Goal: Task Accomplishment & Management: Manage account settings

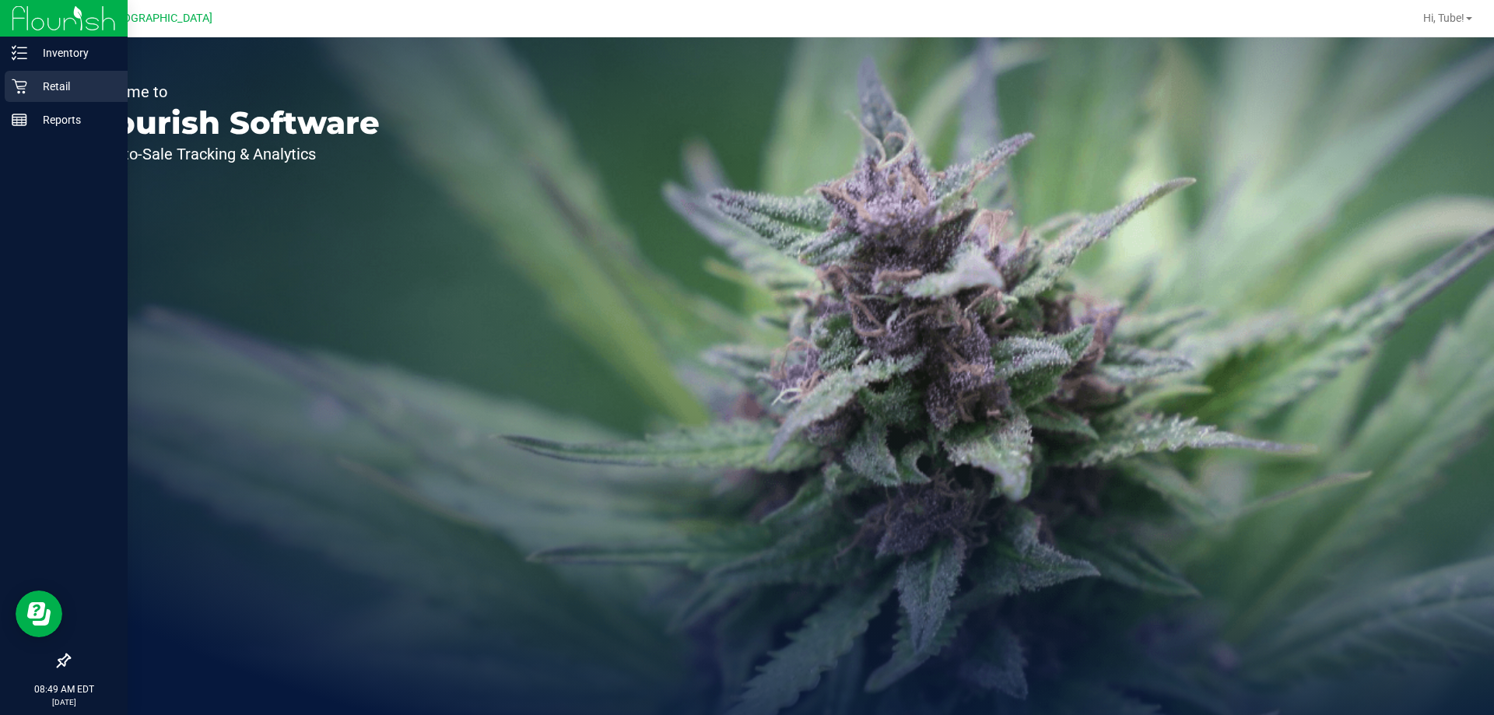
click at [33, 76] on div "Retail" at bounding box center [66, 86] width 123 height 31
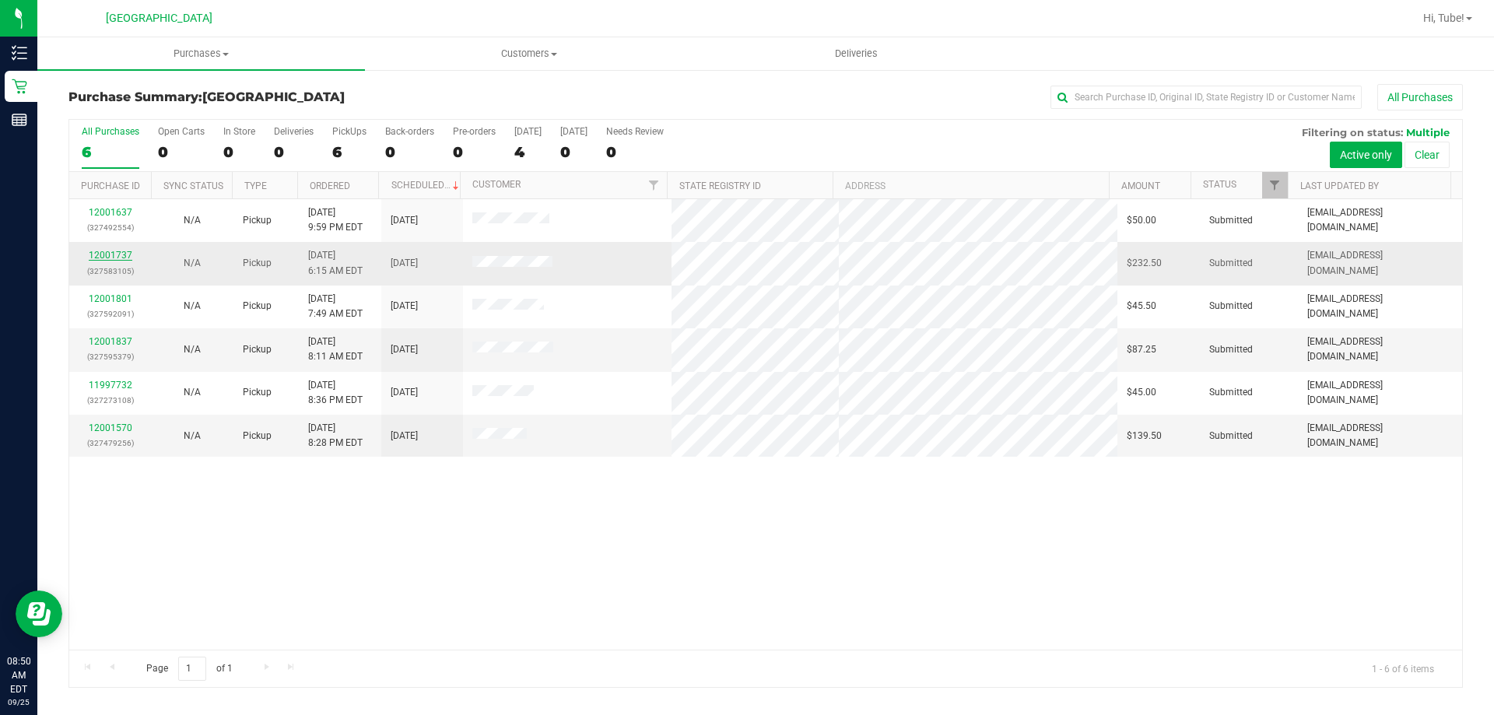
click at [92, 256] on link "12001737" at bounding box center [111, 255] width 44 height 11
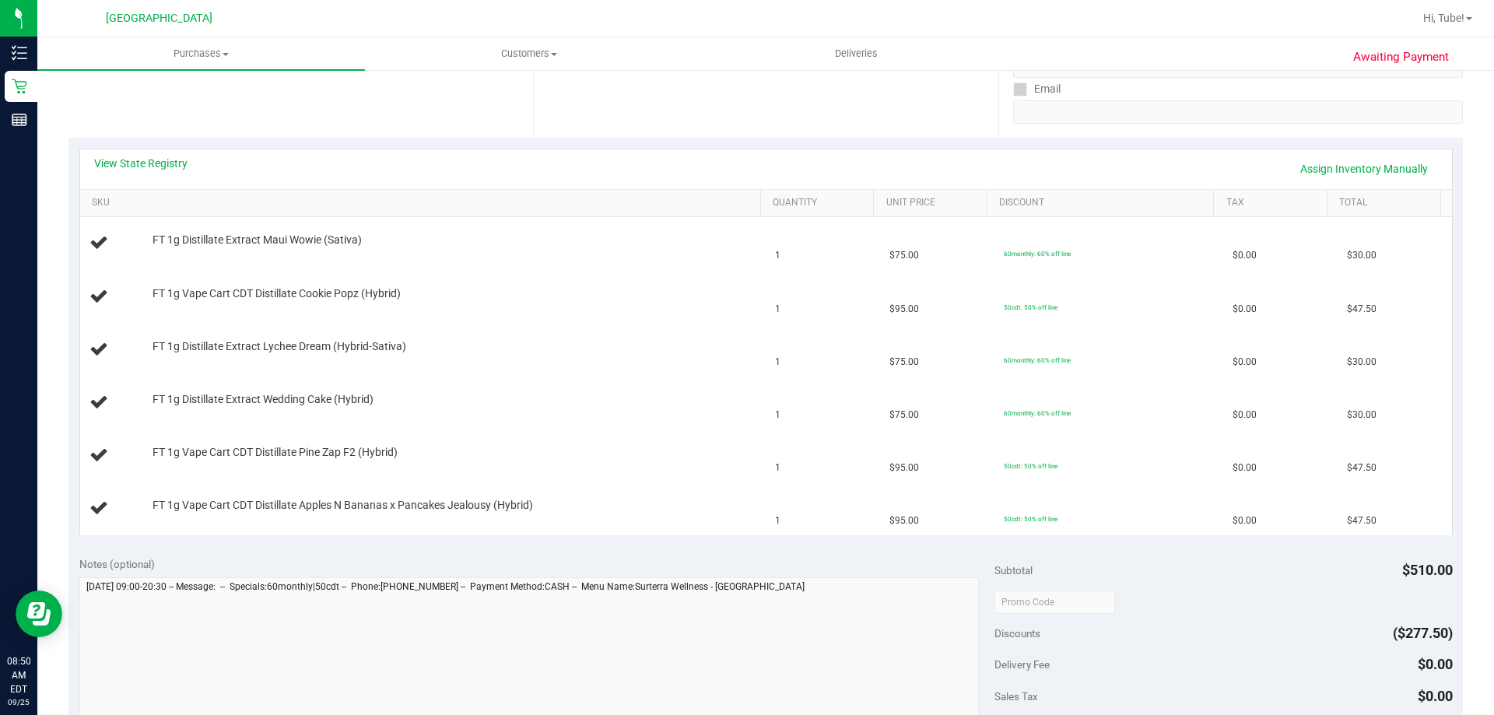
scroll to position [623, 0]
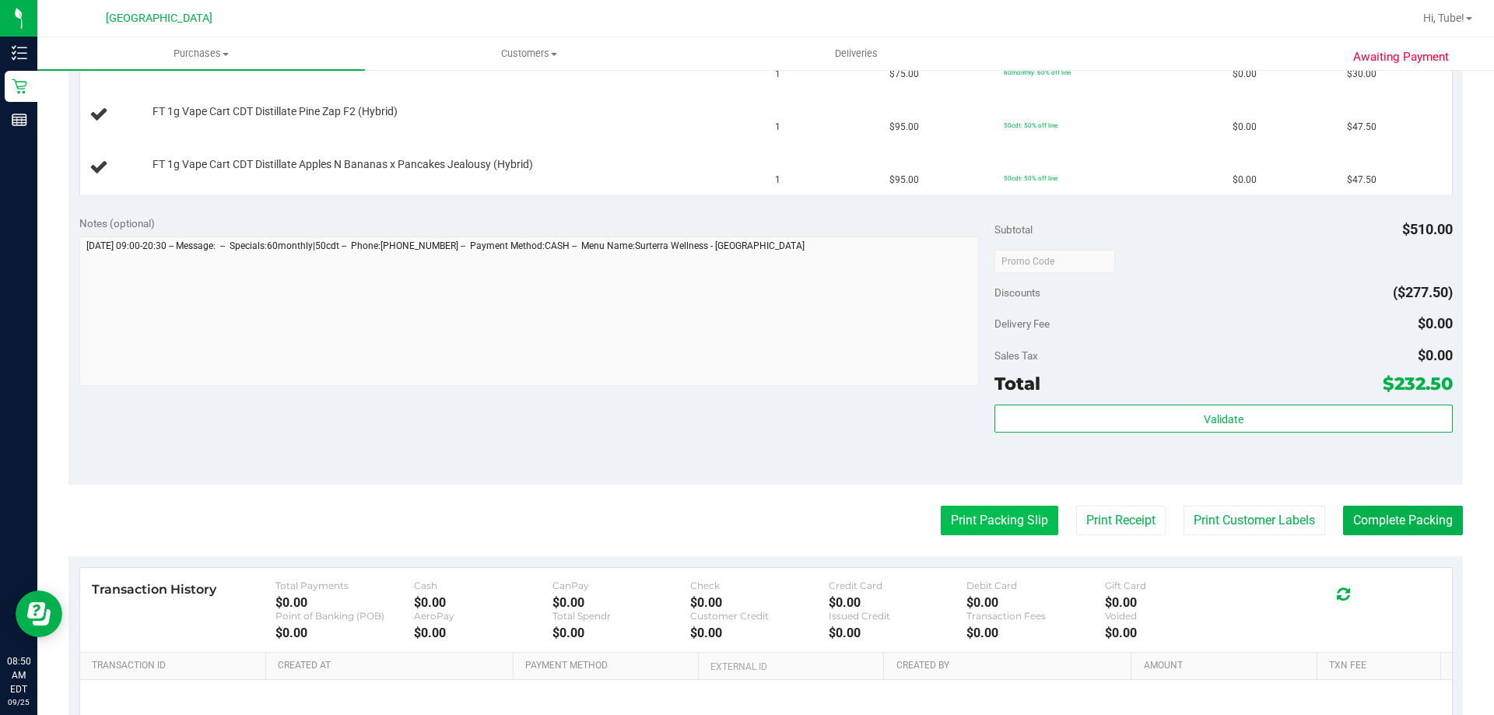
click at [745, 528] on button "Print Packing Slip" at bounding box center [1000, 521] width 118 height 30
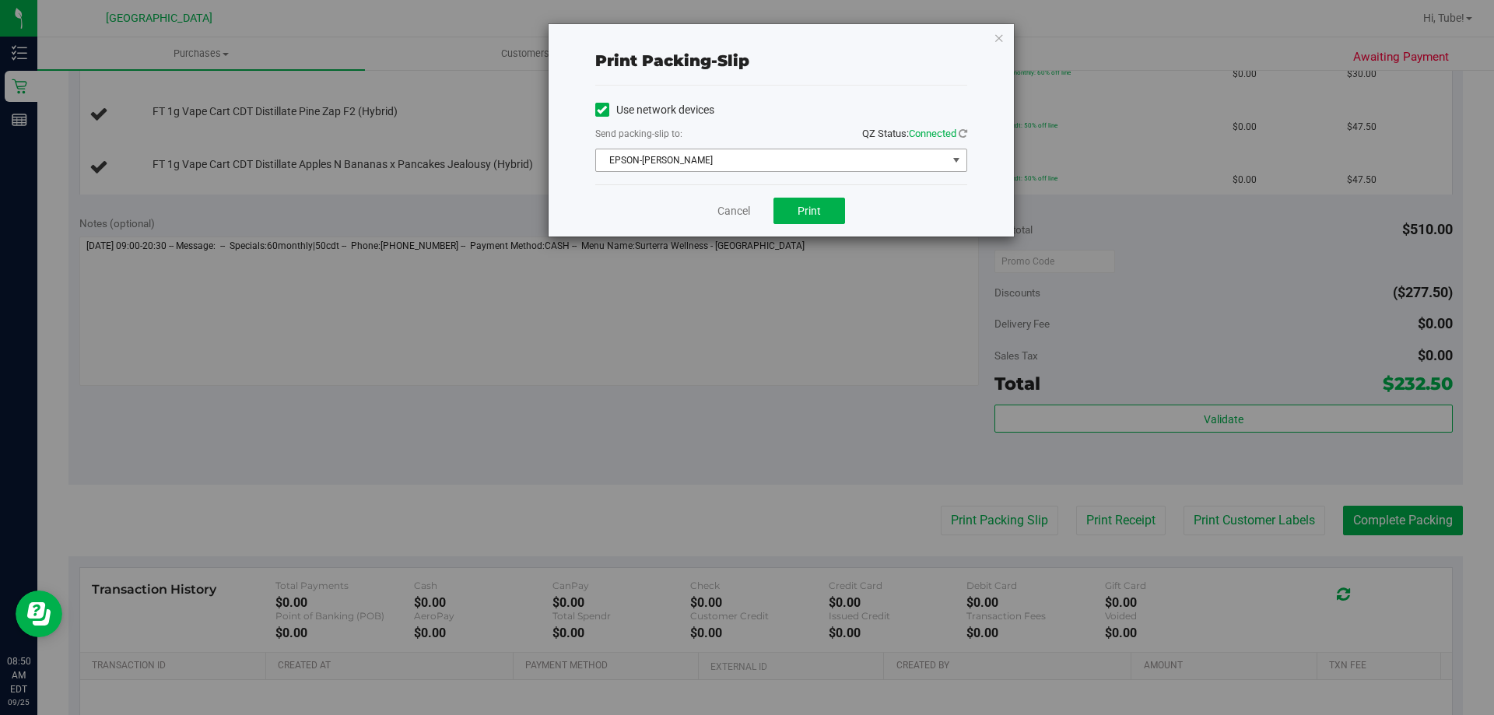
click at [745, 163] on span "EPSON-[PERSON_NAME]" at bounding box center [771, 160] width 351 height 22
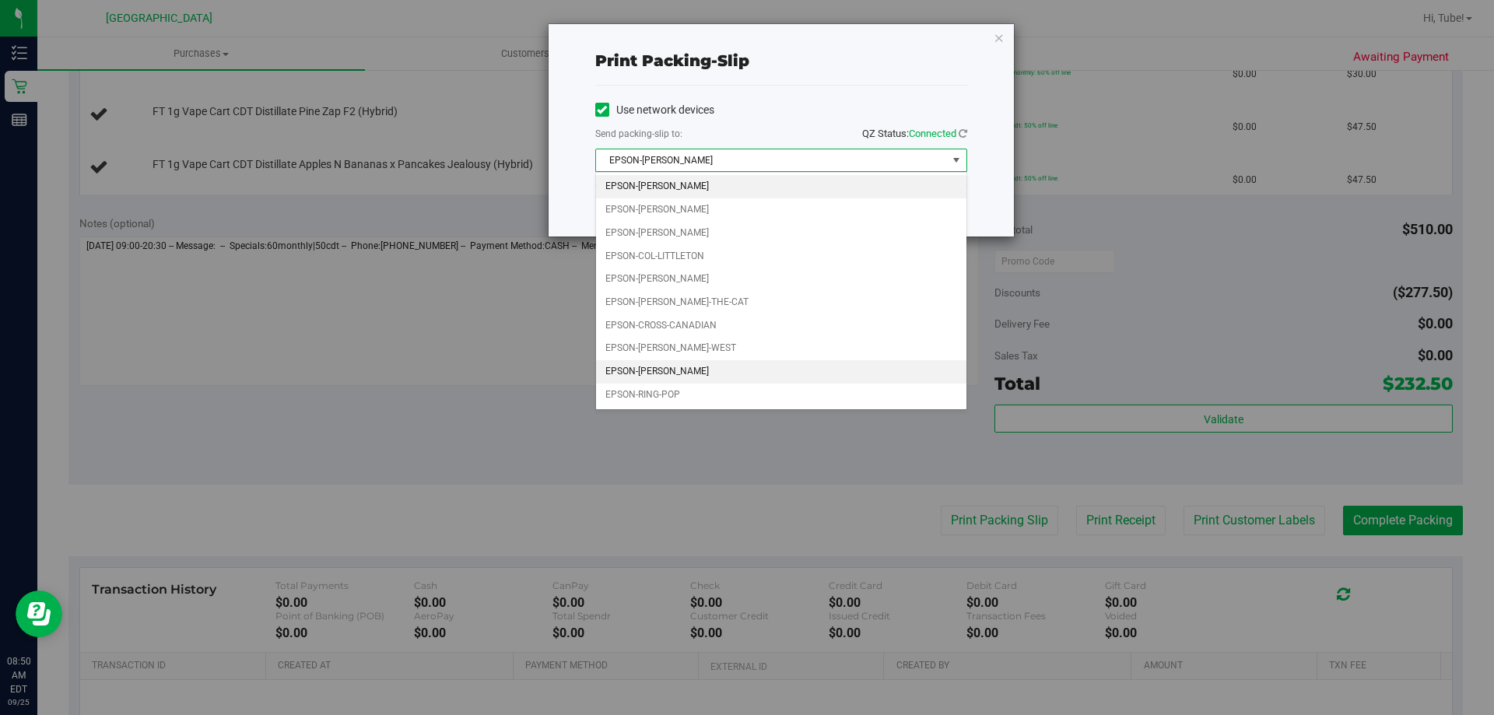
click at [735, 374] on li "EPSON-[PERSON_NAME]" at bounding box center [781, 371] width 370 height 23
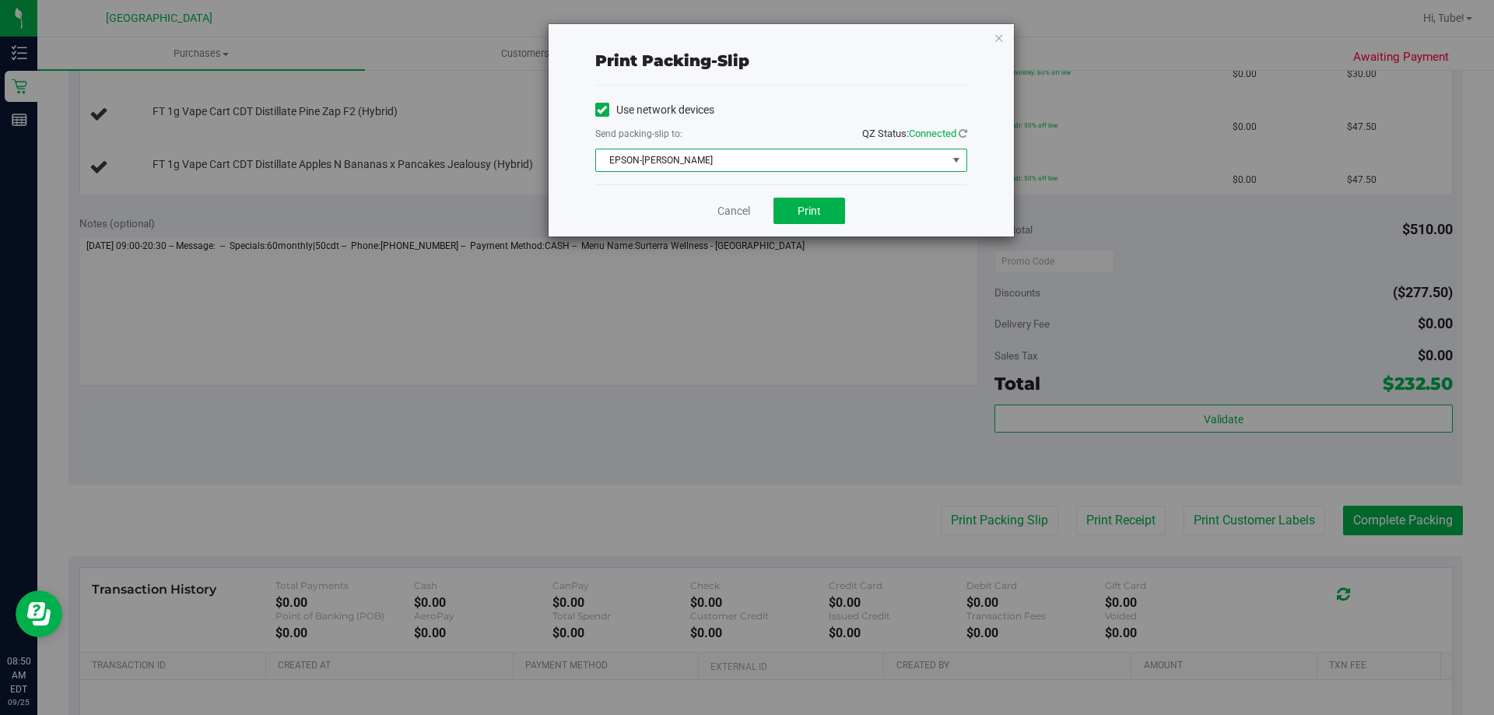
click at [745, 193] on div "Cancel Print" at bounding box center [781, 210] width 372 height 52
click at [745, 202] on button "Print" at bounding box center [810, 211] width 72 height 26
click at [745, 216] on span "Print" at bounding box center [809, 211] width 23 height 12
click at [745, 32] on icon "button" at bounding box center [999, 37] width 11 height 19
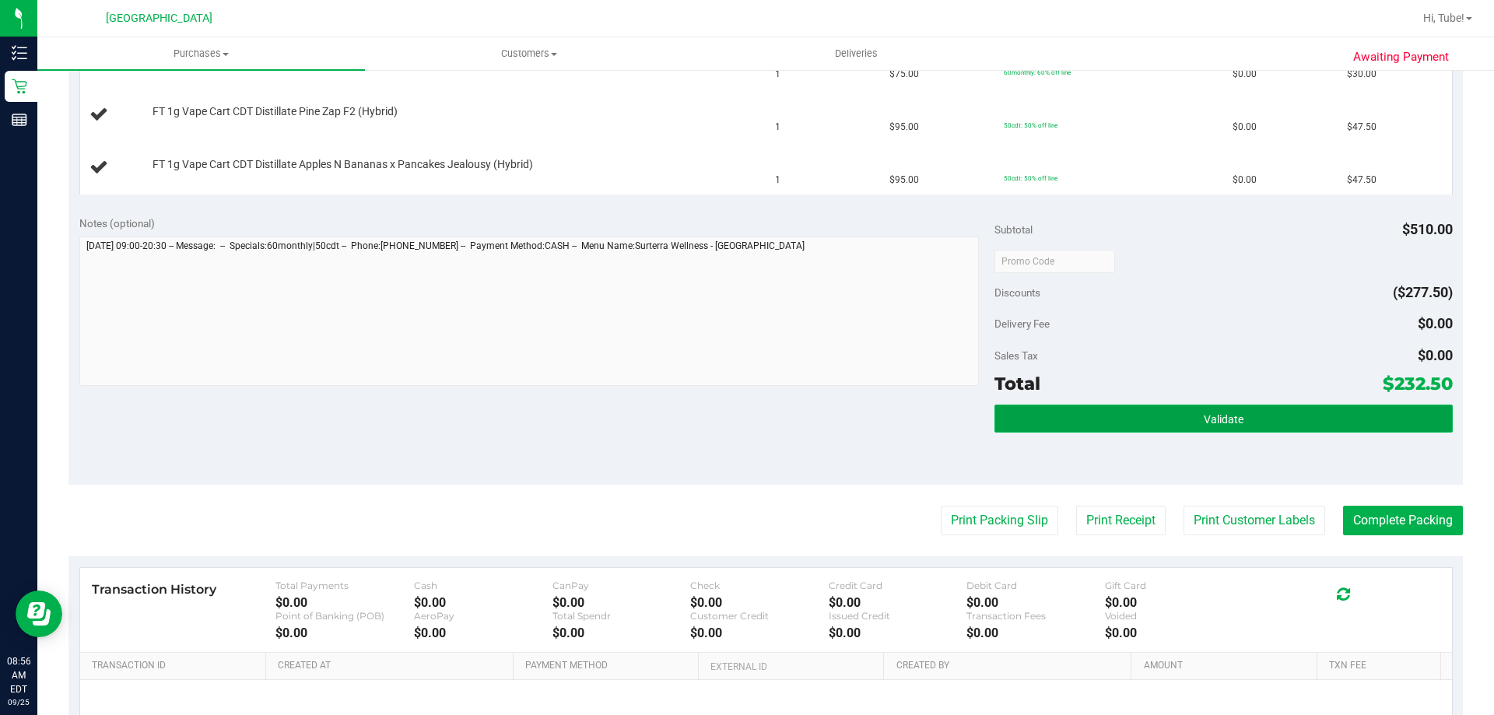
click at [745, 419] on button "Validate" at bounding box center [1224, 419] width 458 height 28
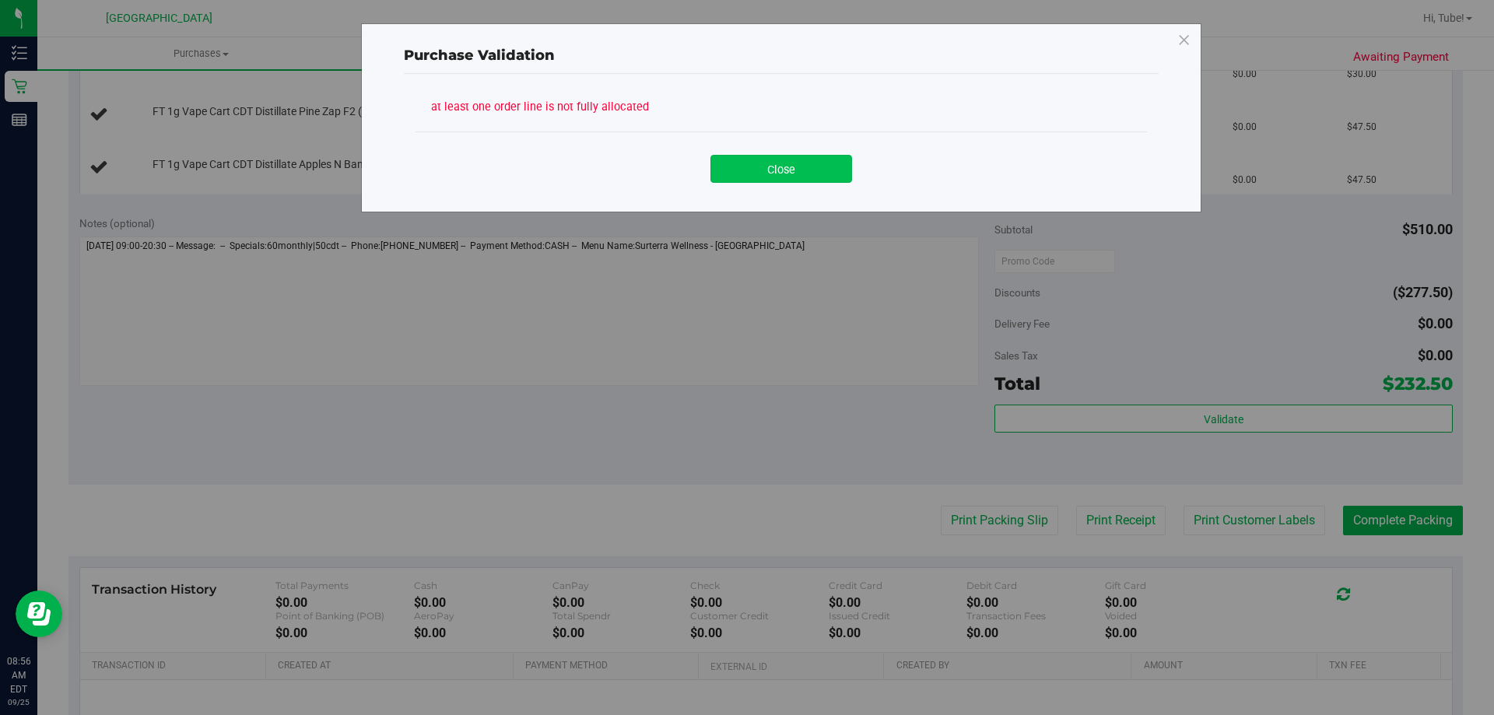
click at [745, 160] on button "Close" at bounding box center [781, 169] width 142 height 28
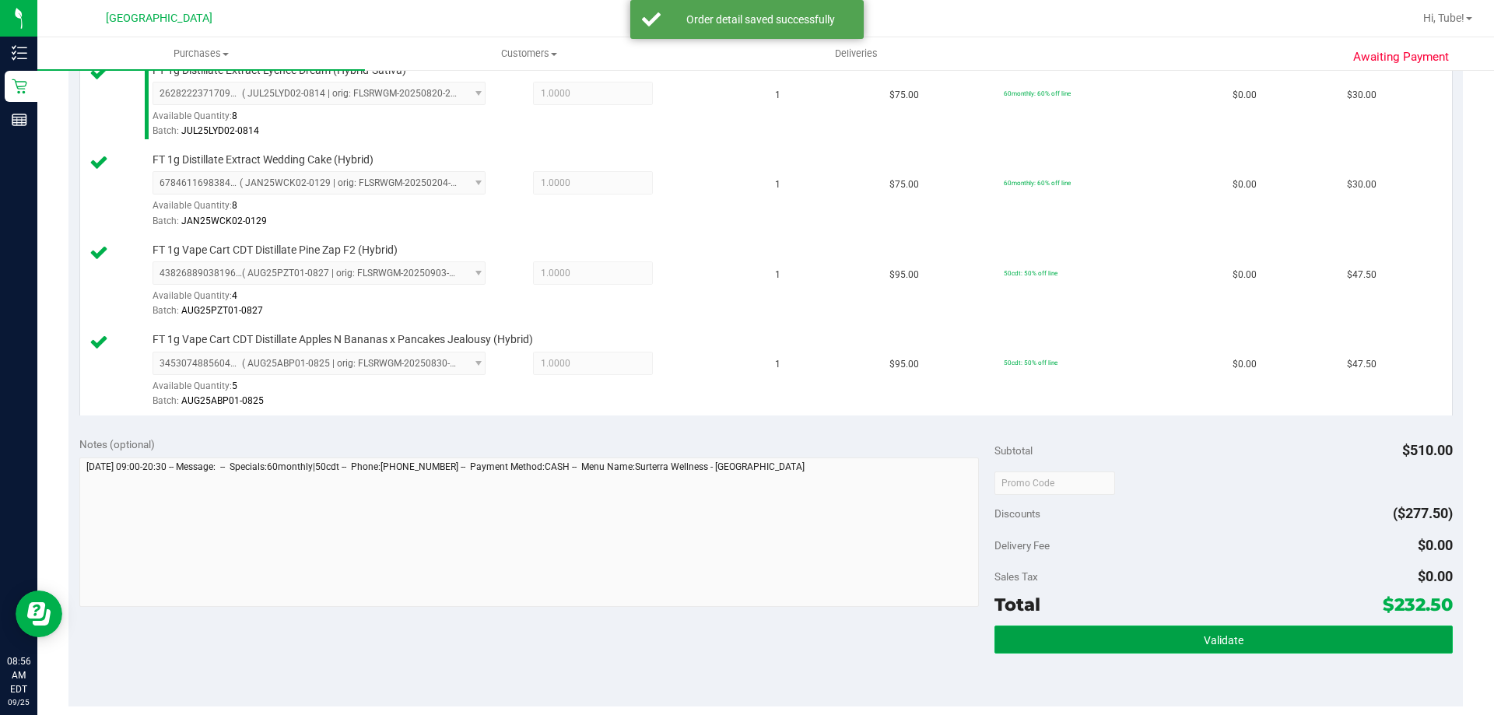
click at [745, 633] on button "Validate" at bounding box center [1224, 640] width 458 height 28
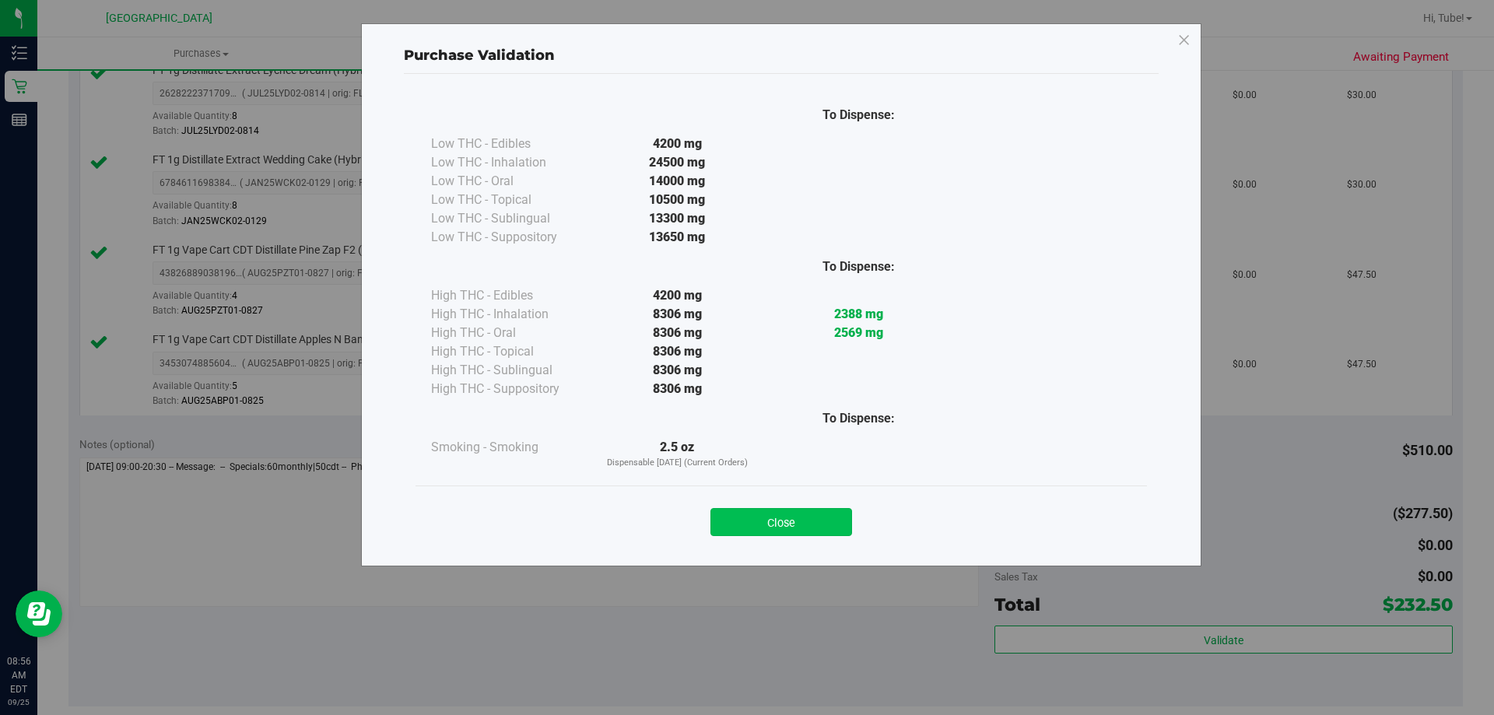
click at [745, 528] on button "Close" at bounding box center [781, 522] width 142 height 28
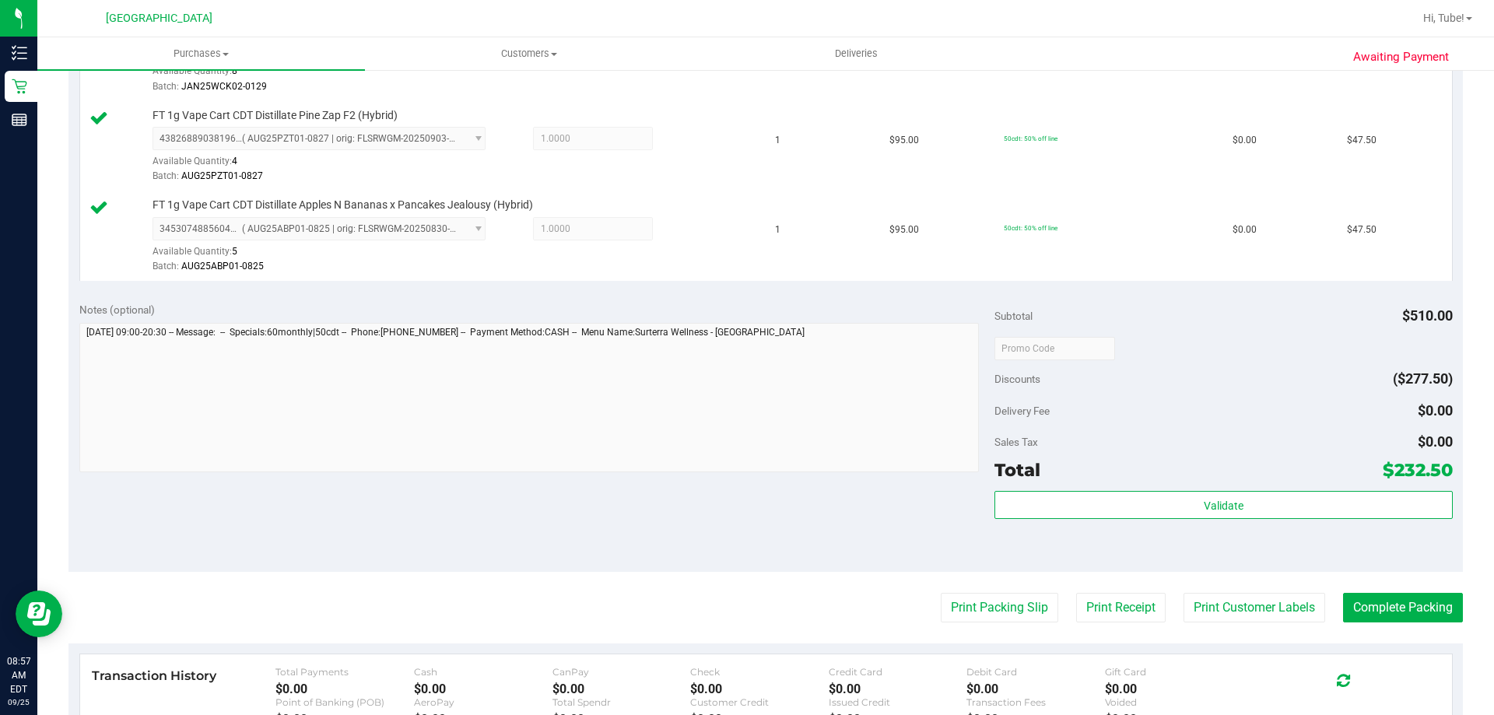
scroll to position [1007, 0]
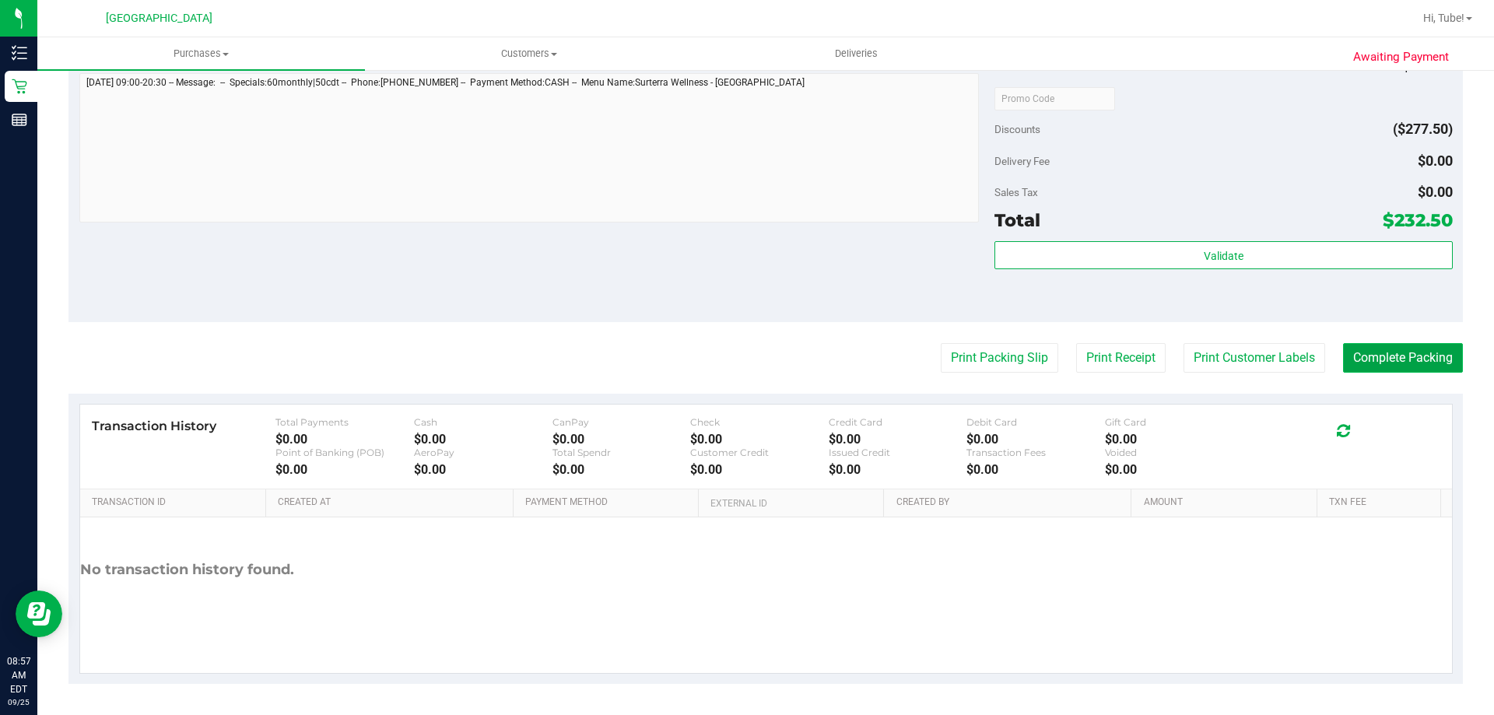
click at [745, 365] on button "Complete Packing" at bounding box center [1403, 358] width 120 height 30
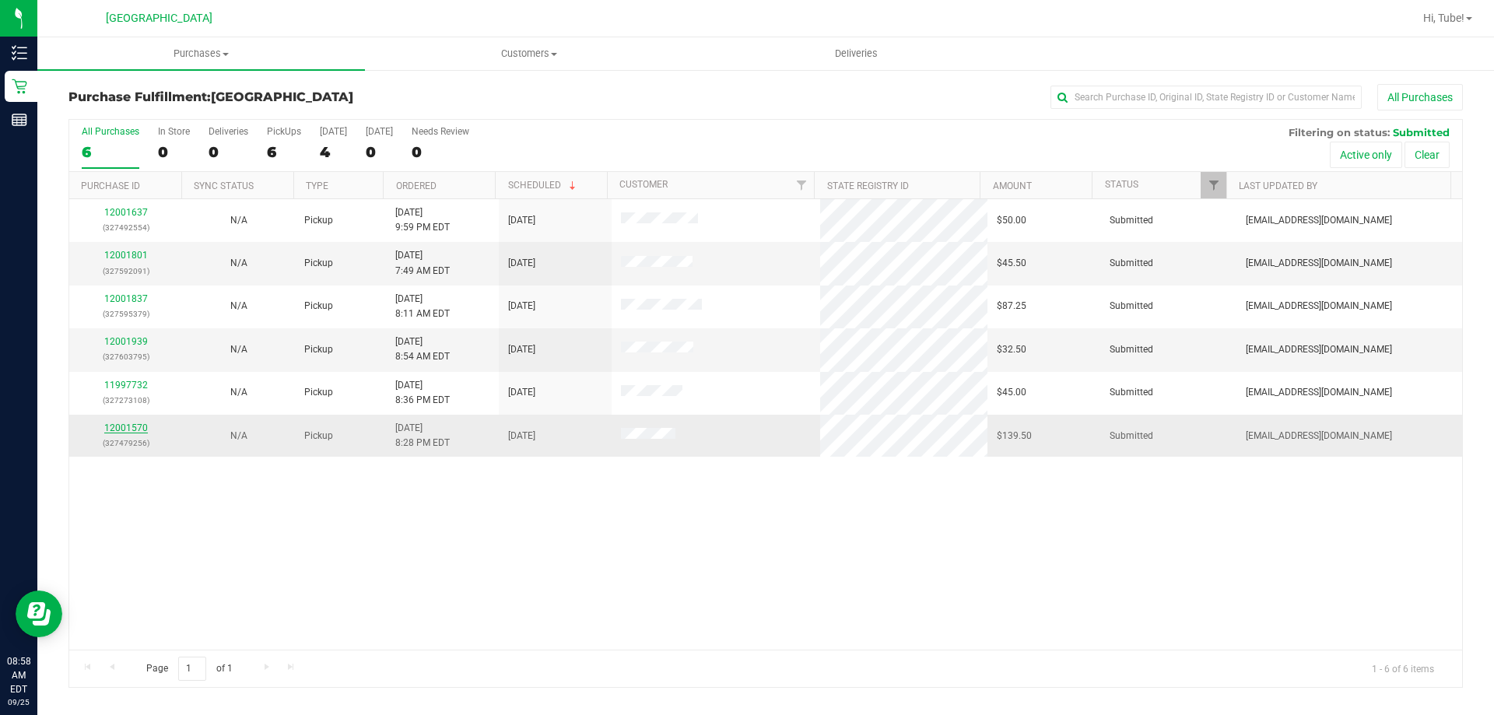
click at [136, 433] on link "12001570" at bounding box center [126, 428] width 44 height 11
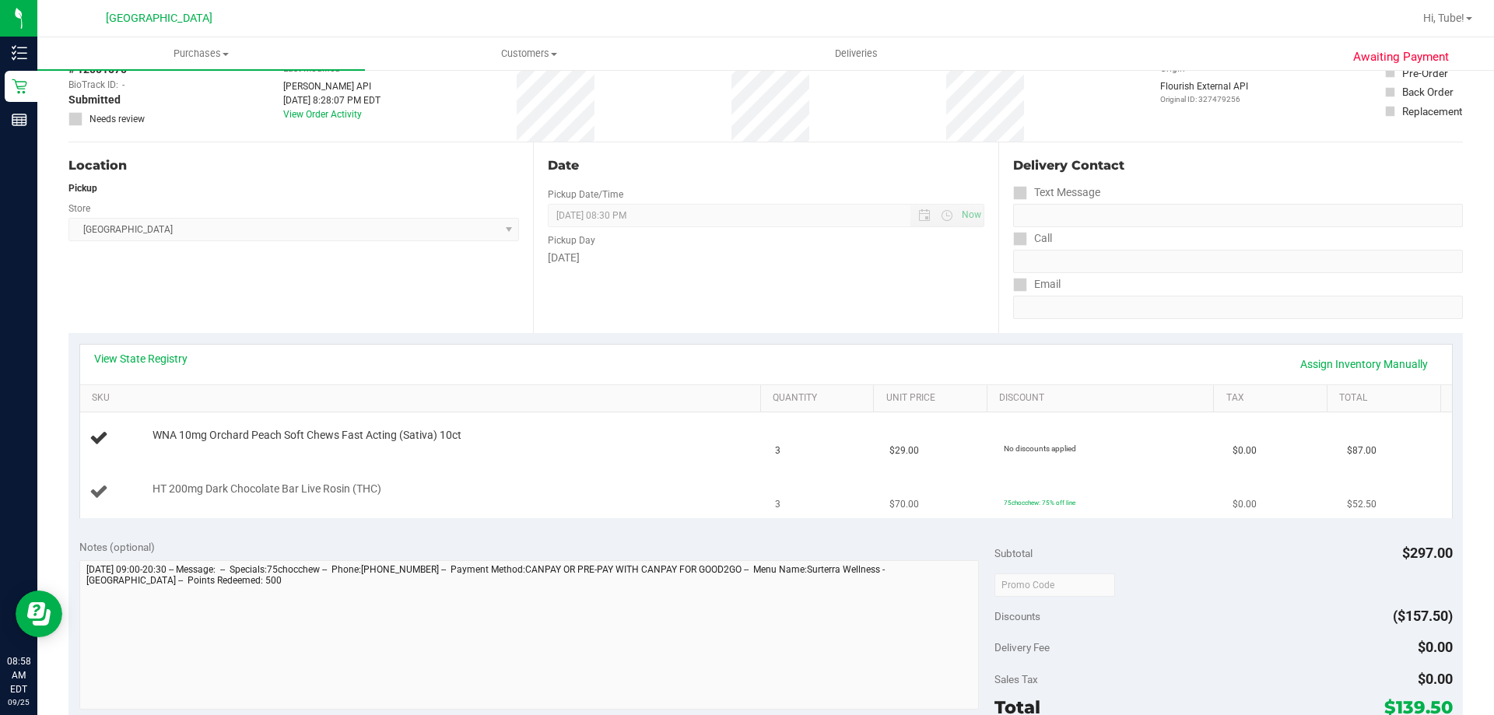
scroll to position [233, 0]
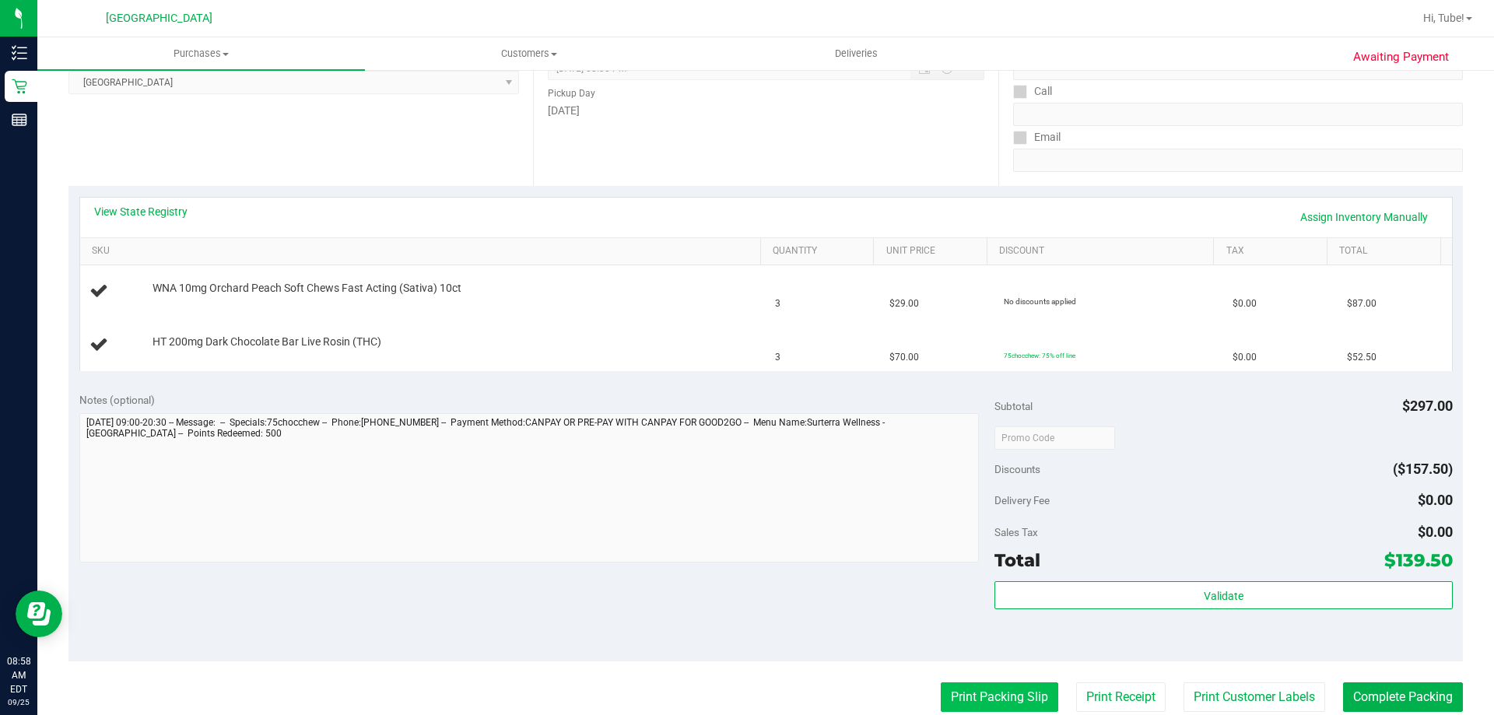
click at [745, 684] on button "Print Packing Slip" at bounding box center [1000, 697] width 118 height 30
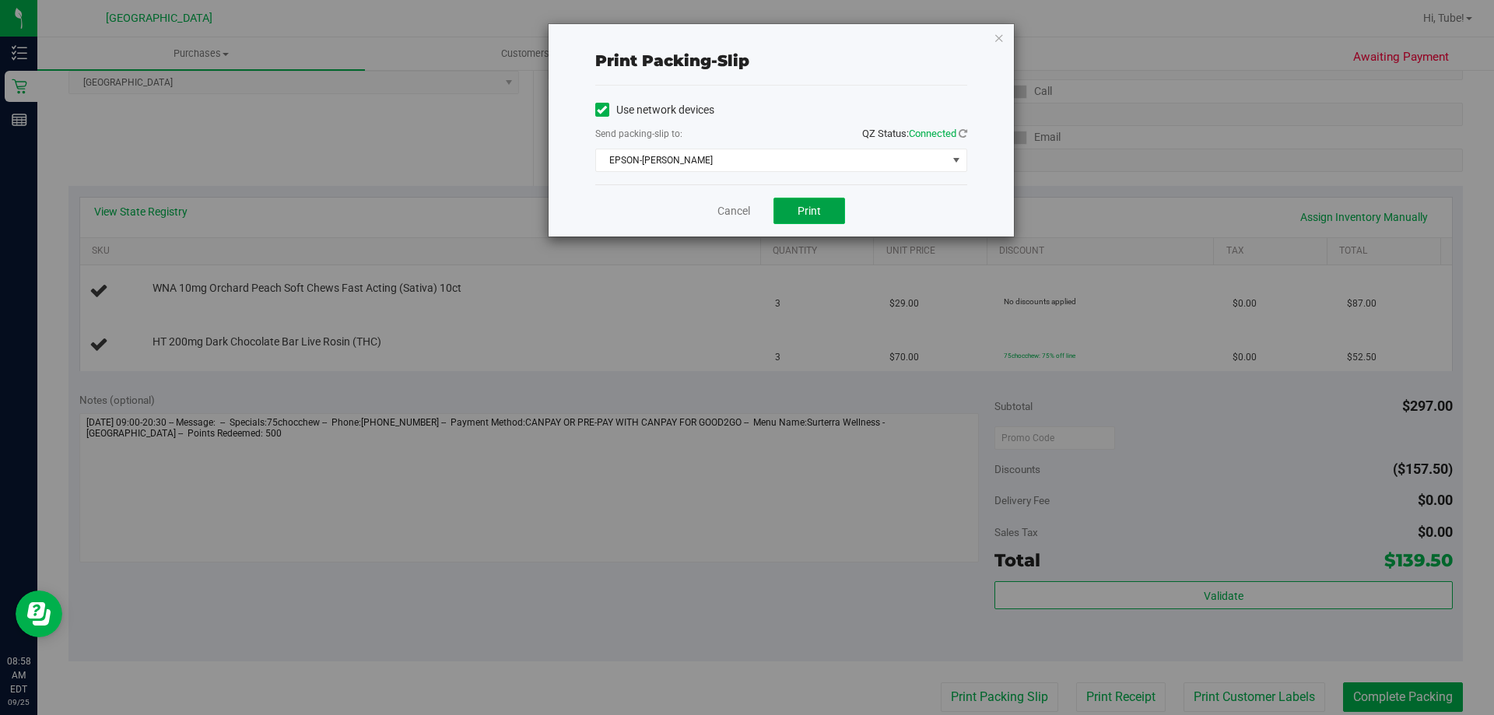
click at [745, 205] on span "Print" at bounding box center [809, 211] width 23 height 12
click at [745, 35] on icon "button" at bounding box center [999, 37] width 11 height 19
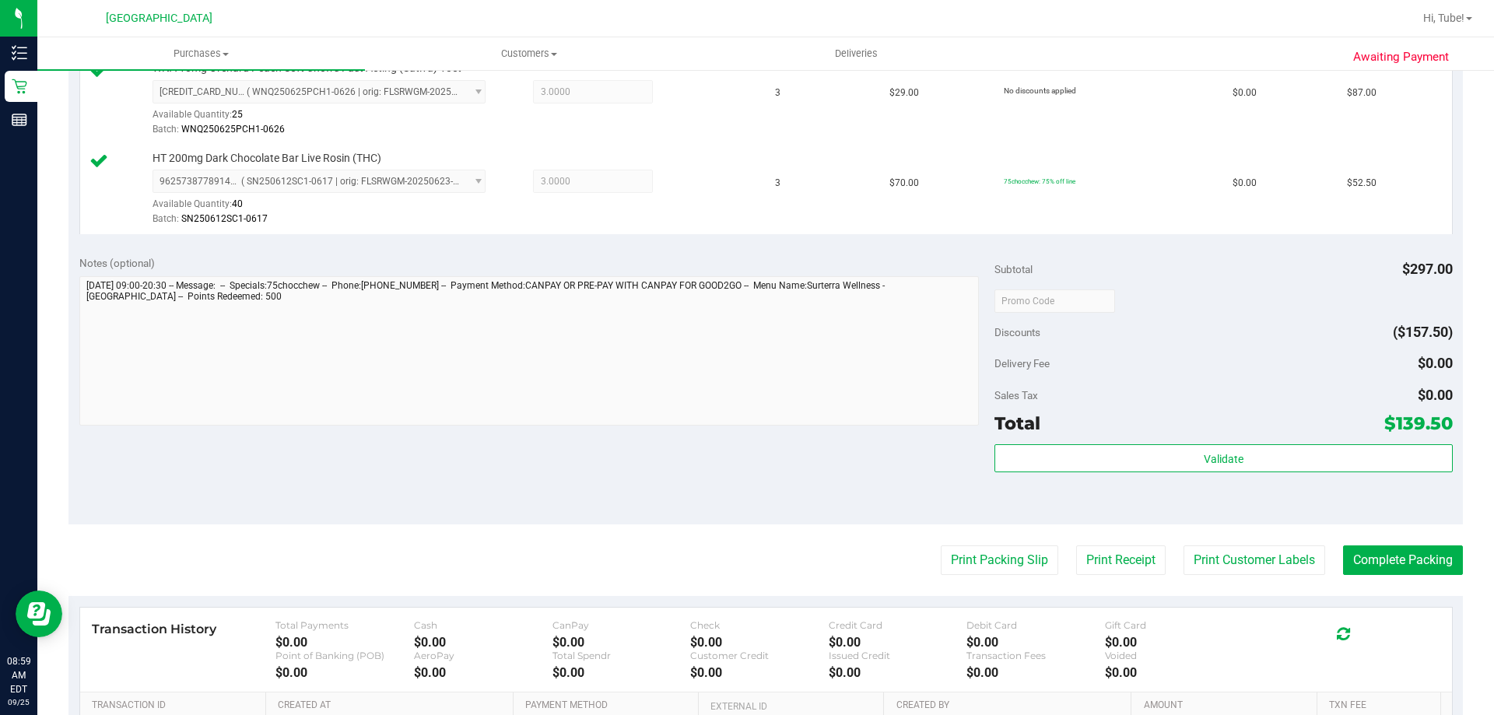
scroll to position [647, 0]
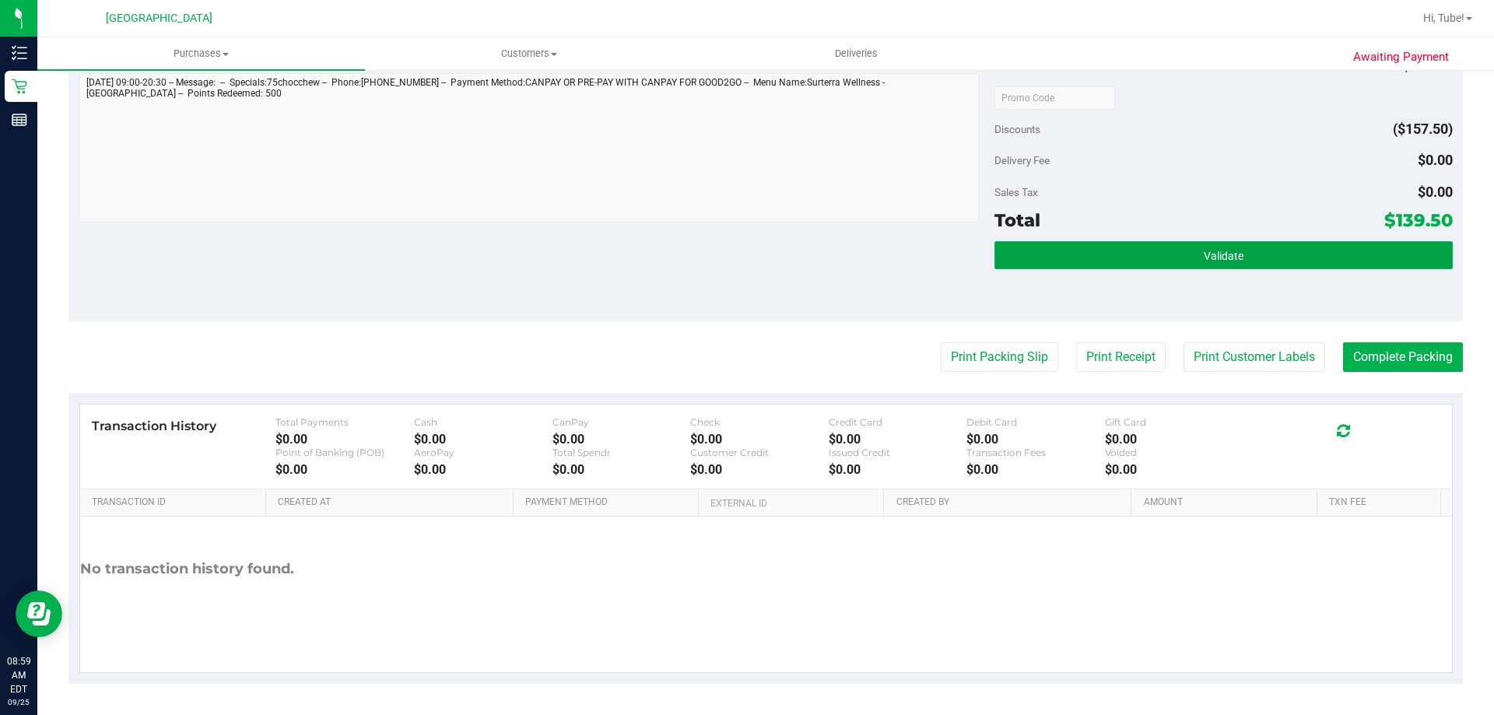
click at [745, 244] on button "Validate" at bounding box center [1224, 255] width 458 height 28
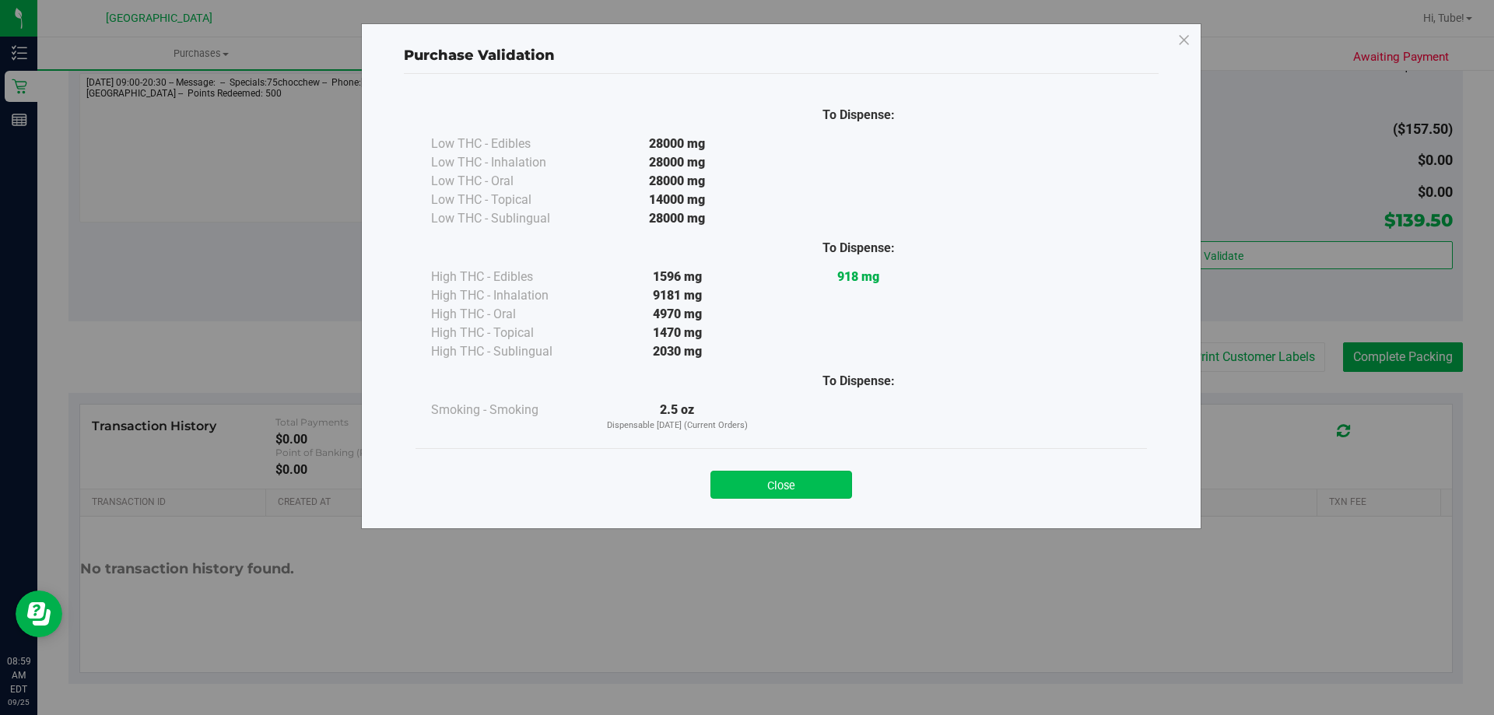
click at [745, 488] on button "Close" at bounding box center [781, 485] width 142 height 28
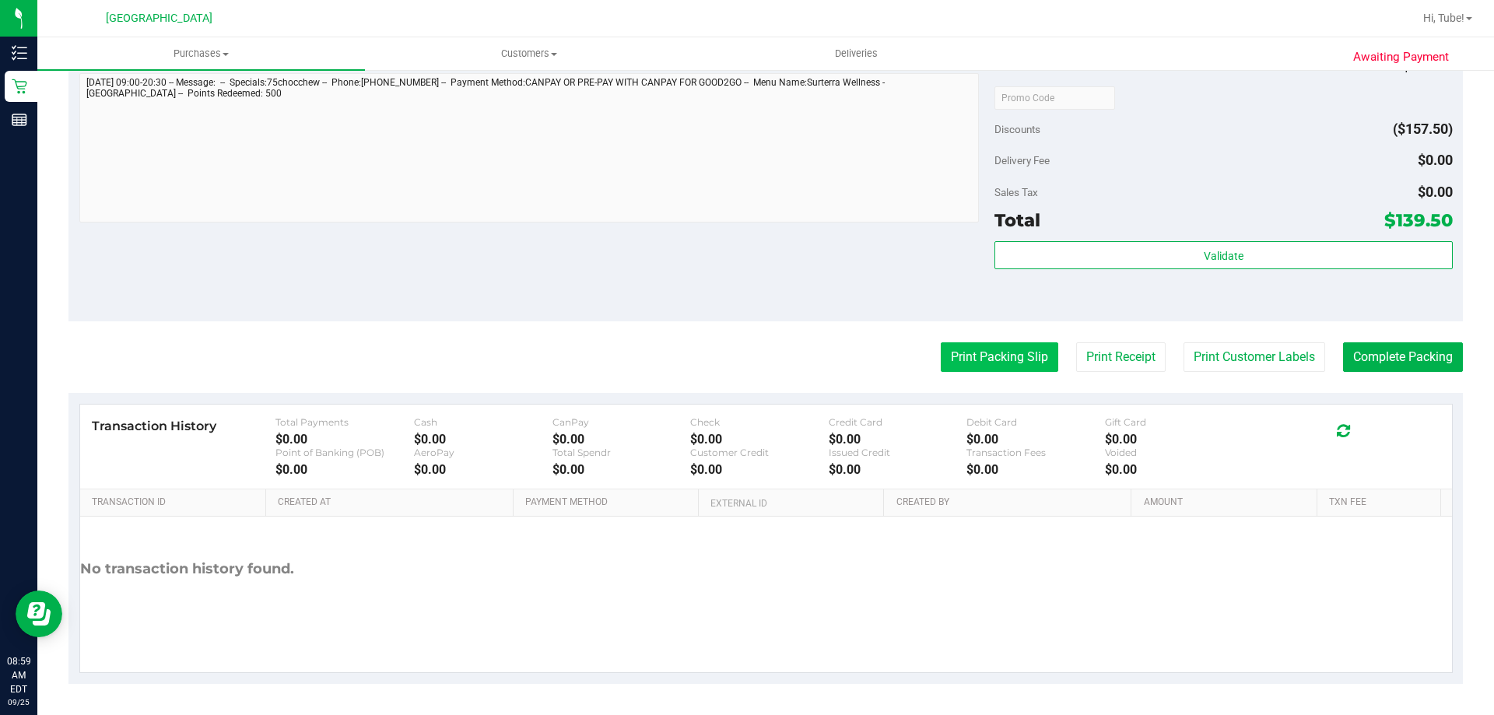
click at [745, 367] on button "Print Packing Slip" at bounding box center [1000, 357] width 118 height 30
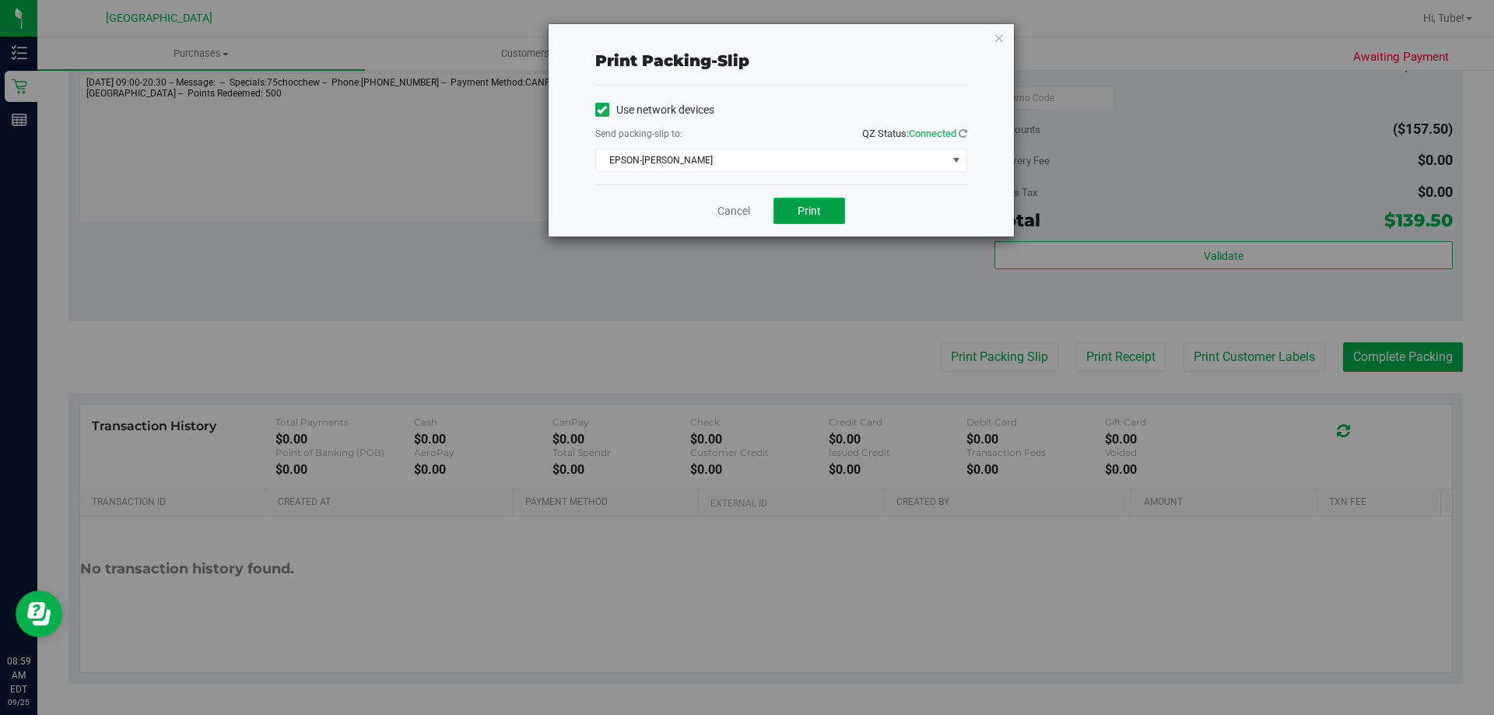
drag, startPoint x: 805, startPoint y: 209, endPoint x: 813, endPoint y: 205, distance: 9.4
click at [745, 211] on span "Print" at bounding box center [809, 211] width 23 height 12
click at [745, 40] on icon "button" at bounding box center [999, 37] width 11 height 19
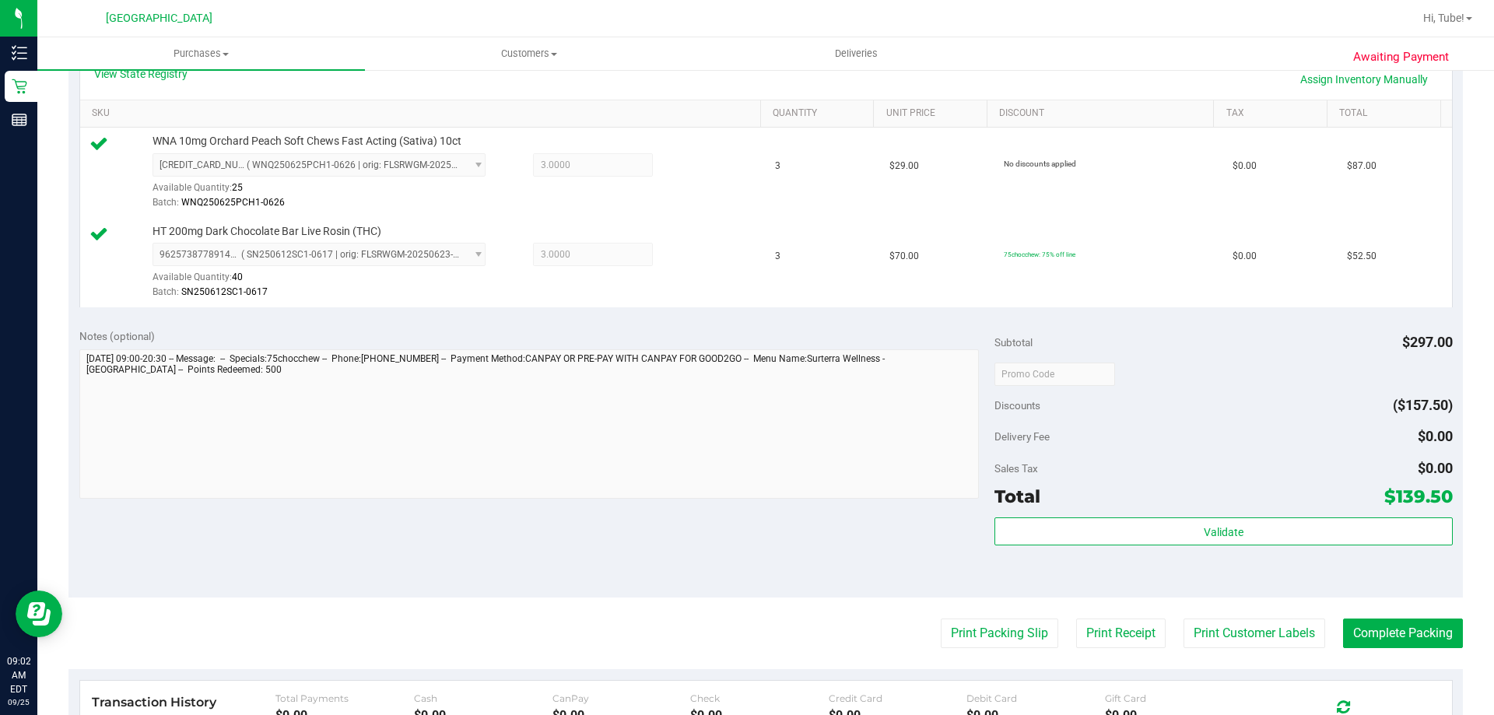
scroll to position [492, 0]
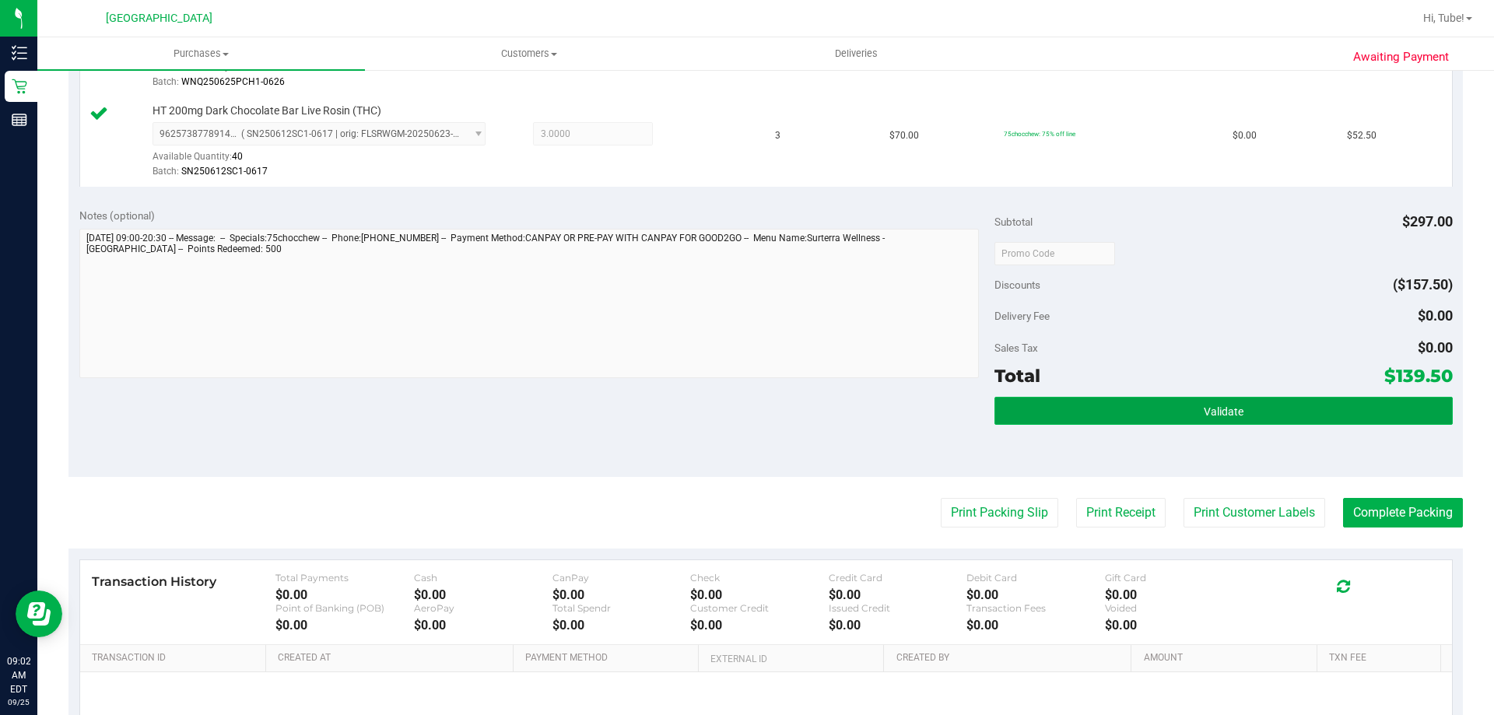
click at [745, 413] on button "Validate" at bounding box center [1224, 411] width 458 height 28
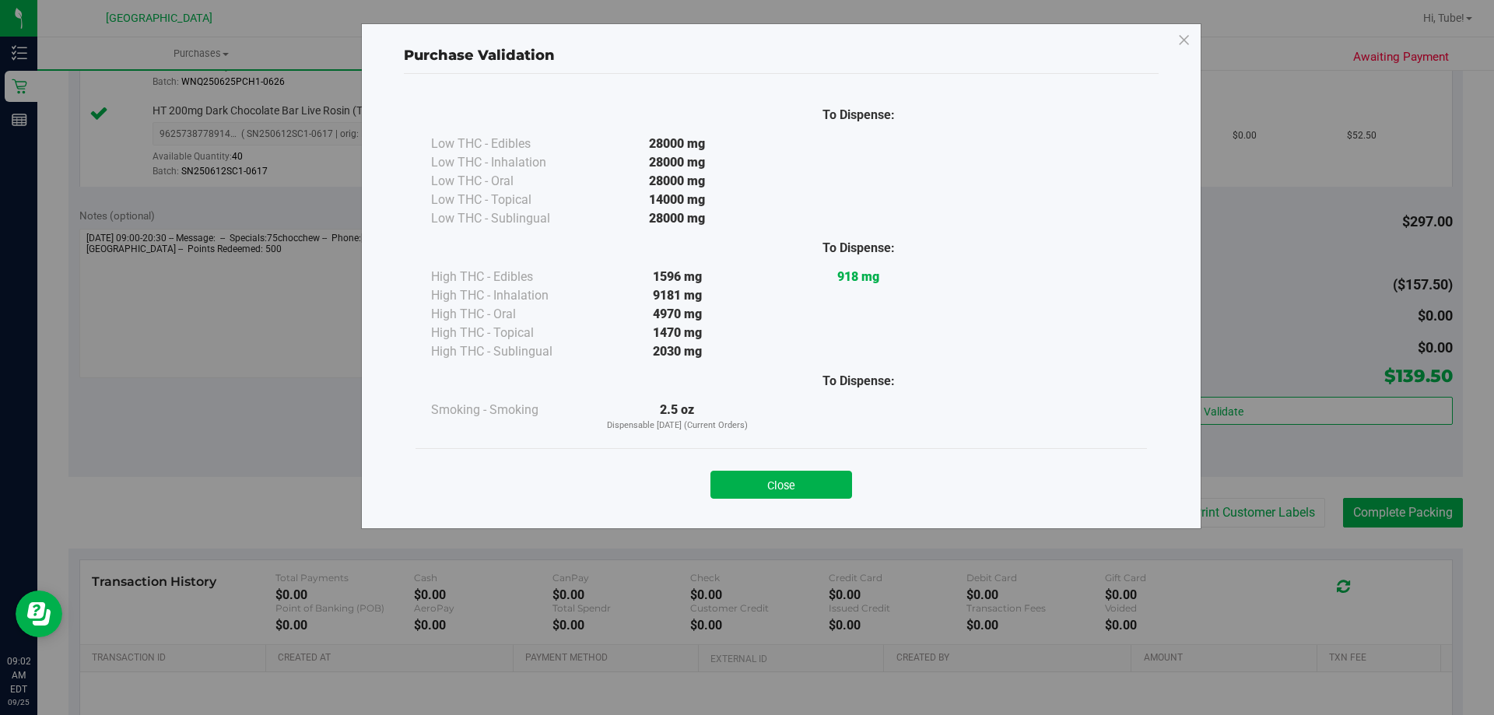
click at [745, 470] on div "Close" at bounding box center [781, 480] width 708 height 39
click at [745, 488] on button "Close" at bounding box center [781, 485] width 142 height 28
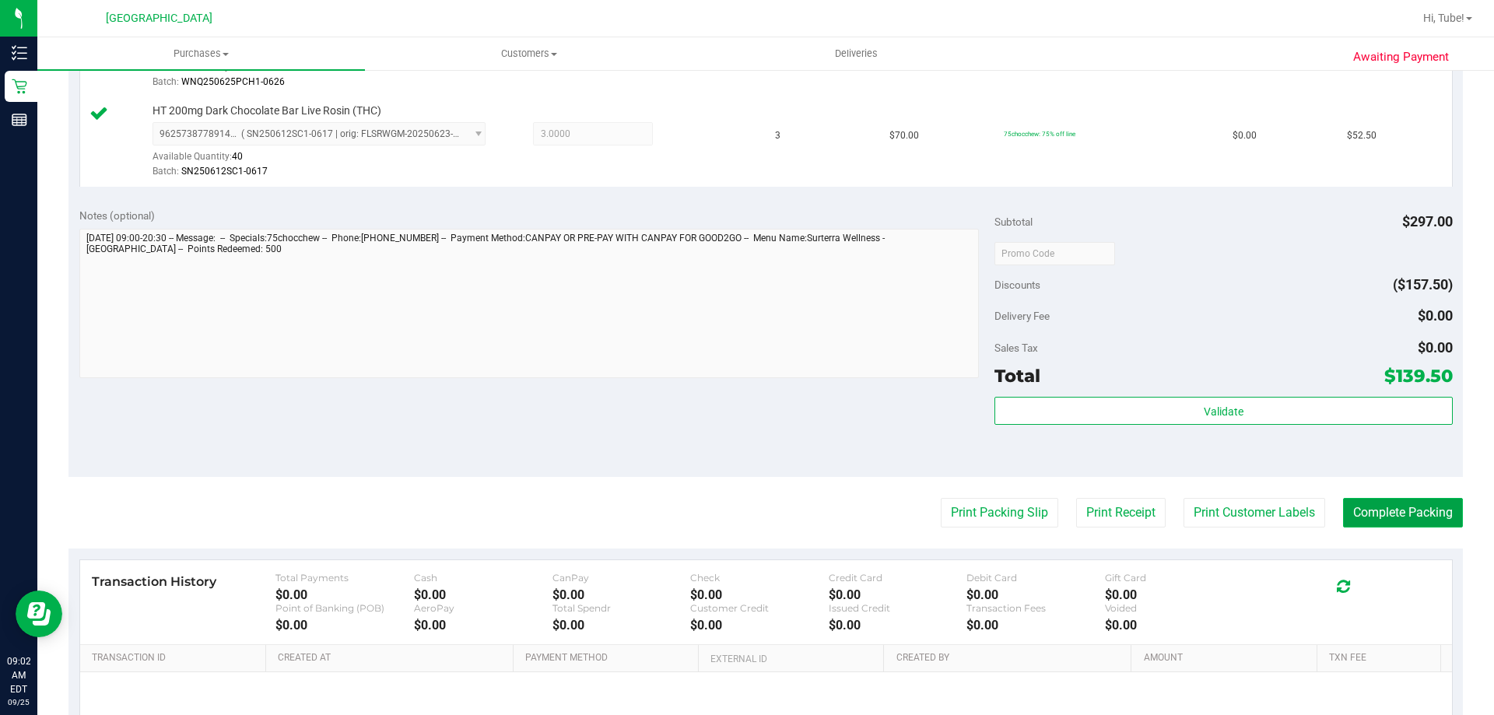
click at [745, 503] on button "Complete Packing" at bounding box center [1403, 513] width 120 height 30
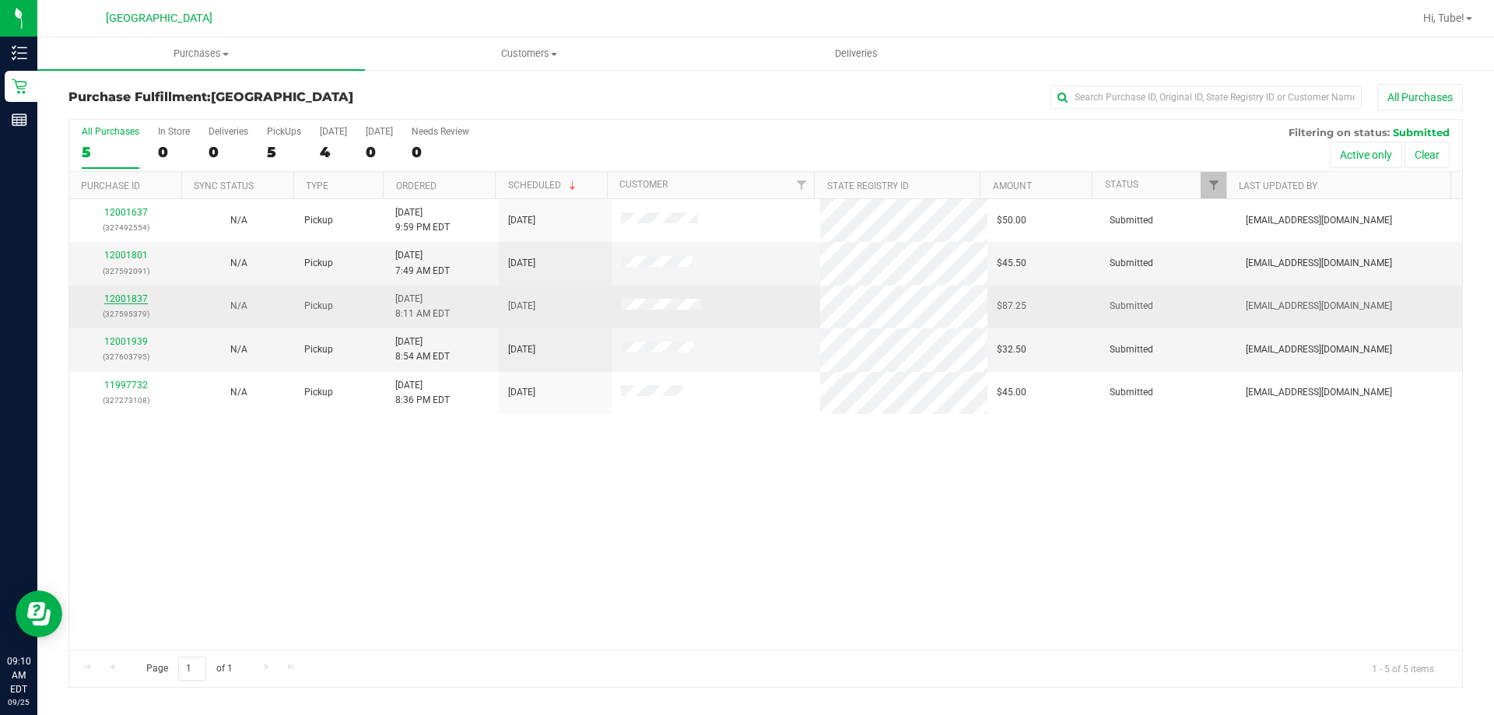
click at [134, 295] on link "12001837" at bounding box center [126, 298] width 44 height 11
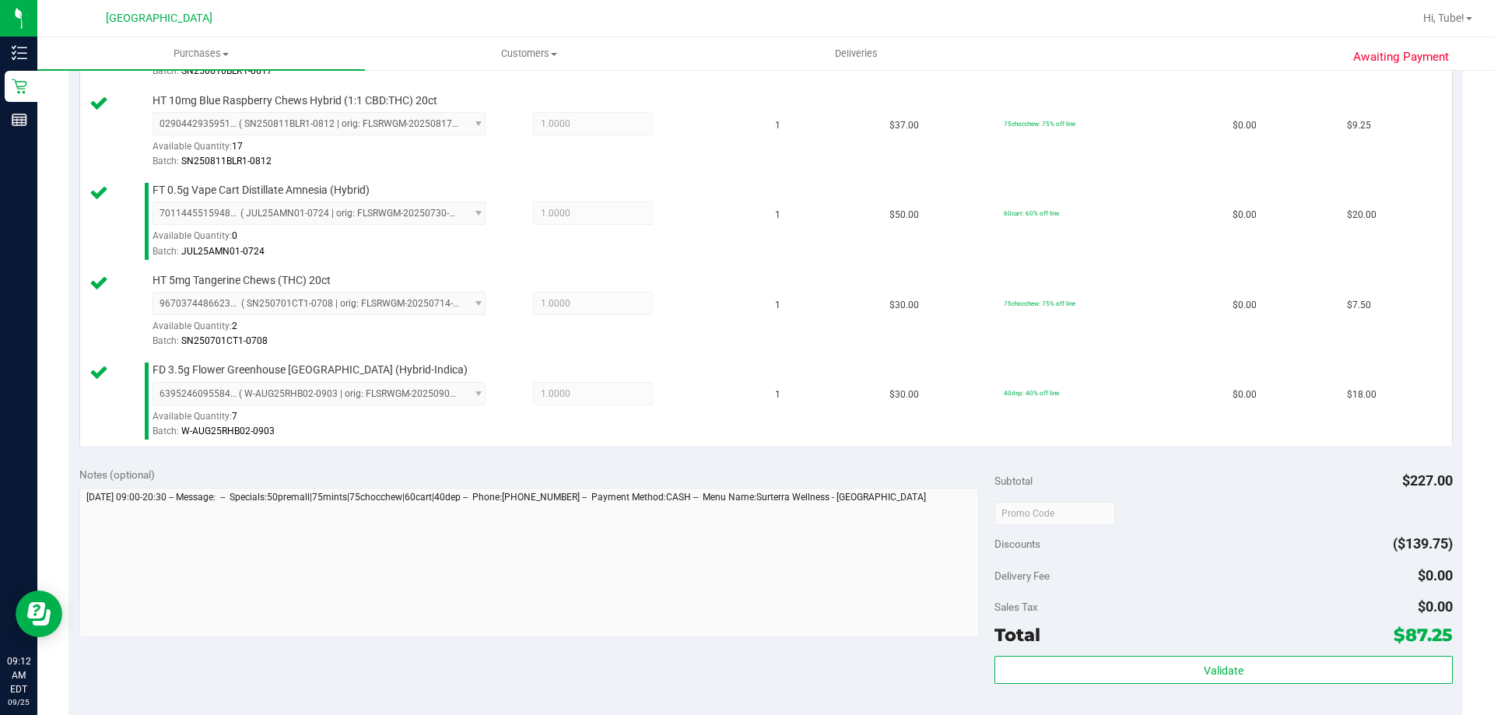
scroll to position [623, 0]
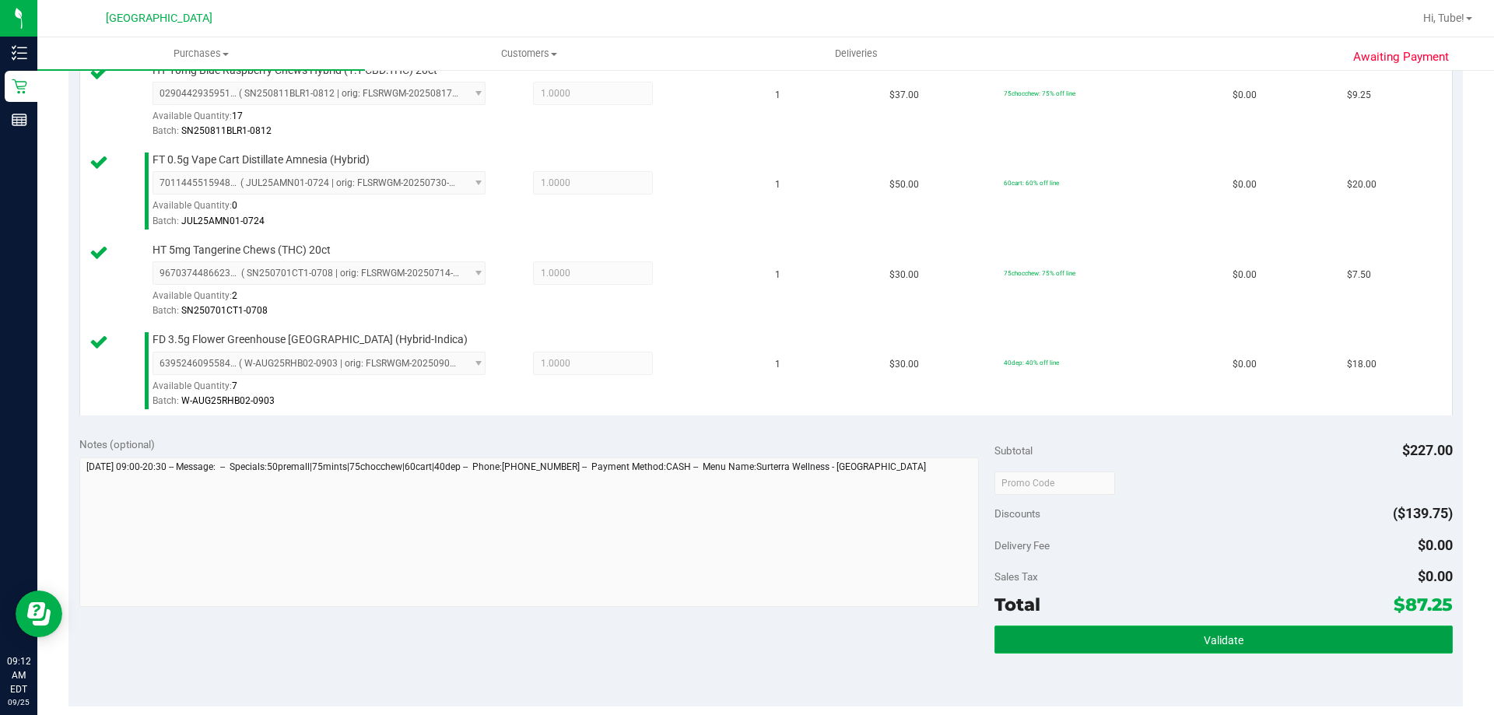
click at [745, 636] on button "Validate" at bounding box center [1224, 640] width 458 height 28
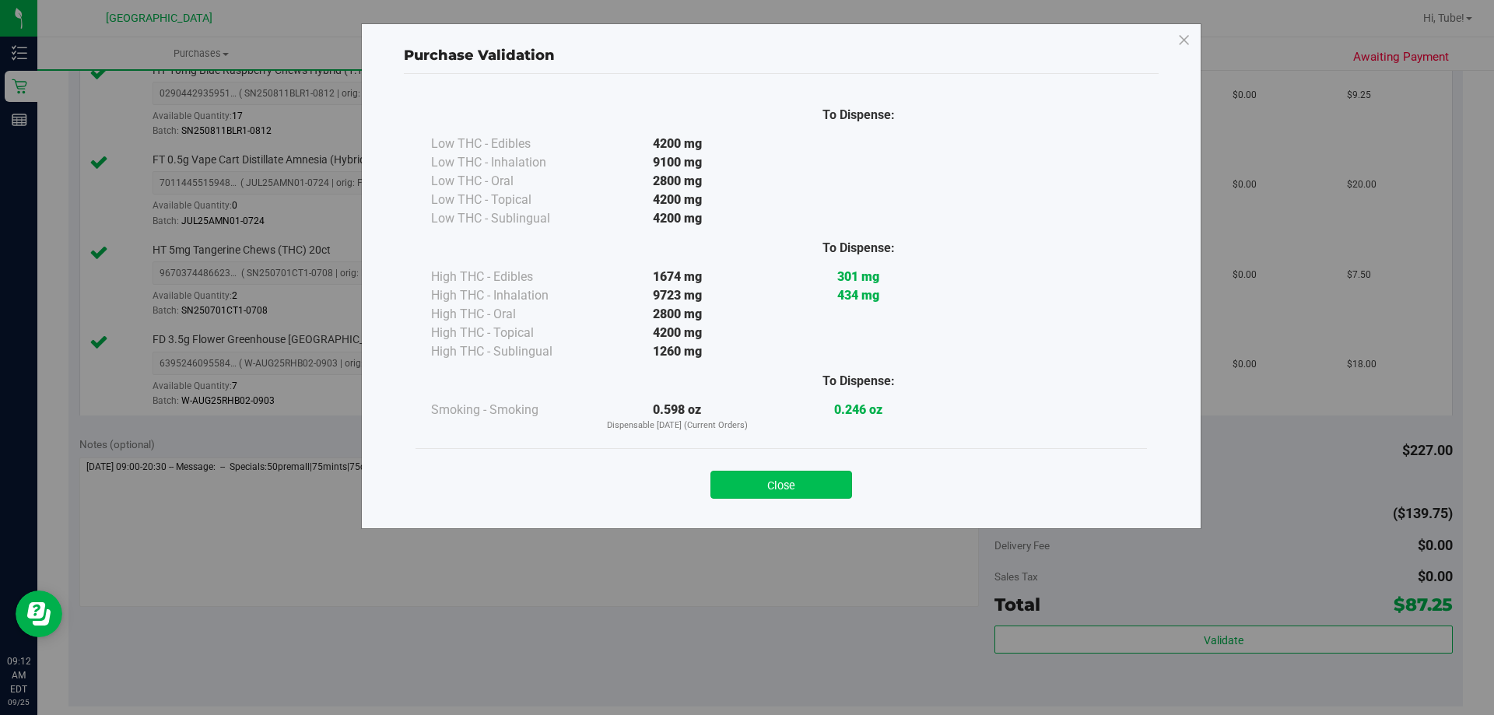
click at [745, 477] on button "Close" at bounding box center [781, 485] width 142 height 28
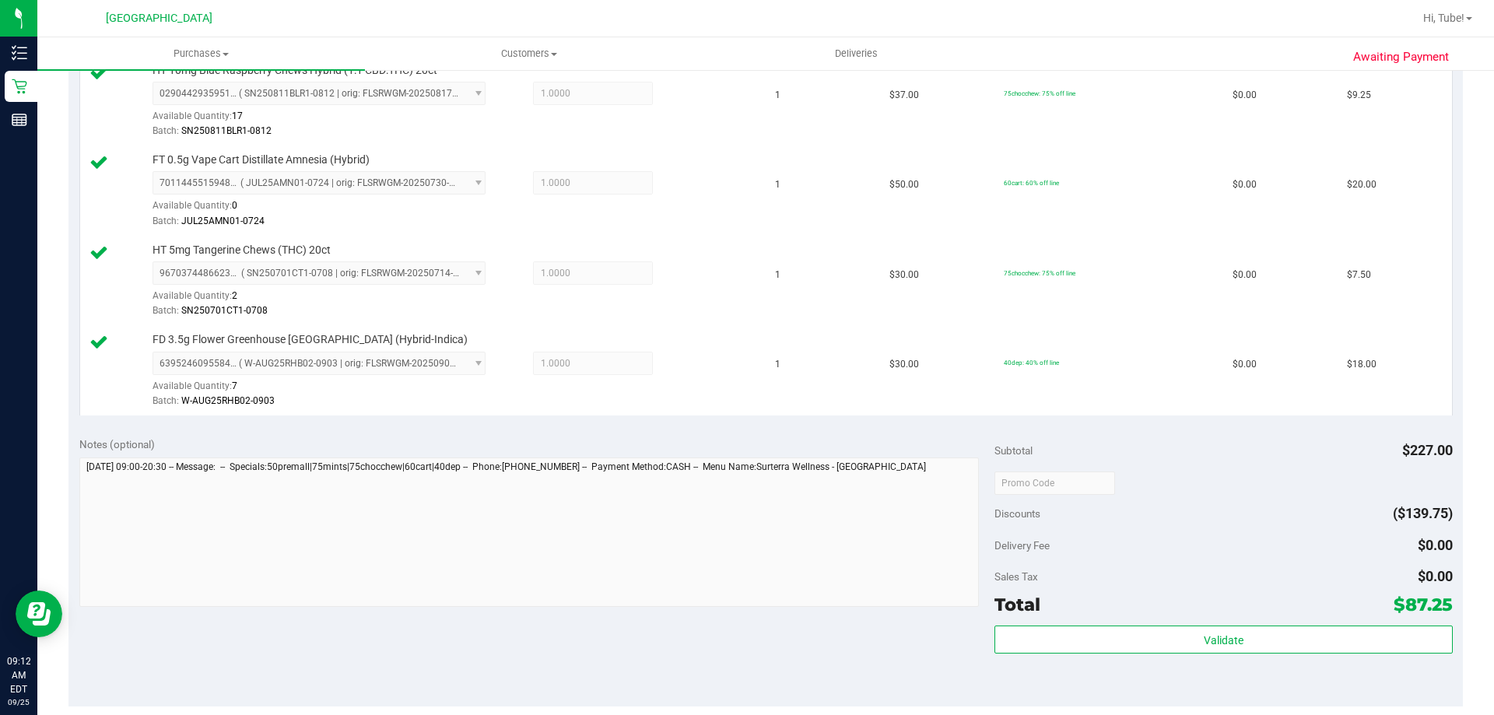
scroll to position [1007, 0]
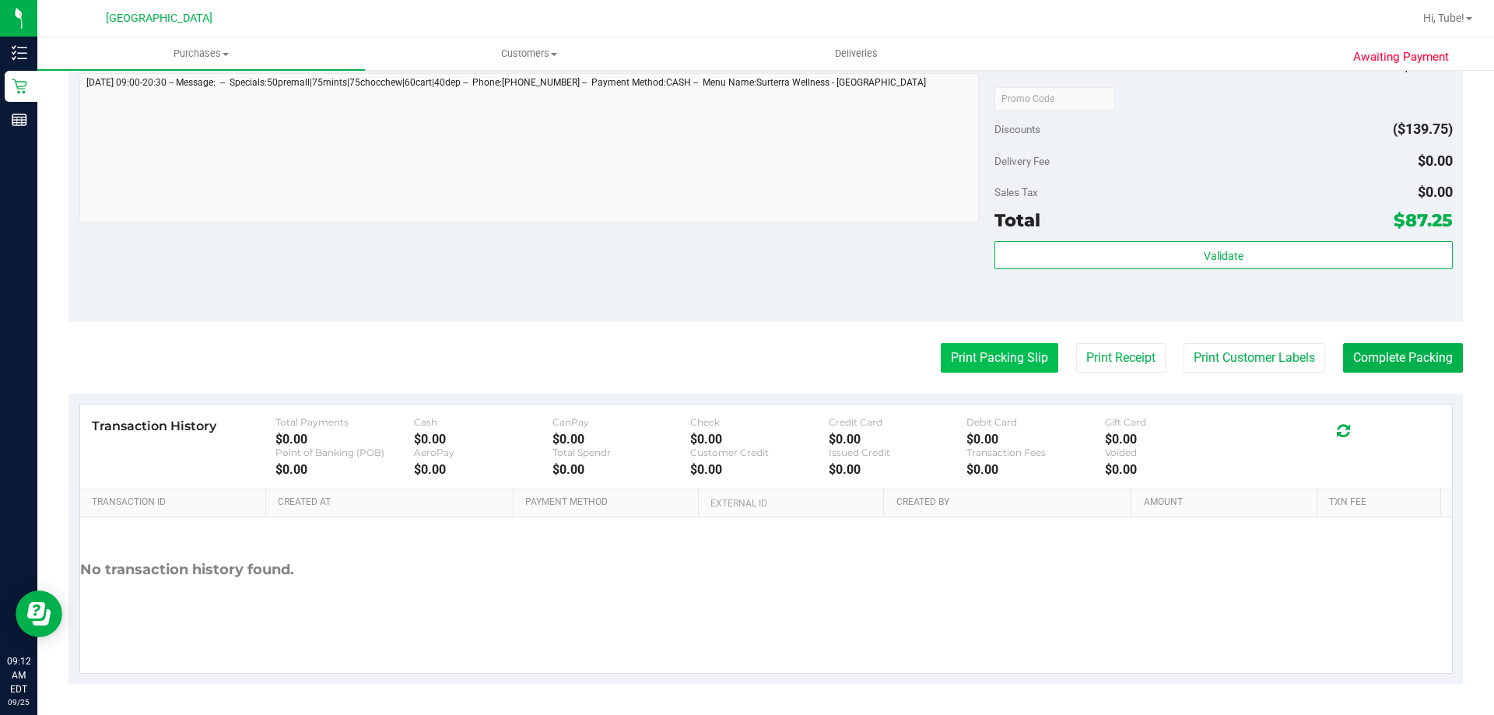
click at [745, 368] on button "Print Packing Slip" at bounding box center [1000, 358] width 118 height 30
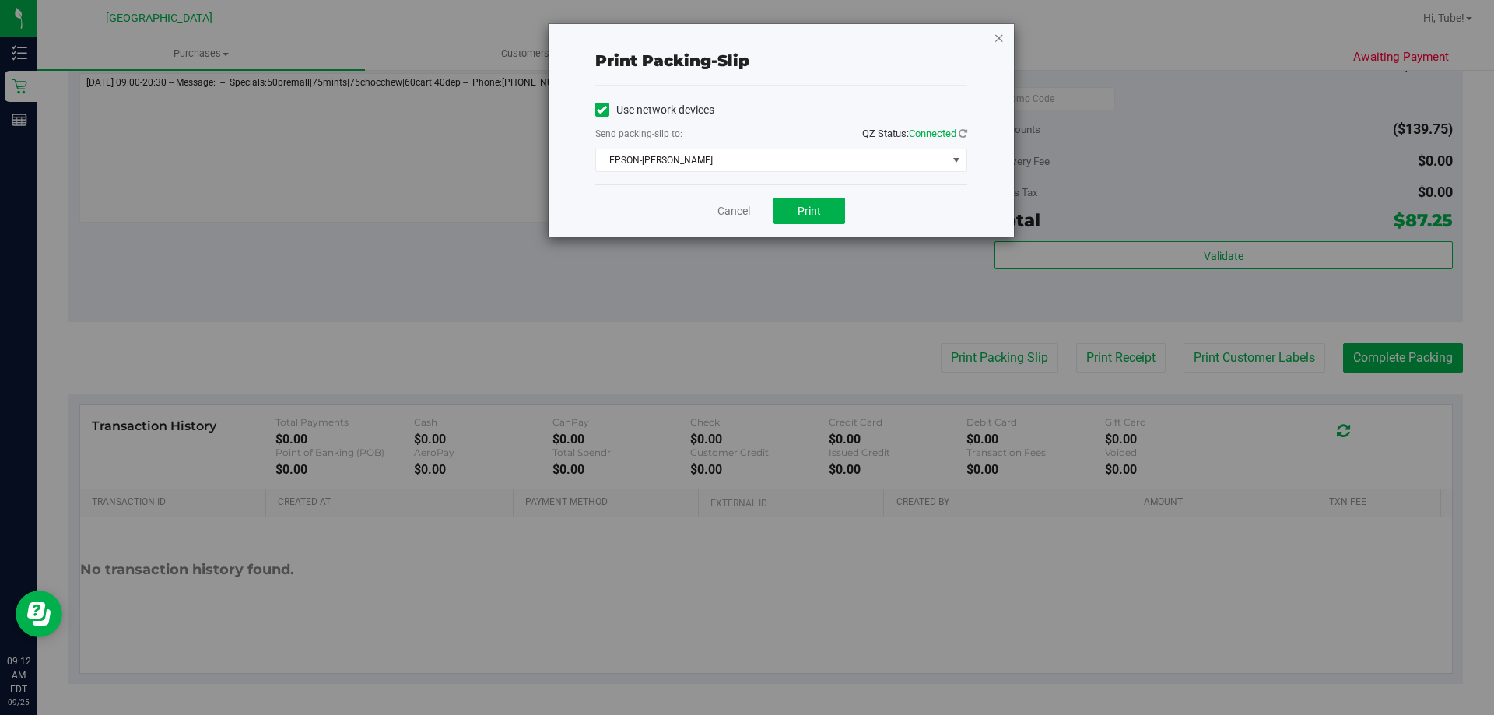
click at [745, 40] on icon "button" at bounding box center [999, 37] width 11 height 19
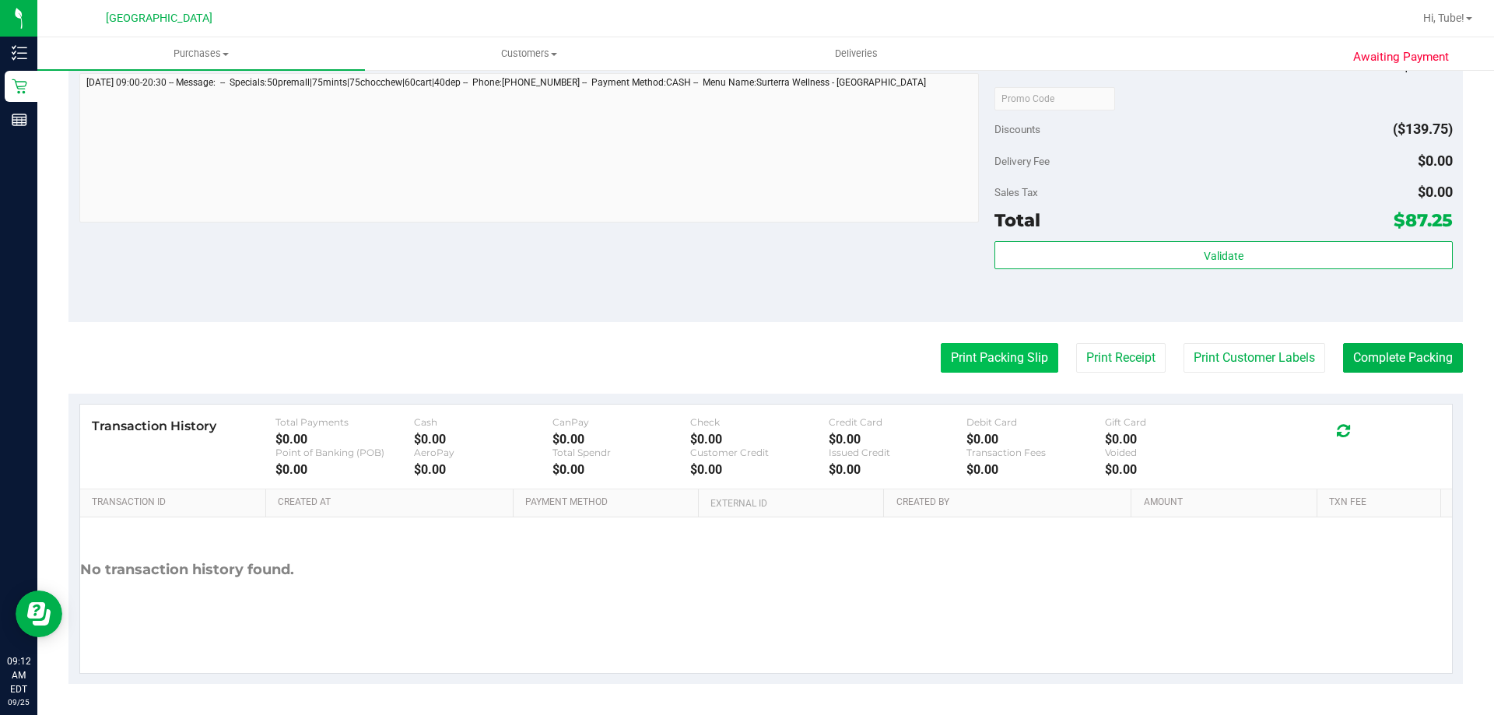
click at [745, 346] on button "Print Packing Slip" at bounding box center [1000, 358] width 118 height 30
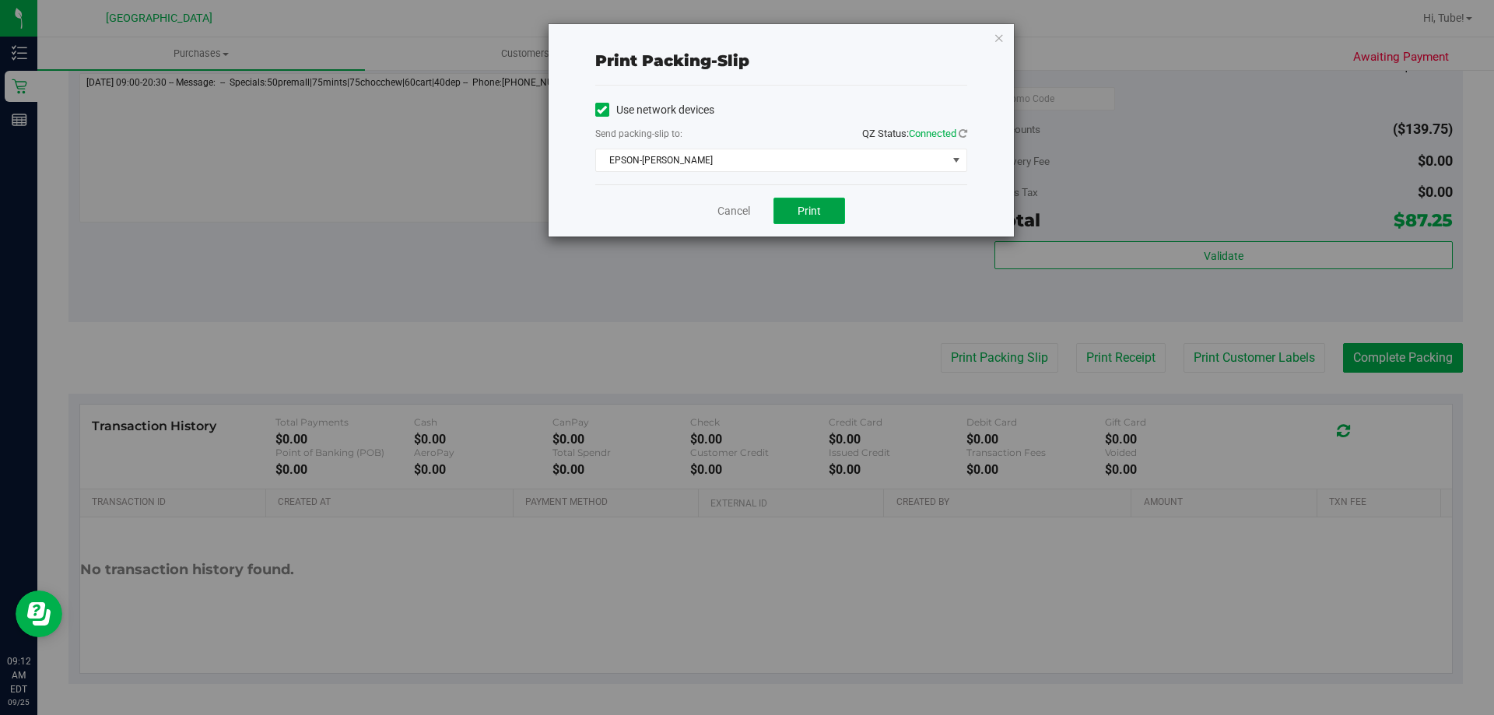
click at [745, 200] on button "Print" at bounding box center [810, 211] width 72 height 26
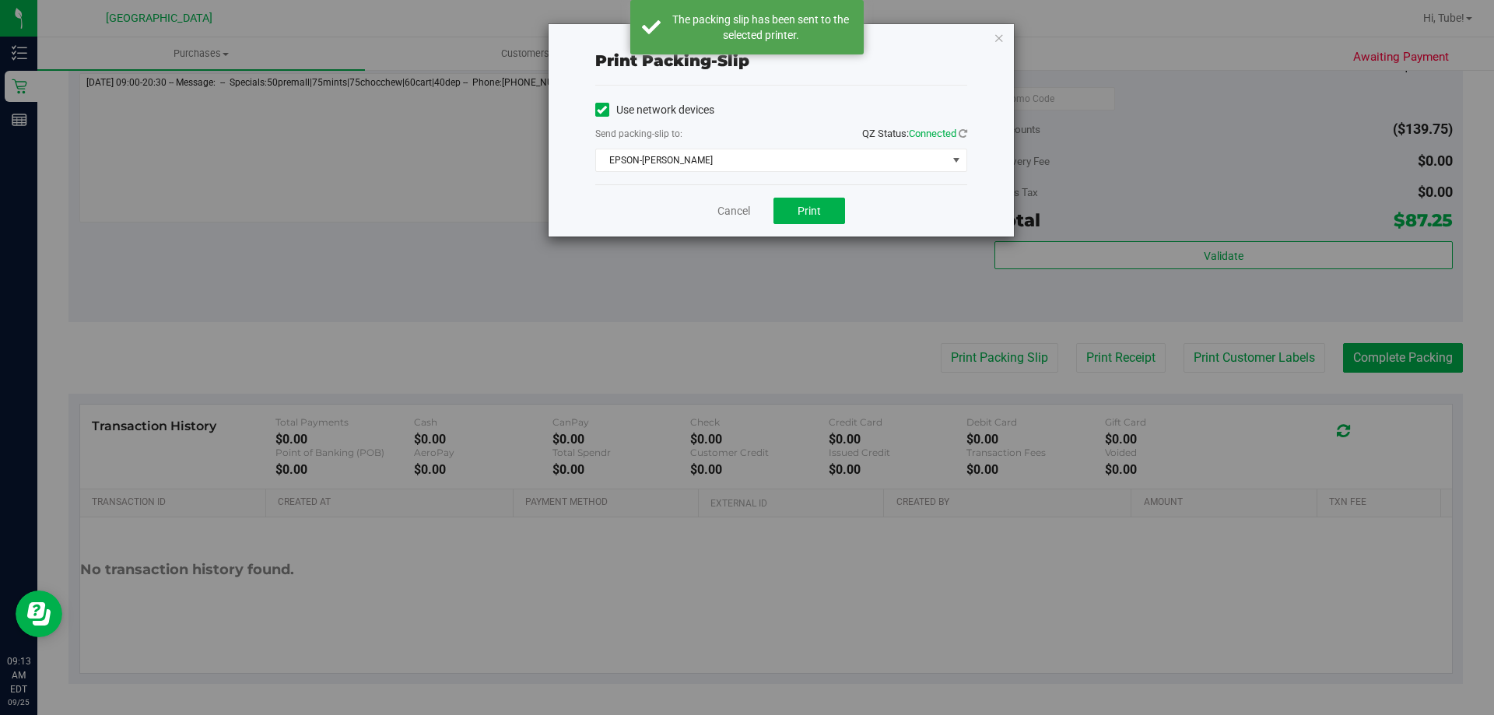
click at [745, 40] on icon "button" at bounding box center [999, 37] width 11 height 19
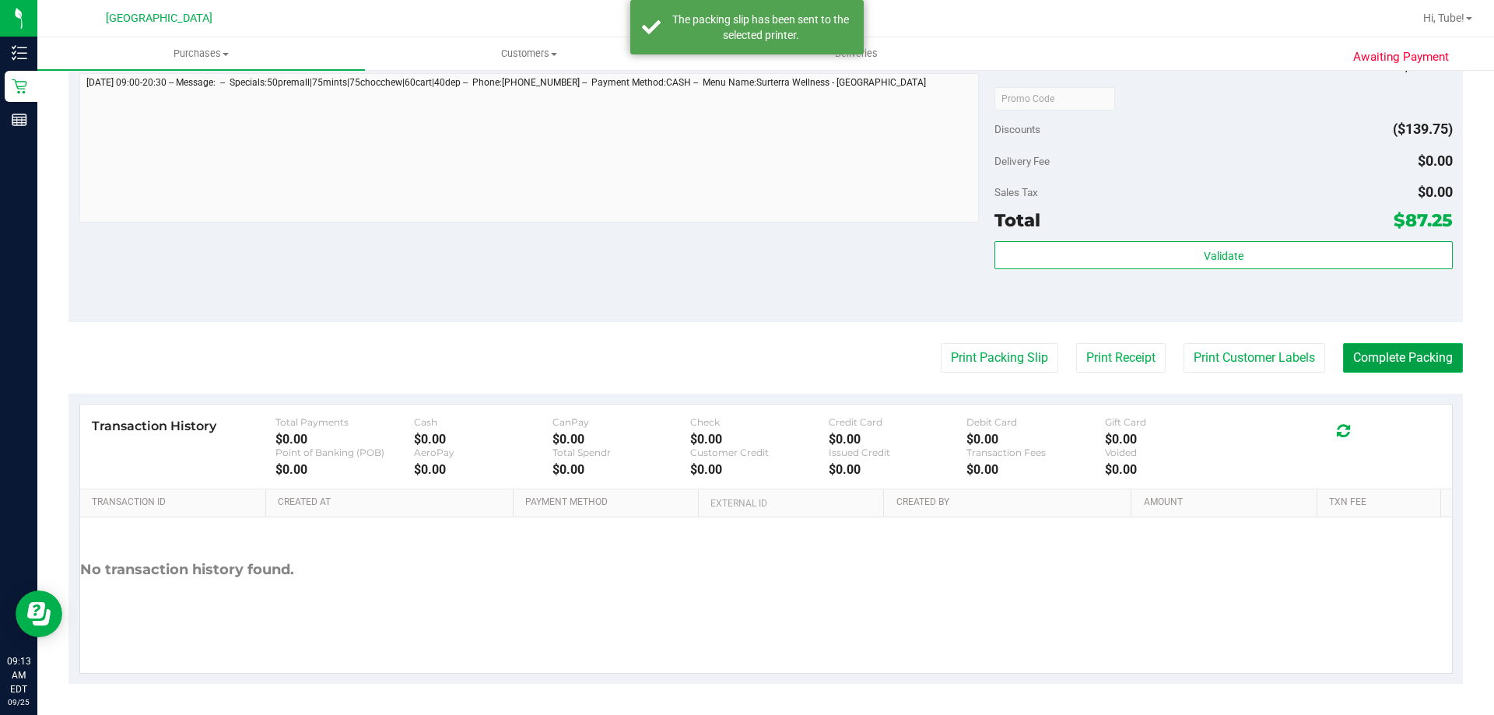
click at [745, 346] on button "Complete Packing" at bounding box center [1403, 358] width 120 height 30
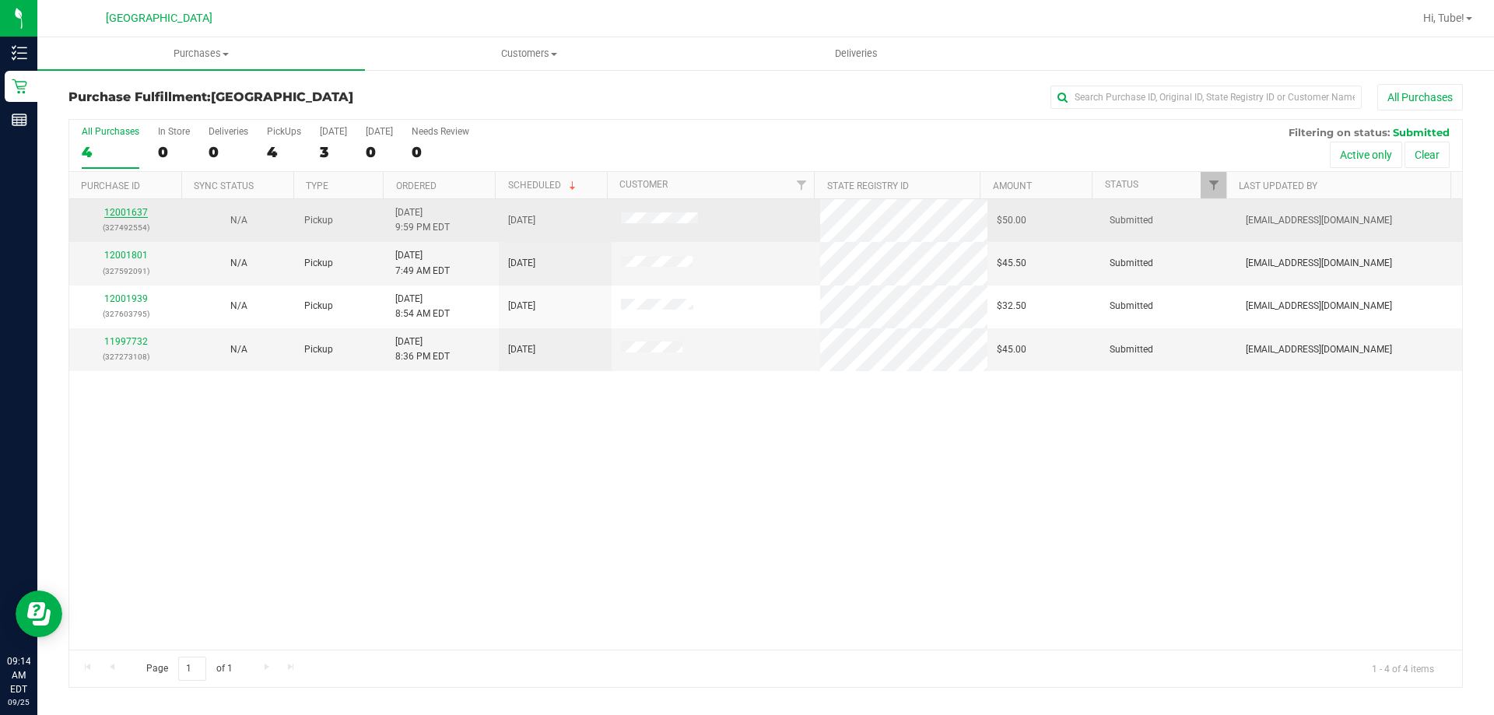
click at [120, 215] on link "12001637" at bounding box center [126, 212] width 44 height 11
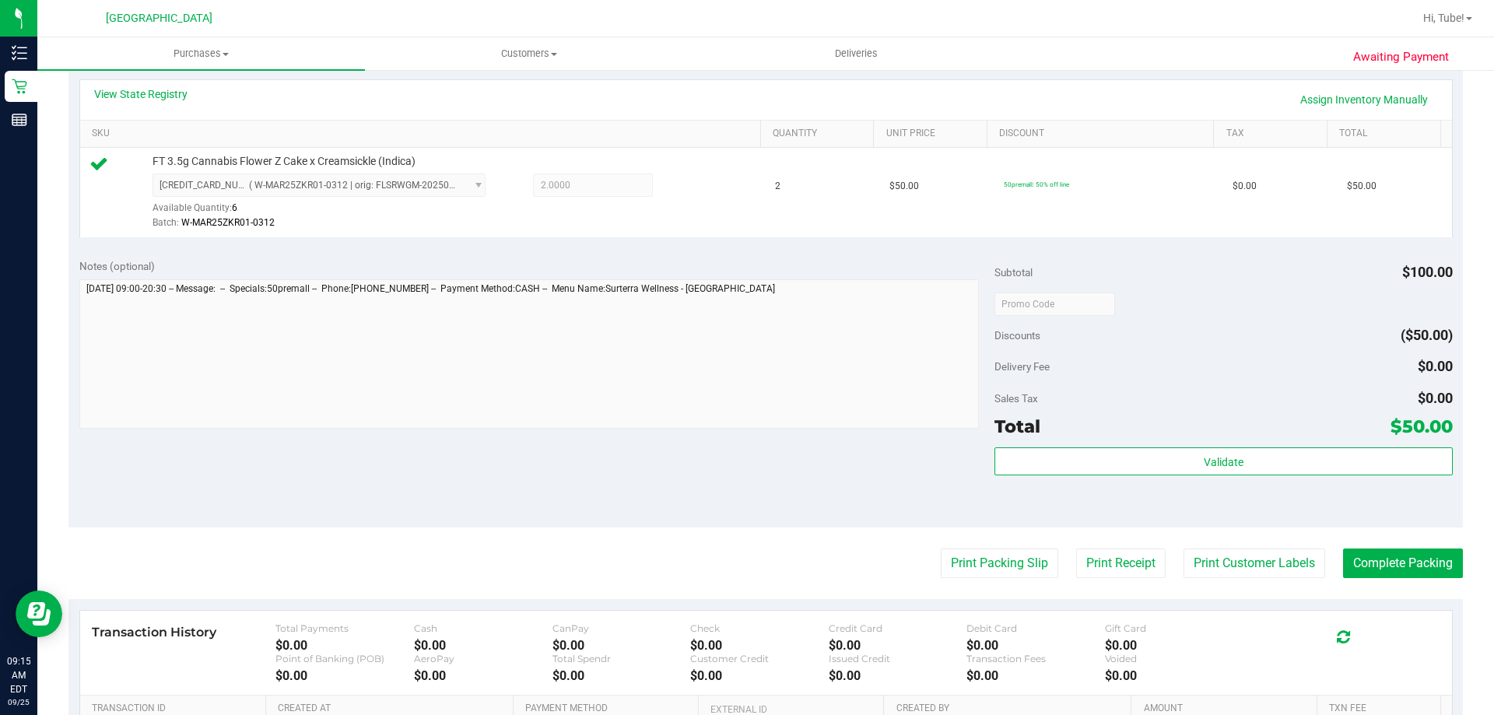
scroll to position [467, 0]
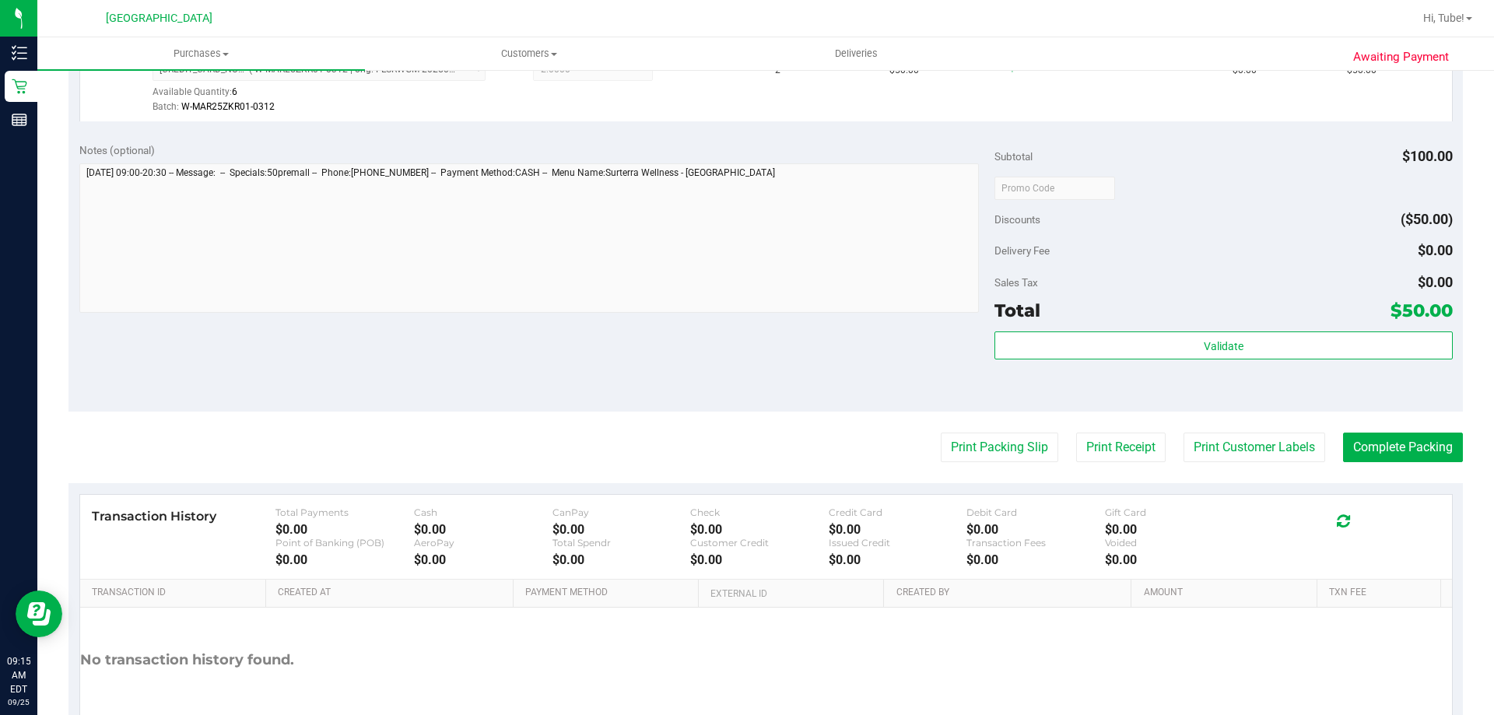
click at [745, 360] on div "Validate" at bounding box center [1224, 347] width 458 height 30
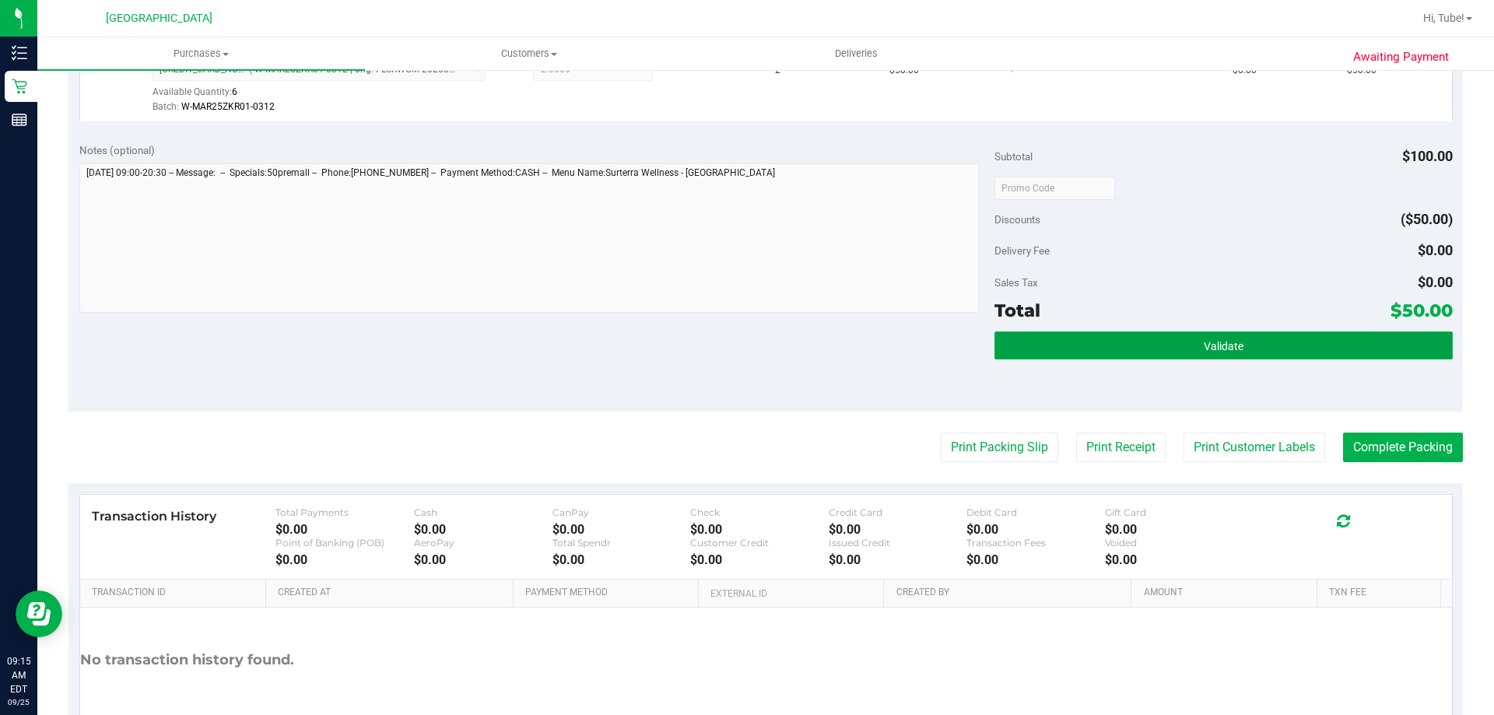
click at [745, 357] on button "Validate" at bounding box center [1224, 346] width 458 height 28
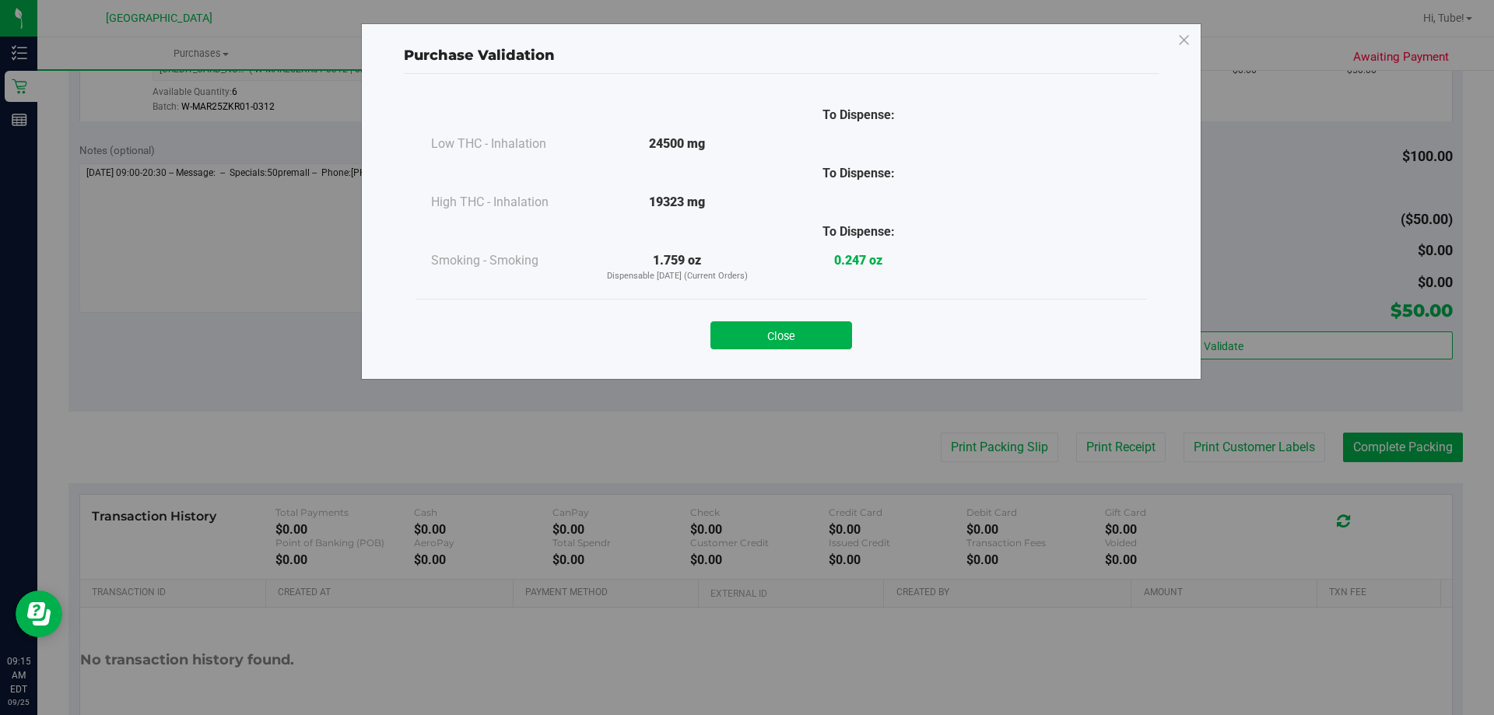
click at [745, 312] on div "Close" at bounding box center [781, 330] width 708 height 39
click at [745, 339] on button "Close" at bounding box center [781, 335] width 142 height 28
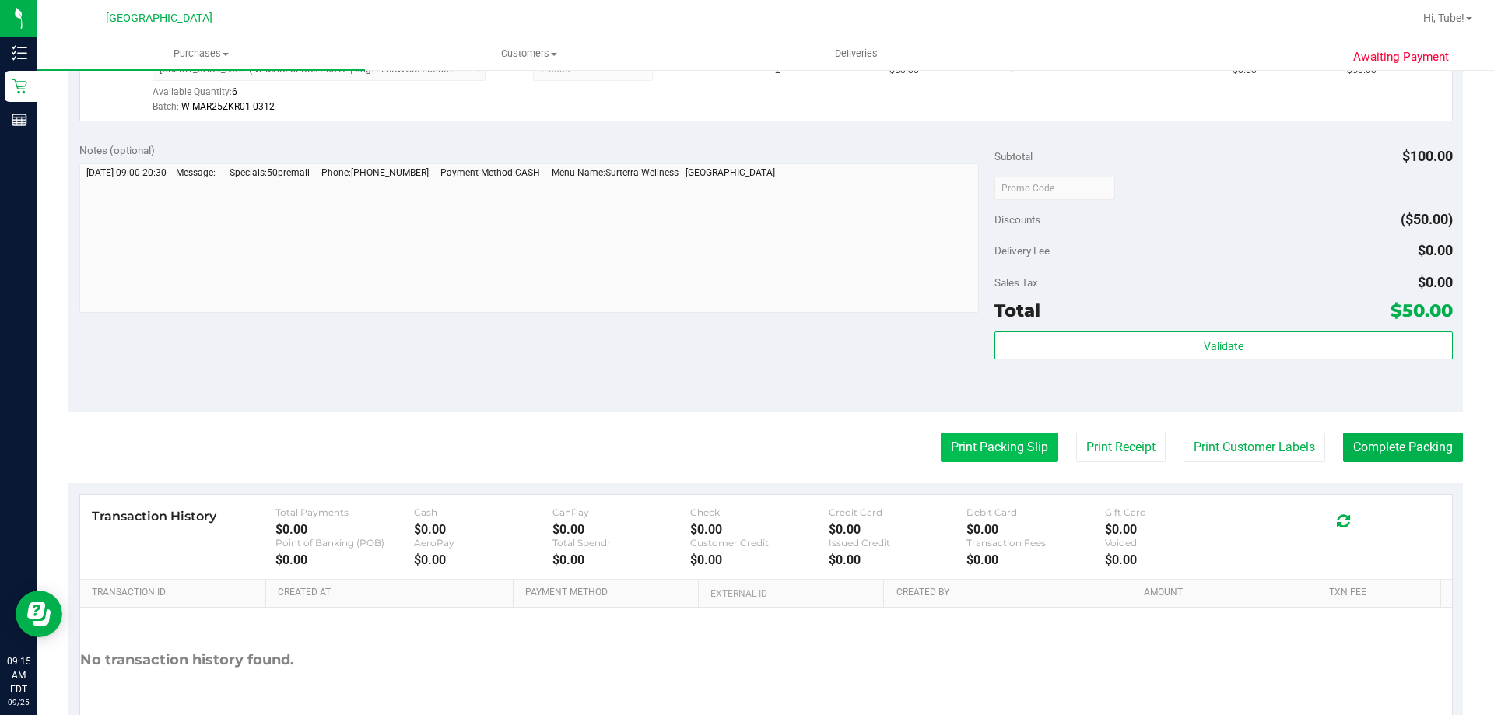
click at [745, 445] on button "Print Packing Slip" at bounding box center [1000, 448] width 118 height 30
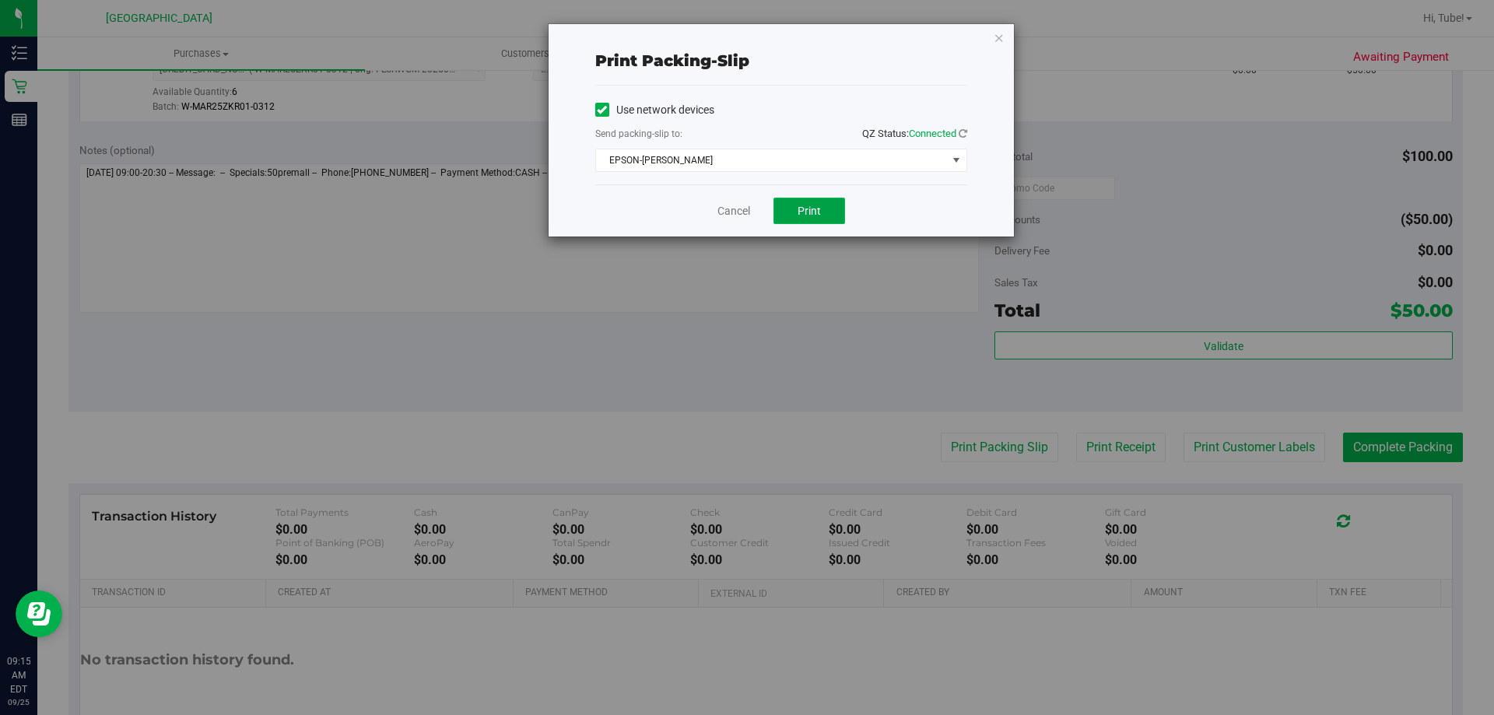
click at [745, 208] on span "Print" at bounding box center [809, 211] width 23 height 12
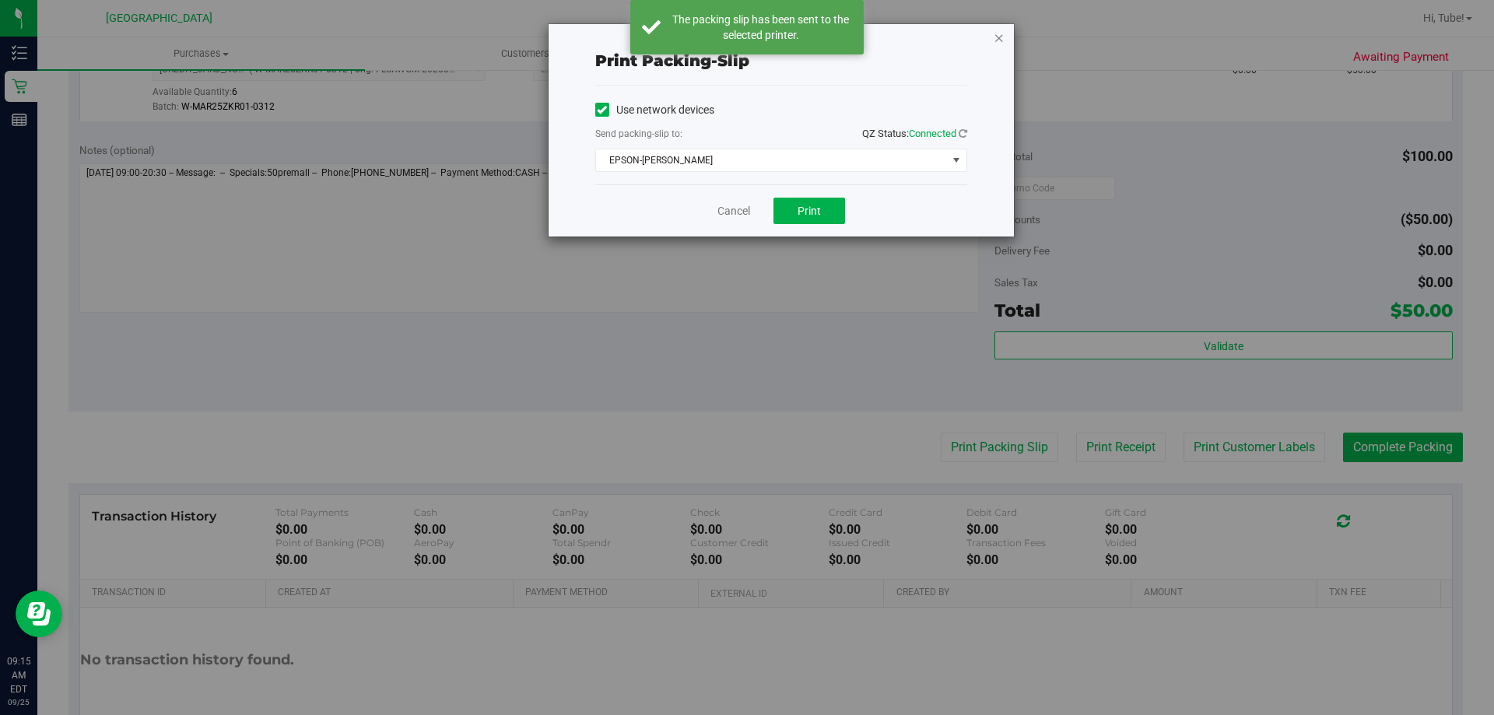
click at [745, 37] on icon "button" at bounding box center [999, 37] width 11 height 19
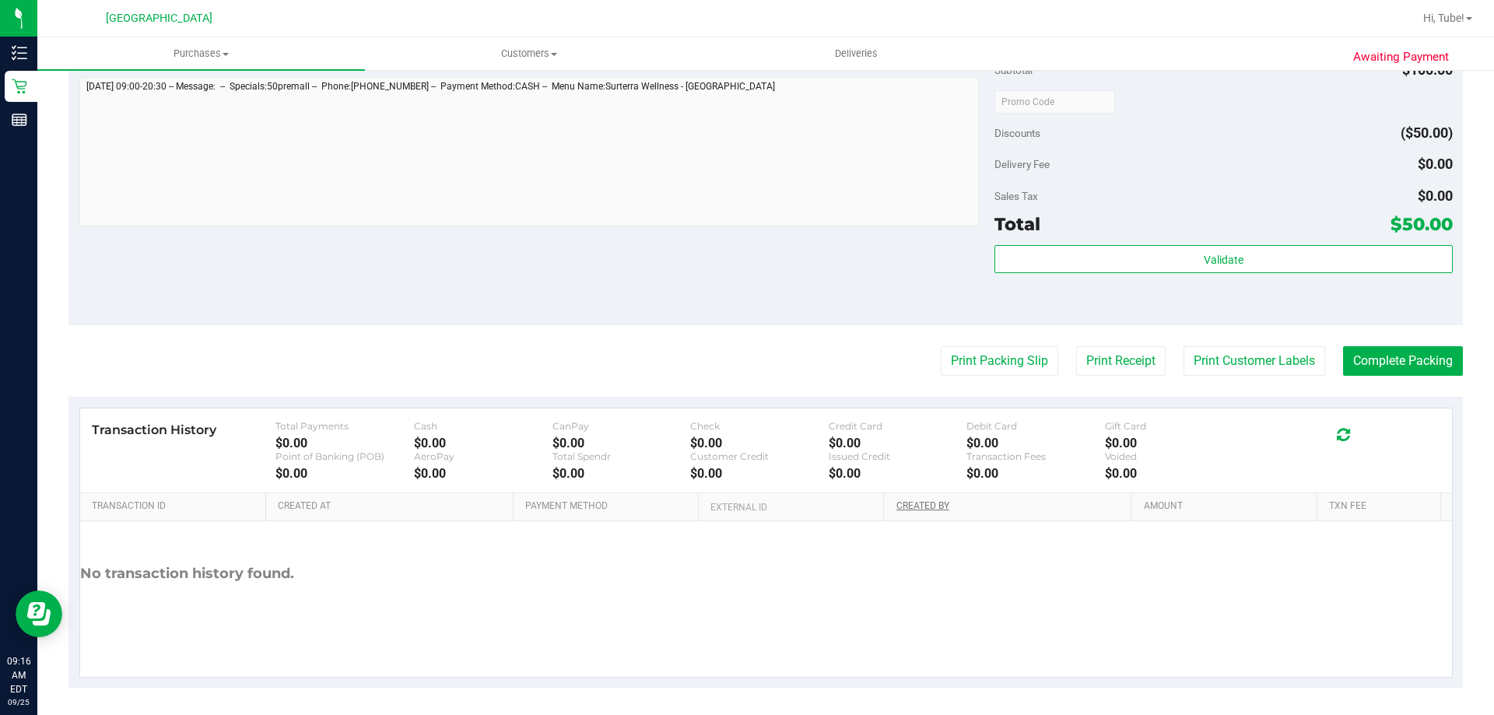
scroll to position [557, 0]
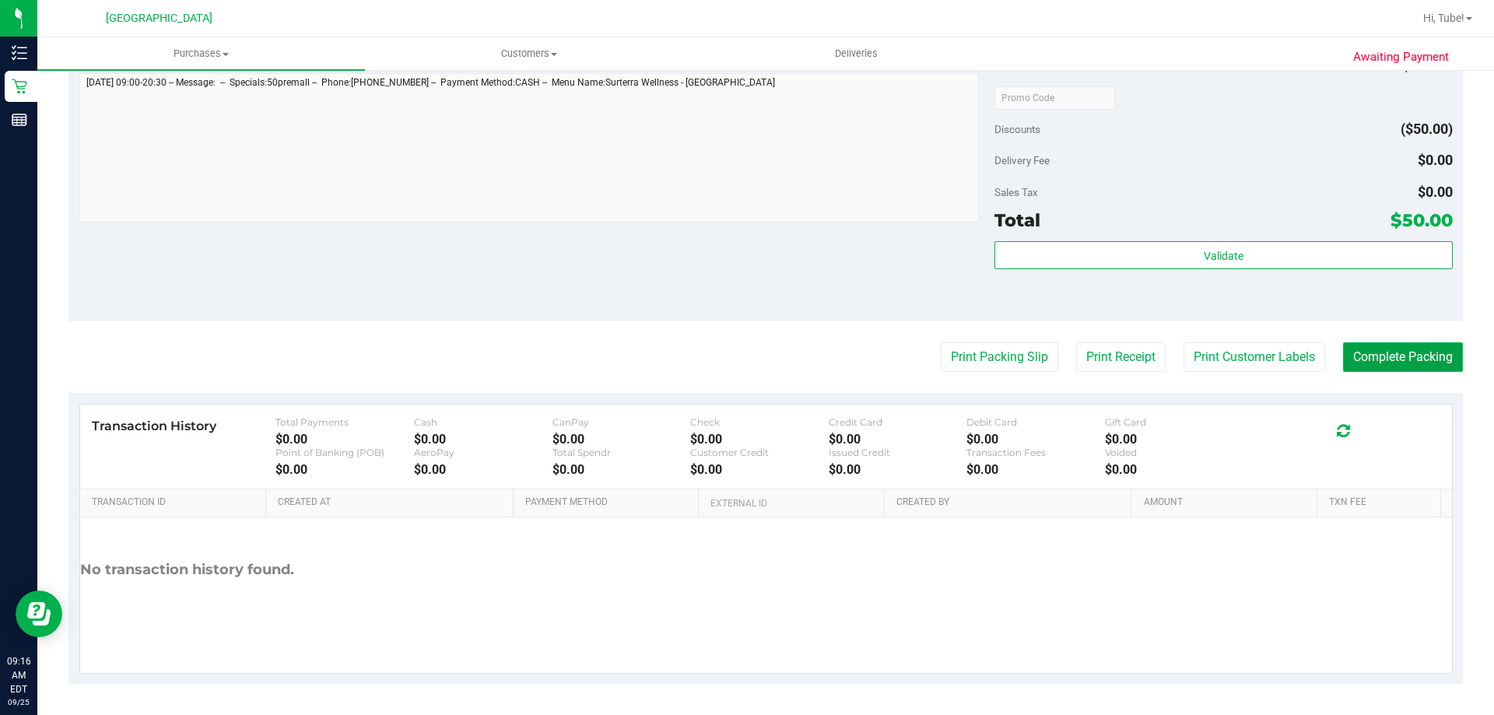
click at [745, 356] on button "Complete Packing" at bounding box center [1403, 357] width 120 height 30
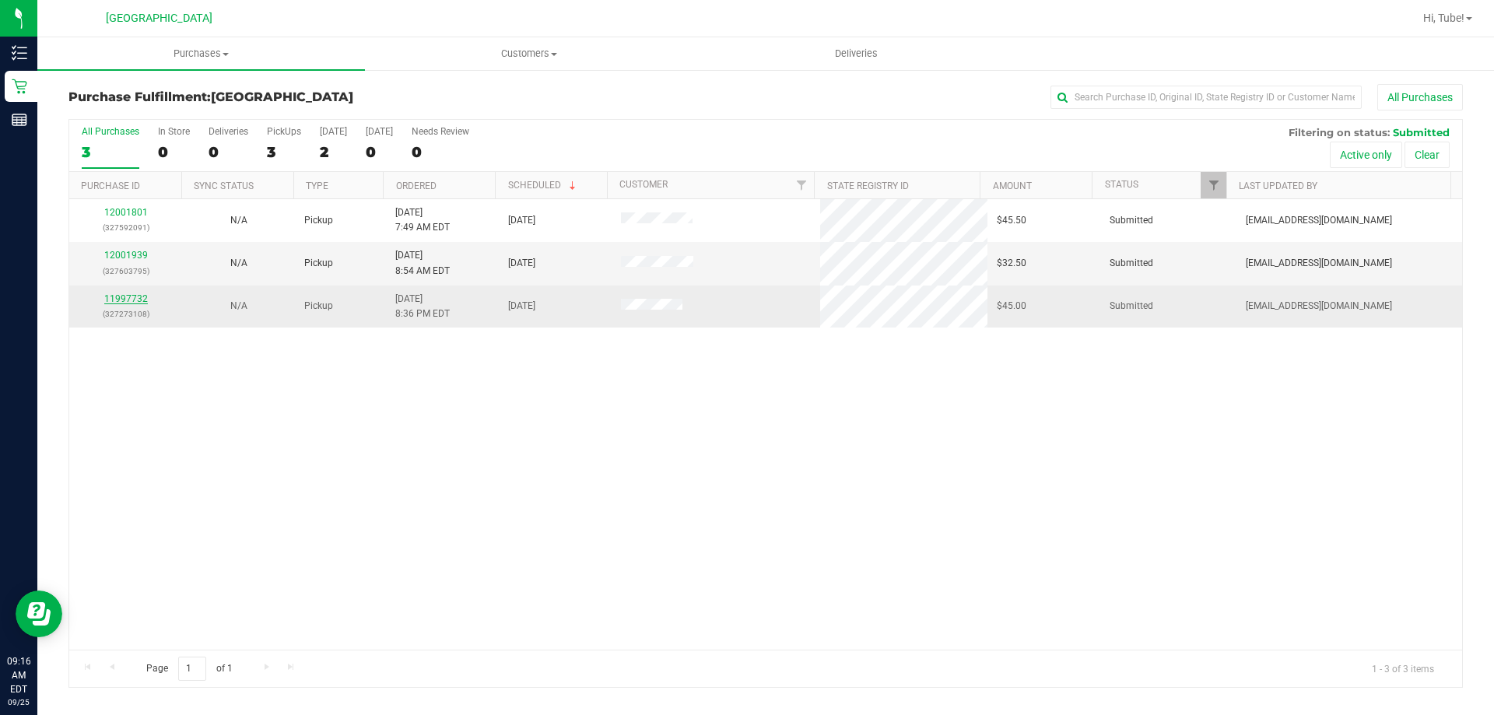
click at [139, 298] on link "11997732" at bounding box center [126, 298] width 44 height 11
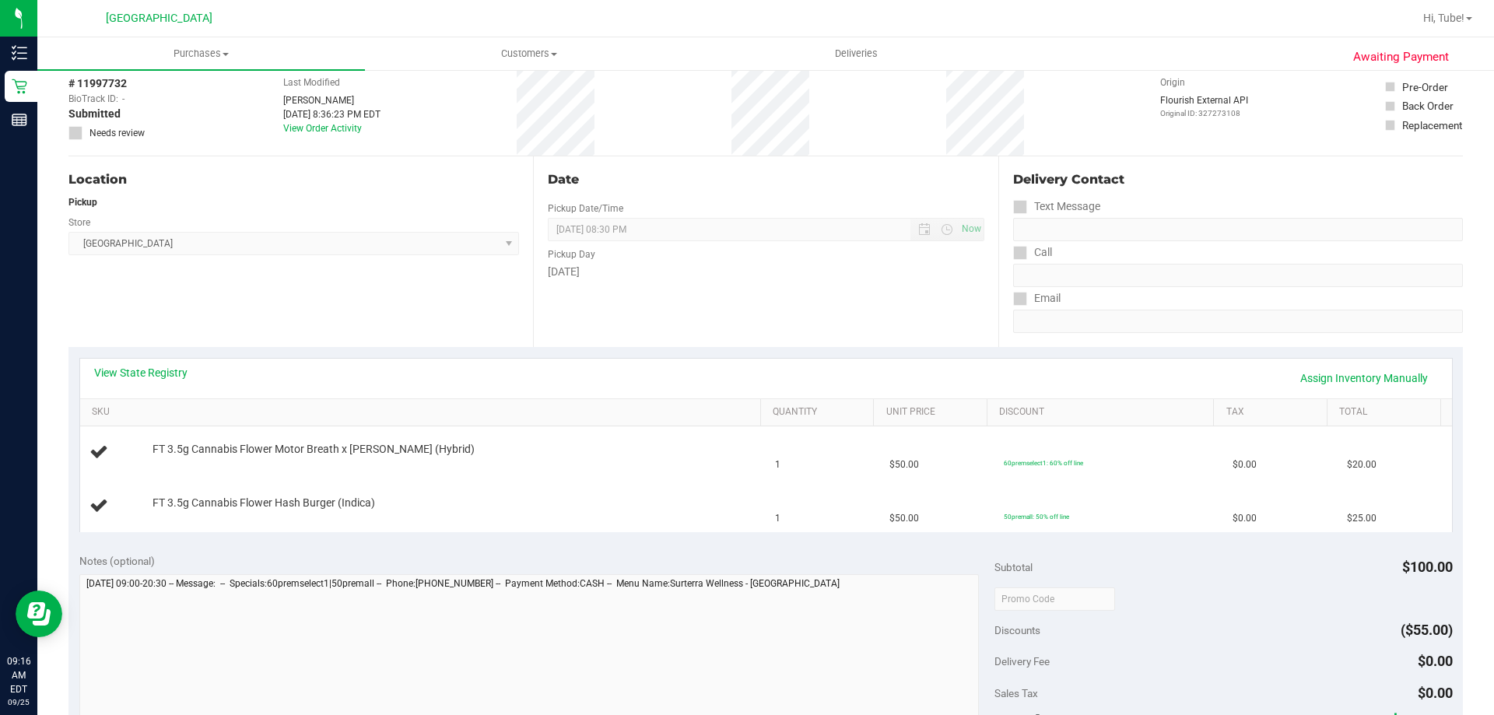
scroll to position [233, 0]
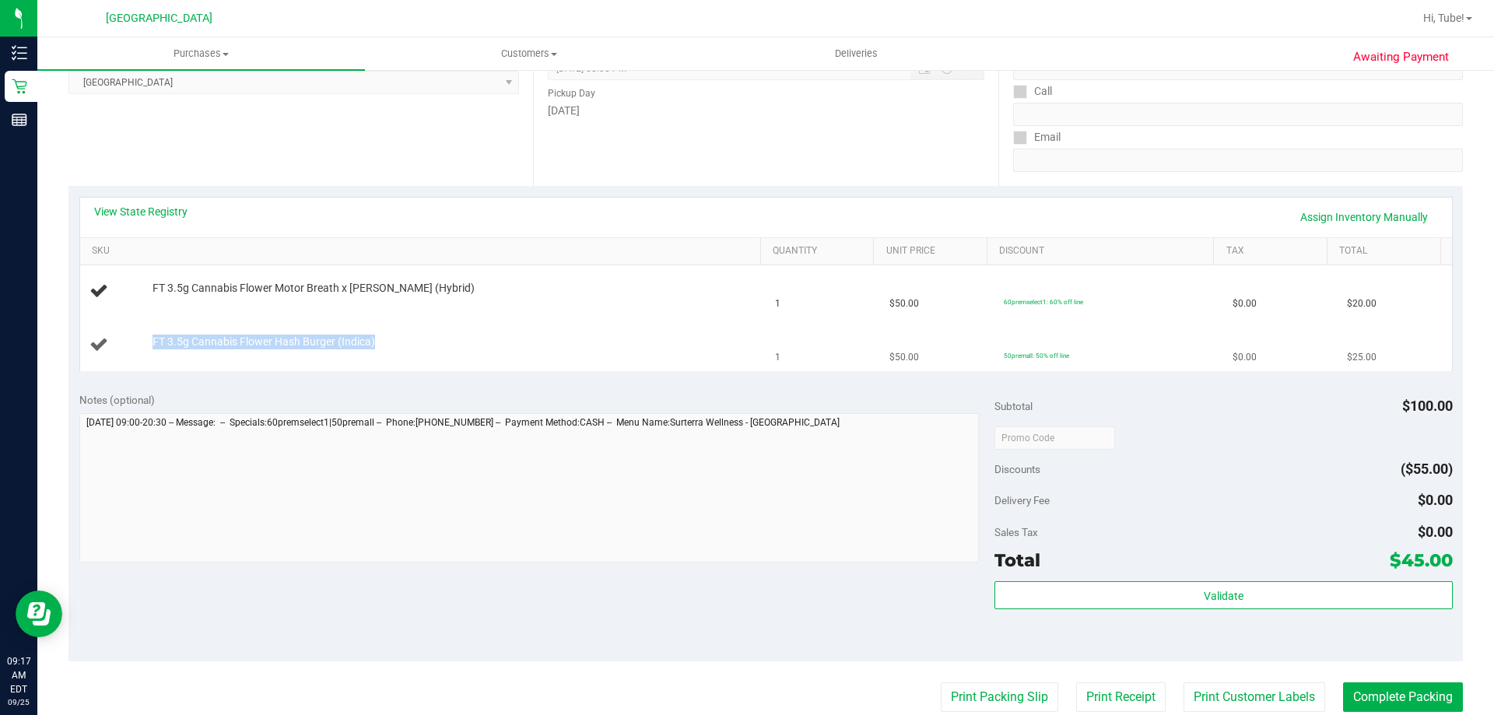
drag, startPoint x: 150, startPoint y: 339, endPoint x: 384, endPoint y: 349, distance: 234.5
click at [384, 349] on div "FT 3.5g Cannabis Flower Hash Burger (Indica)" at bounding box center [449, 343] width 609 height 16
copy div "FT 3.5g Cannabis Flower Hash Burger (Indica)"
click at [425, 219] on div "View State Registry Assign Inventory Manually" at bounding box center [766, 217] width 1344 height 26
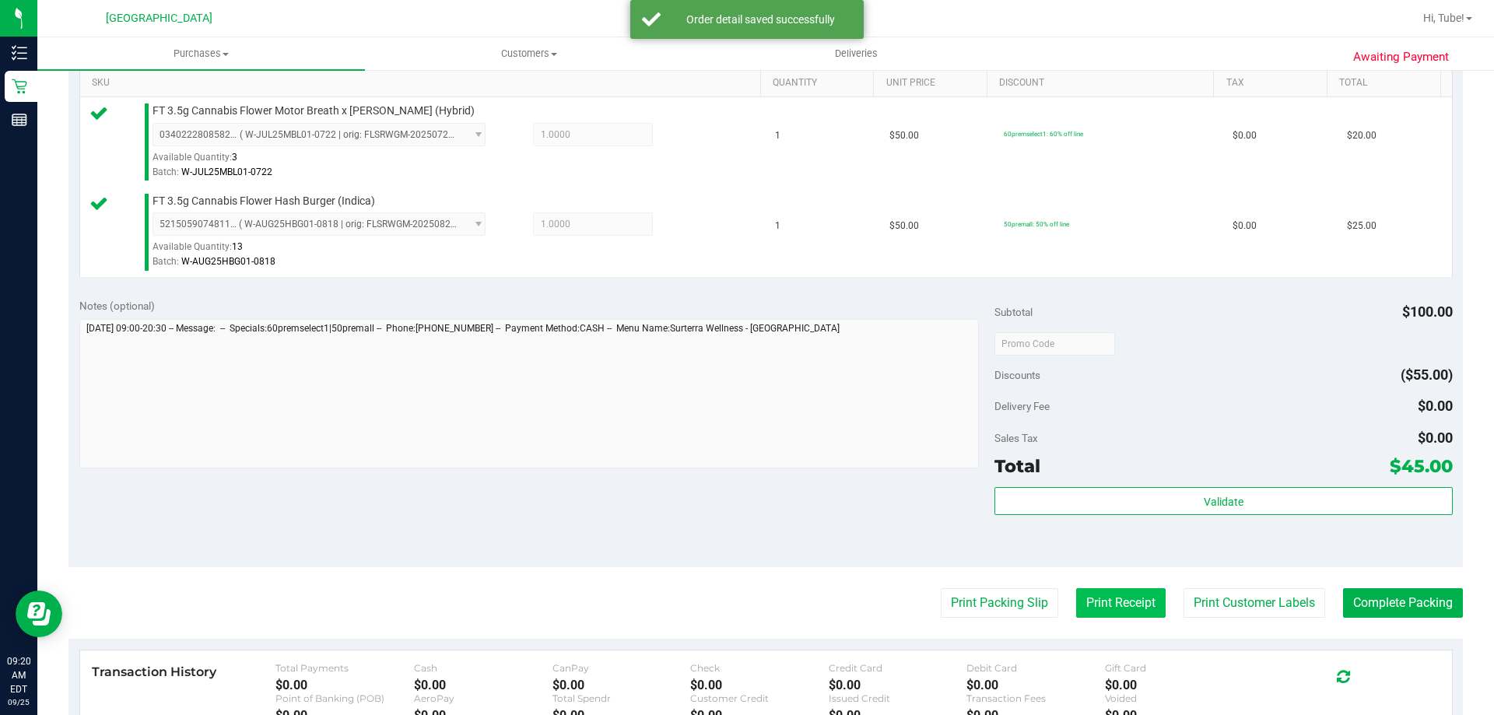
scroll to position [545, 0]
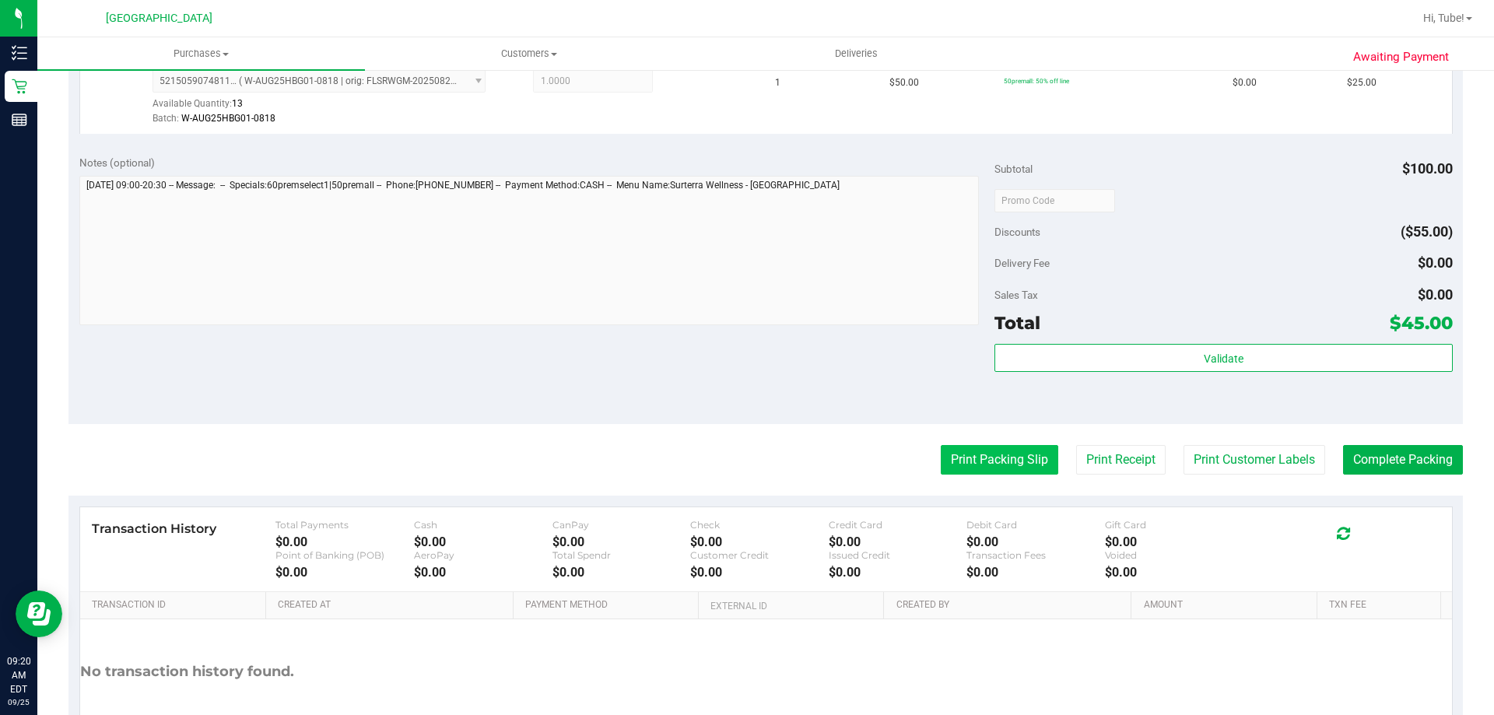
click at [745, 462] on button "Print Packing Slip" at bounding box center [1000, 460] width 118 height 30
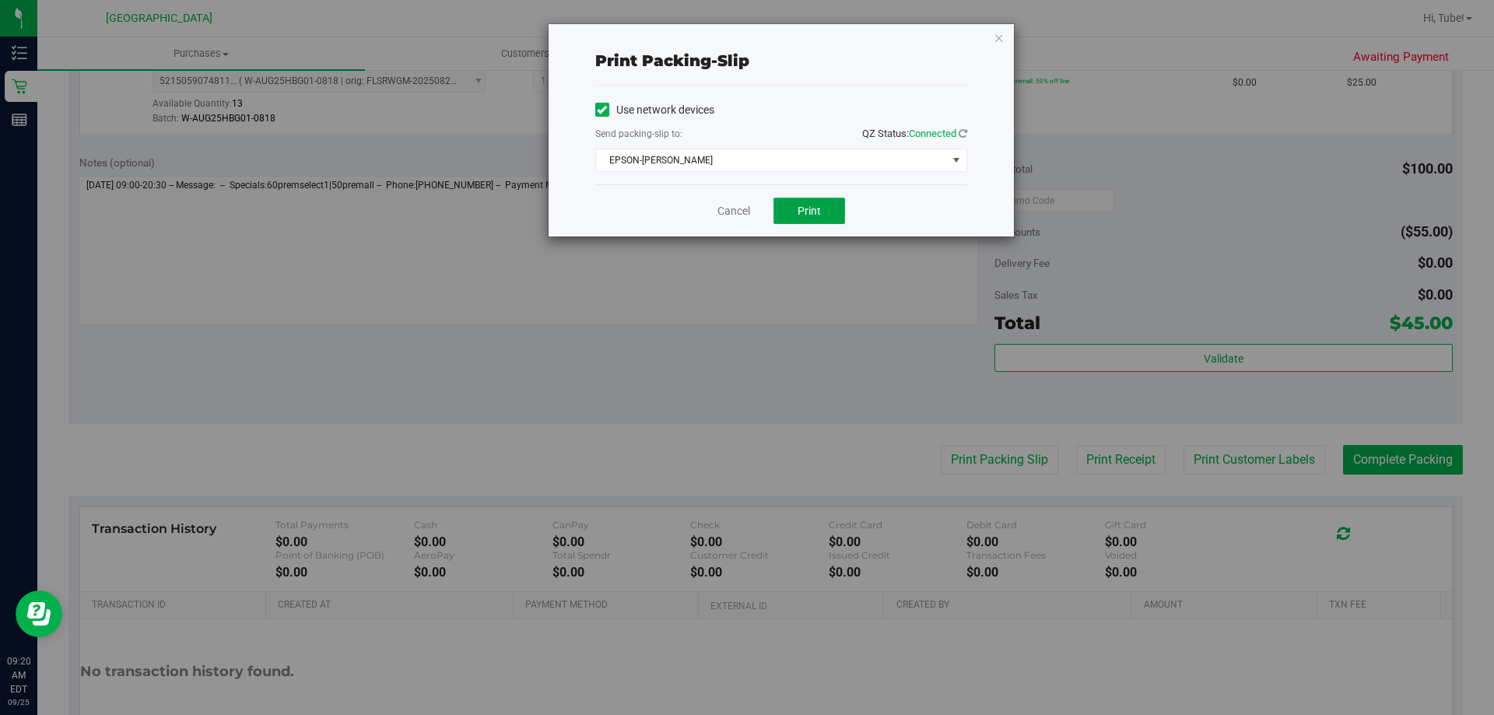
click at [745, 216] on span "Print" at bounding box center [809, 211] width 23 height 12
click at [745, 33] on icon "button" at bounding box center [999, 37] width 11 height 19
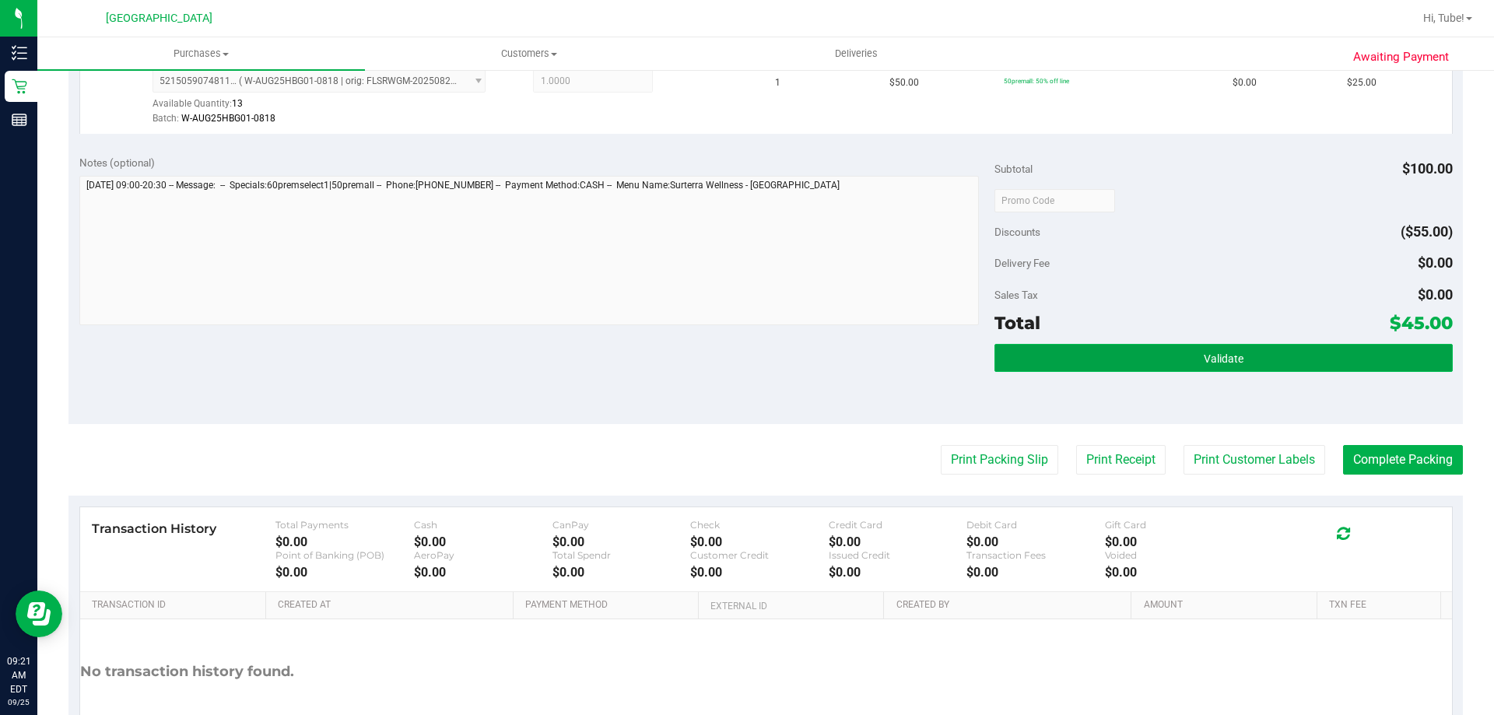
click at [745, 356] on span "Validate" at bounding box center [1224, 359] width 40 height 12
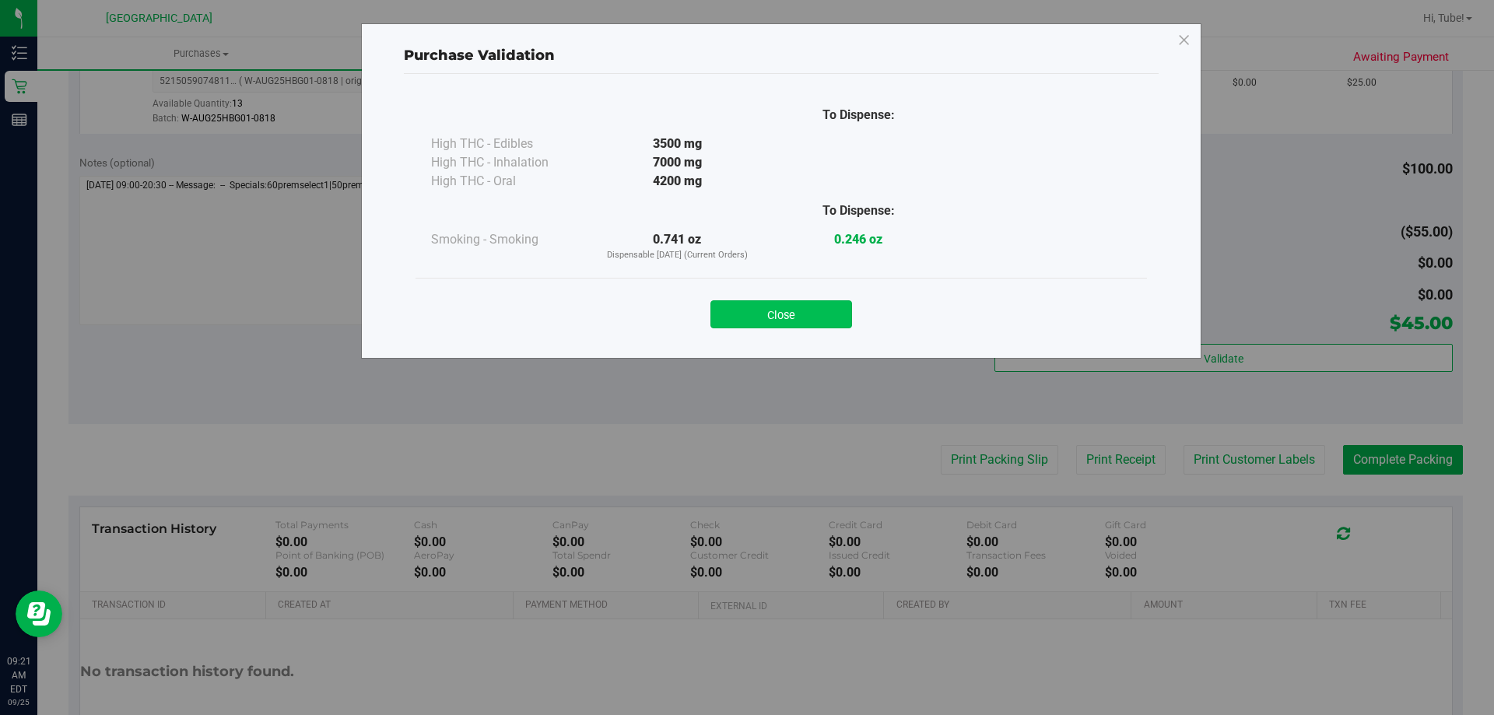
click at [745, 312] on button "Close" at bounding box center [781, 314] width 142 height 28
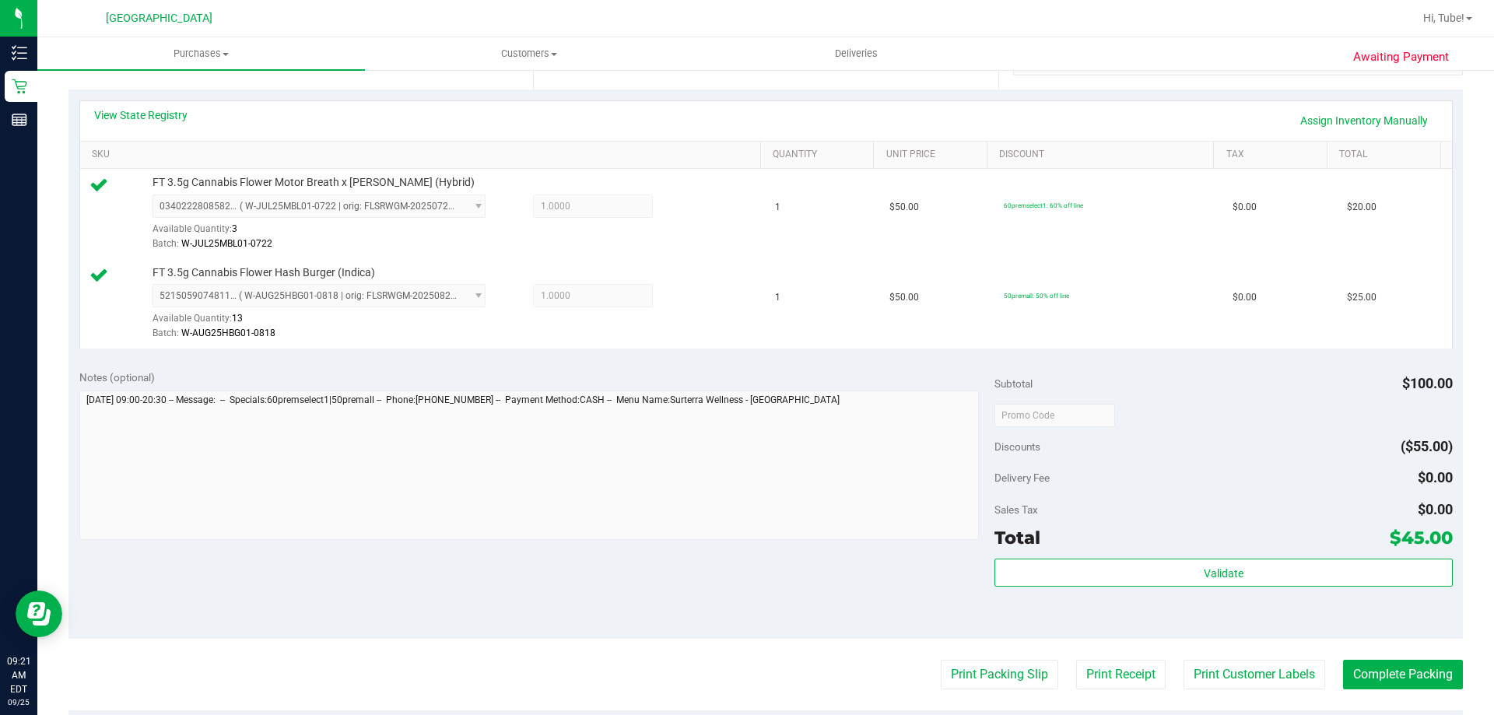
scroll to position [623, 0]
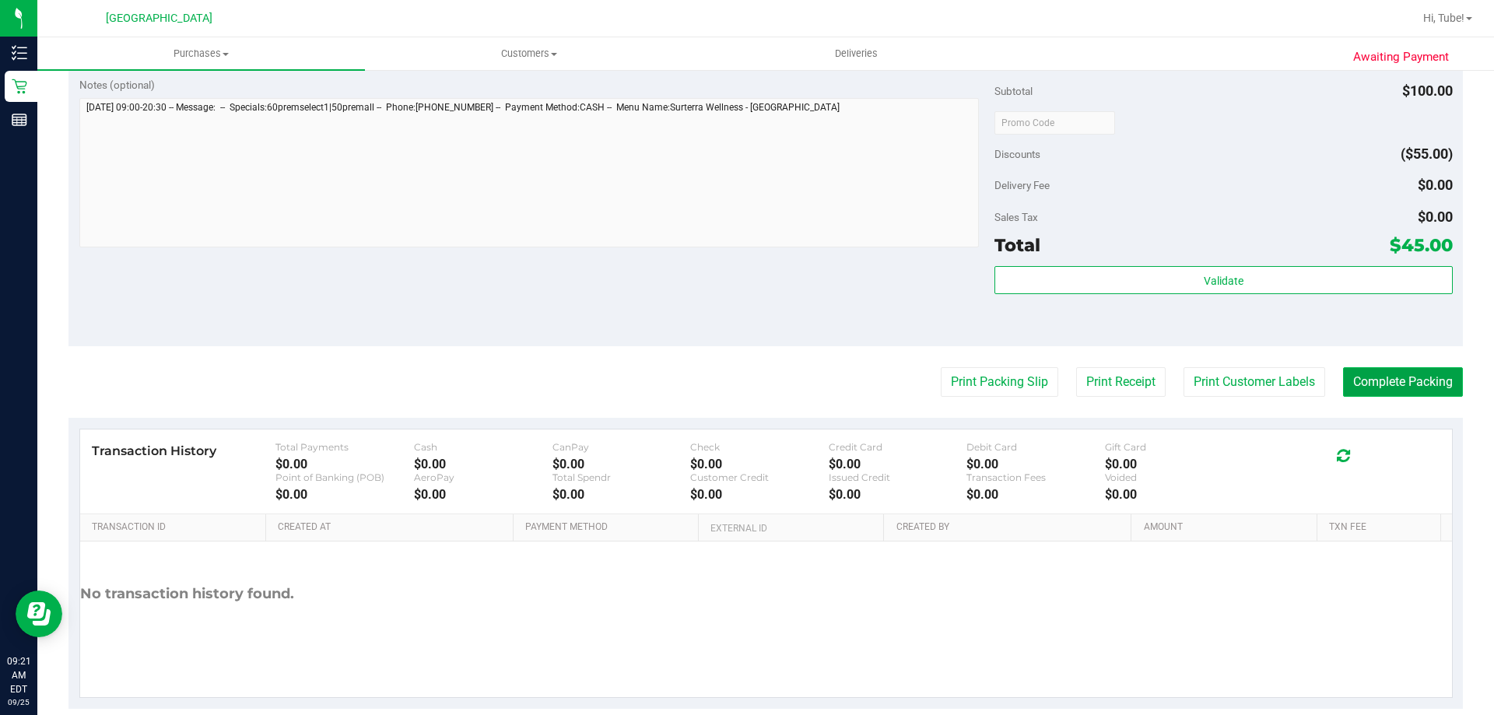
click at [745, 387] on button "Complete Packing" at bounding box center [1403, 382] width 120 height 30
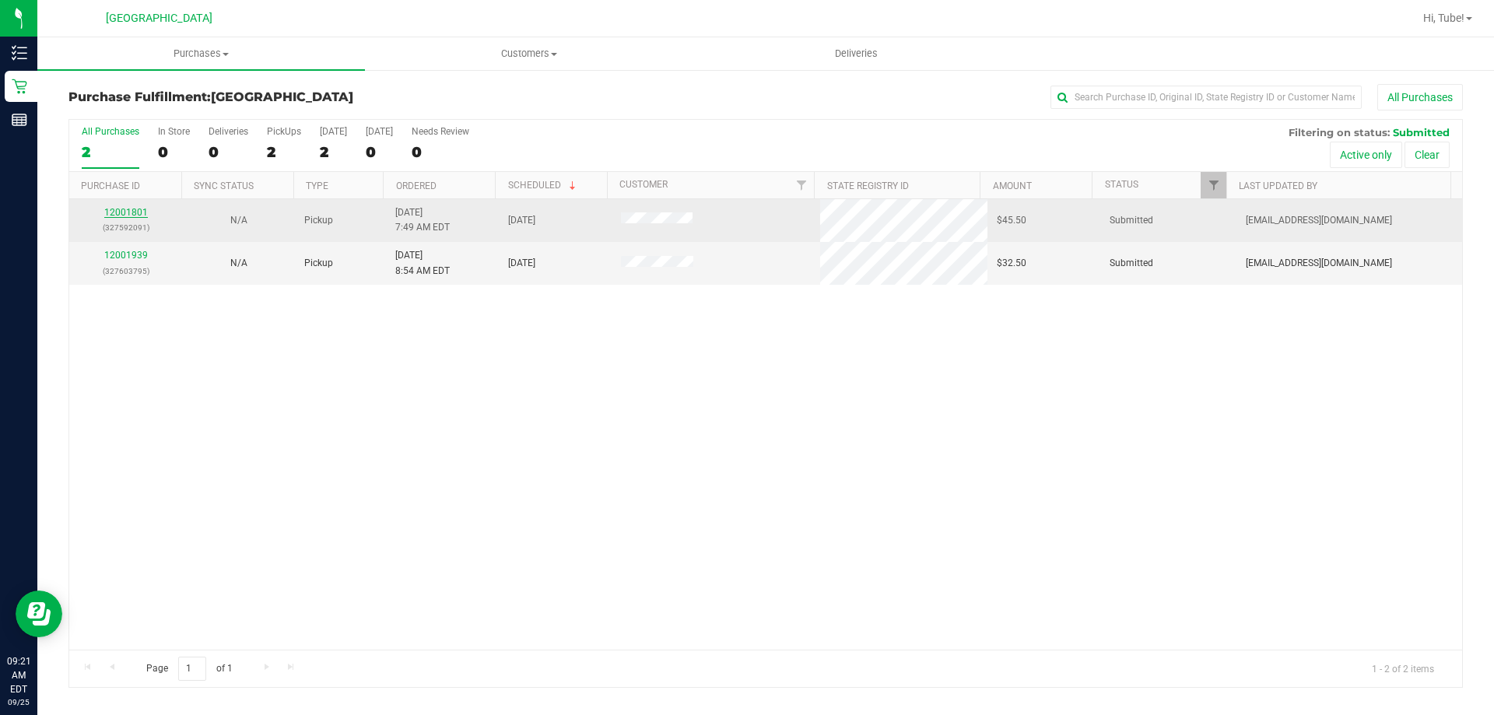
click at [142, 214] on link "12001801" at bounding box center [126, 212] width 44 height 11
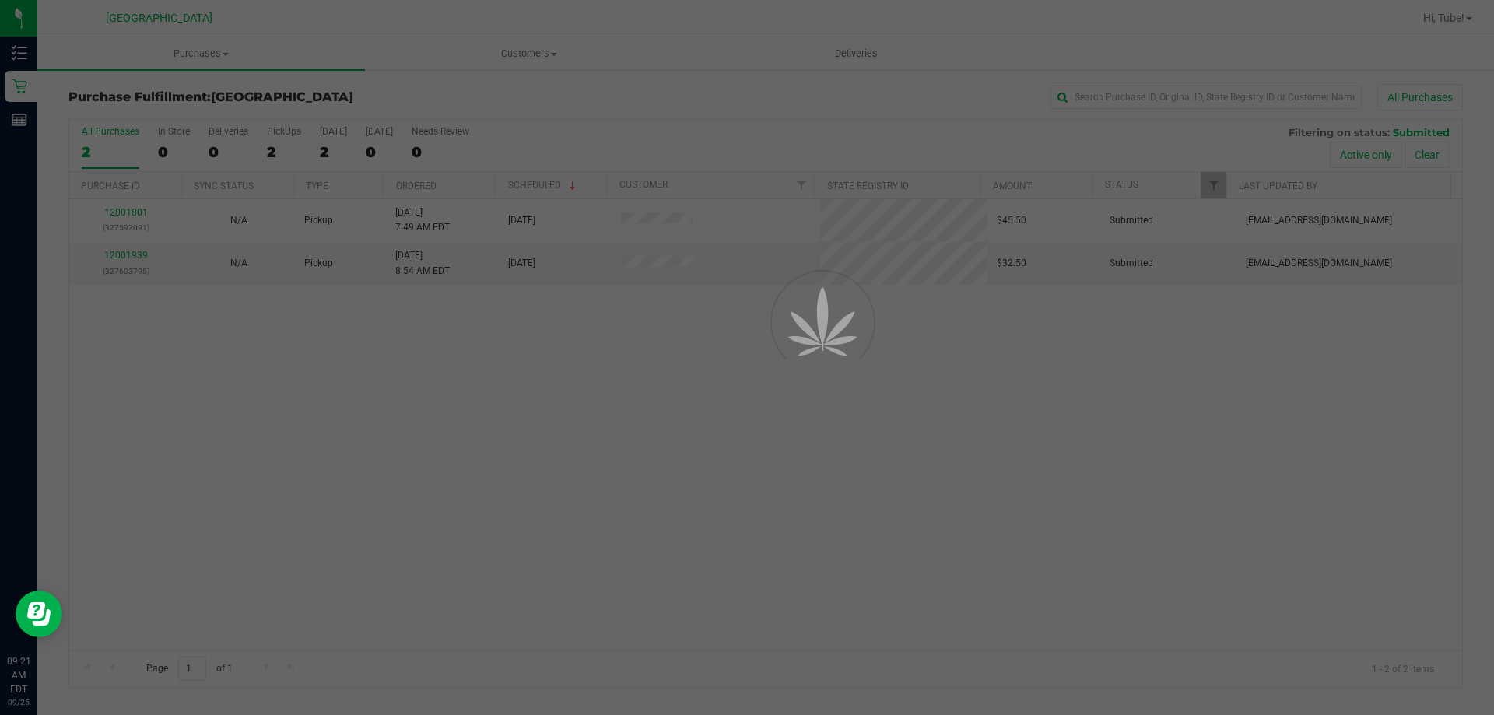
click at [745, 296] on div at bounding box center [747, 357] width 1494 height 715
drag, startPoint x: 286, startPoint y: 167, endPoint x: 287, endPoint y: 126, distance: 40.5
click at [277, 153] on div at bounding box center [747, 357] width 1494 height 715
click at [315, 119] on div at bounding box center [747, 357] width 1494 height 715
click at [745, 144] on div at bounding box center [747, 357] width 1494 height 715
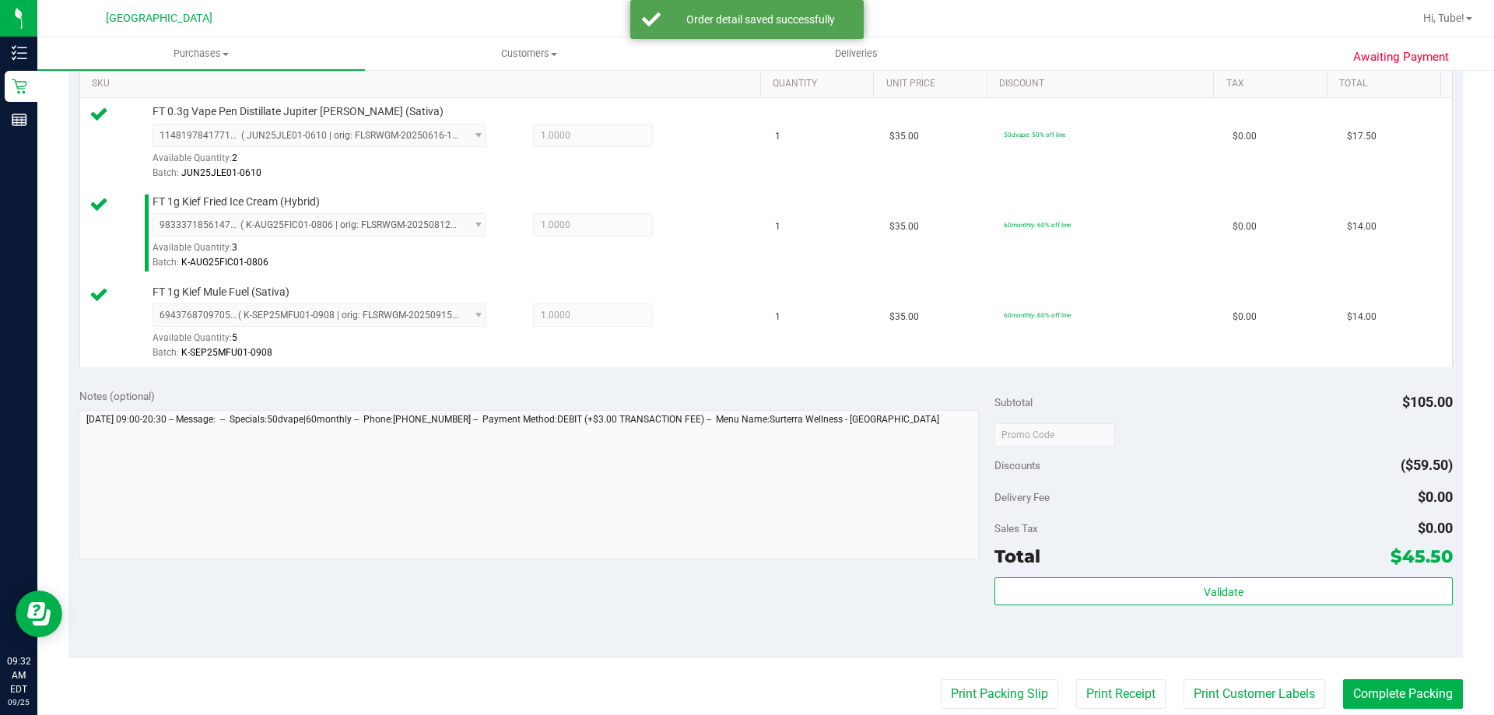
scroll to position [623, 0]
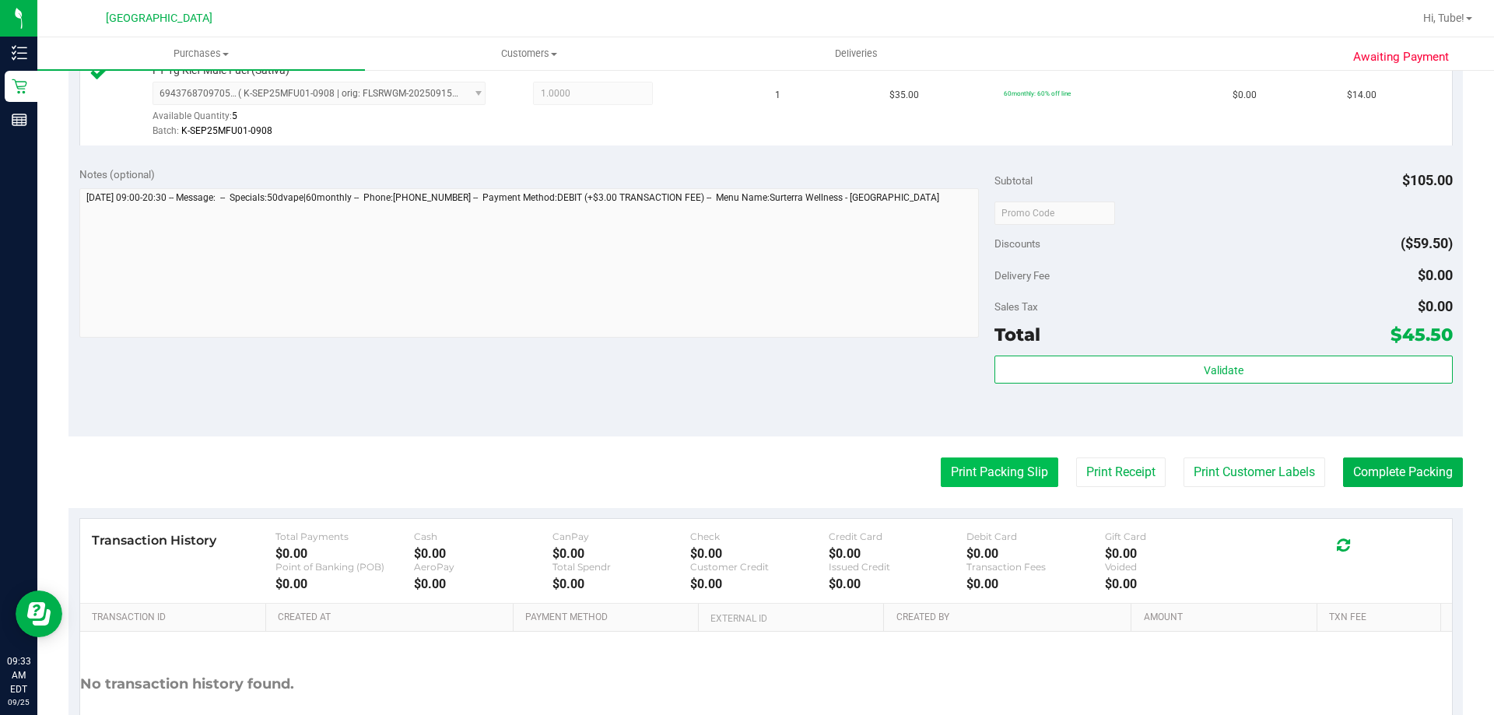
click at [745, 482] on button "Print Packing Slip" at bounding box center [1000, 473] width 118 height 30
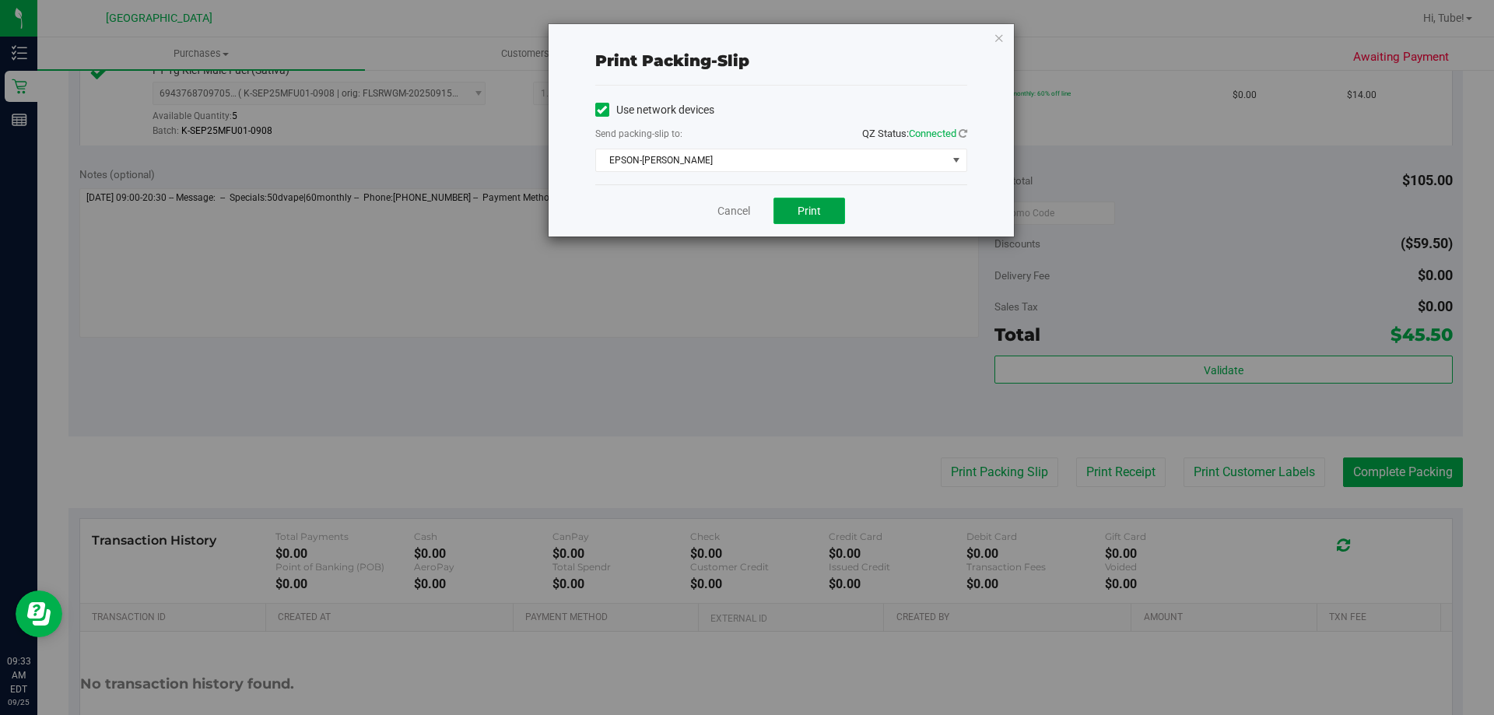
click at [745, 201] on button "Print" at bounding box center [810, 211] width 72 height 26
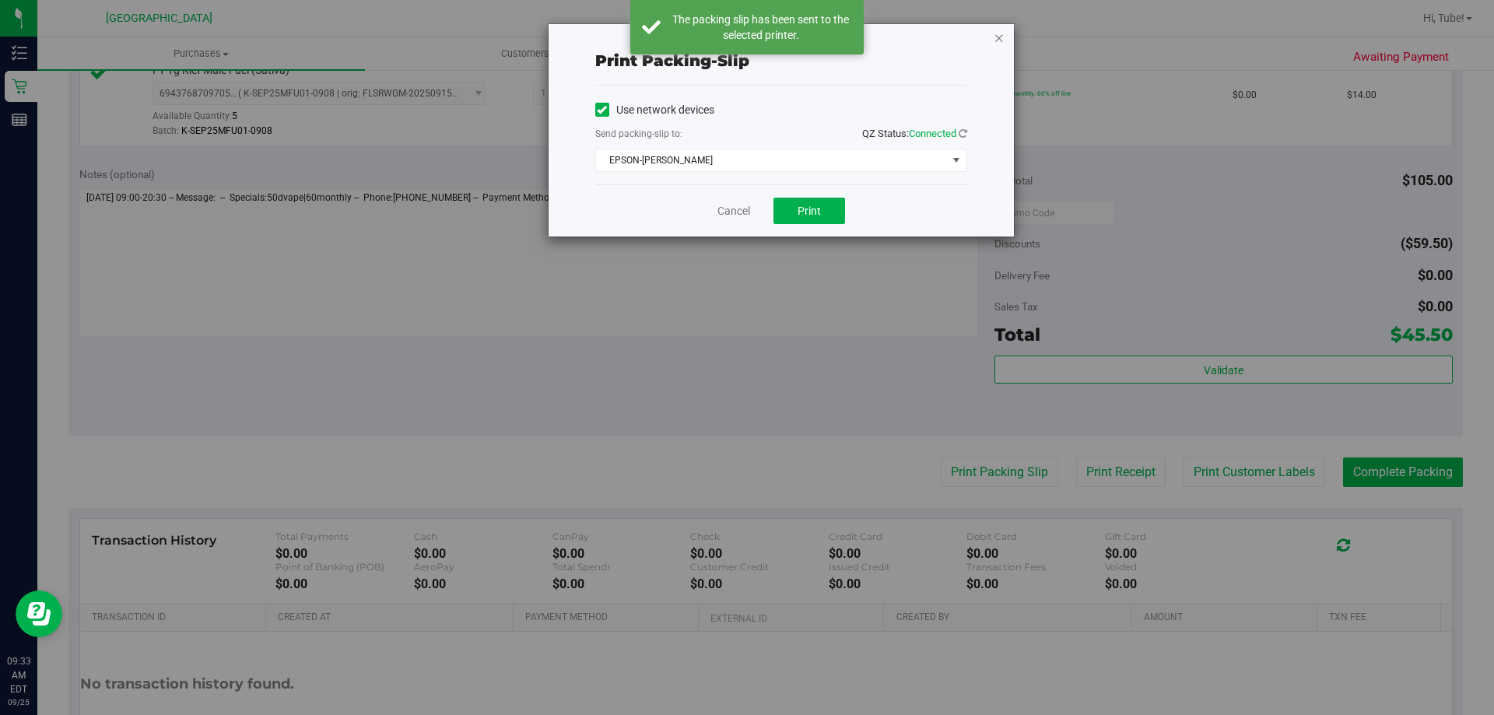
click at [745, 40] on icon "button" at bounding box center [999, 37] width 11 height 19
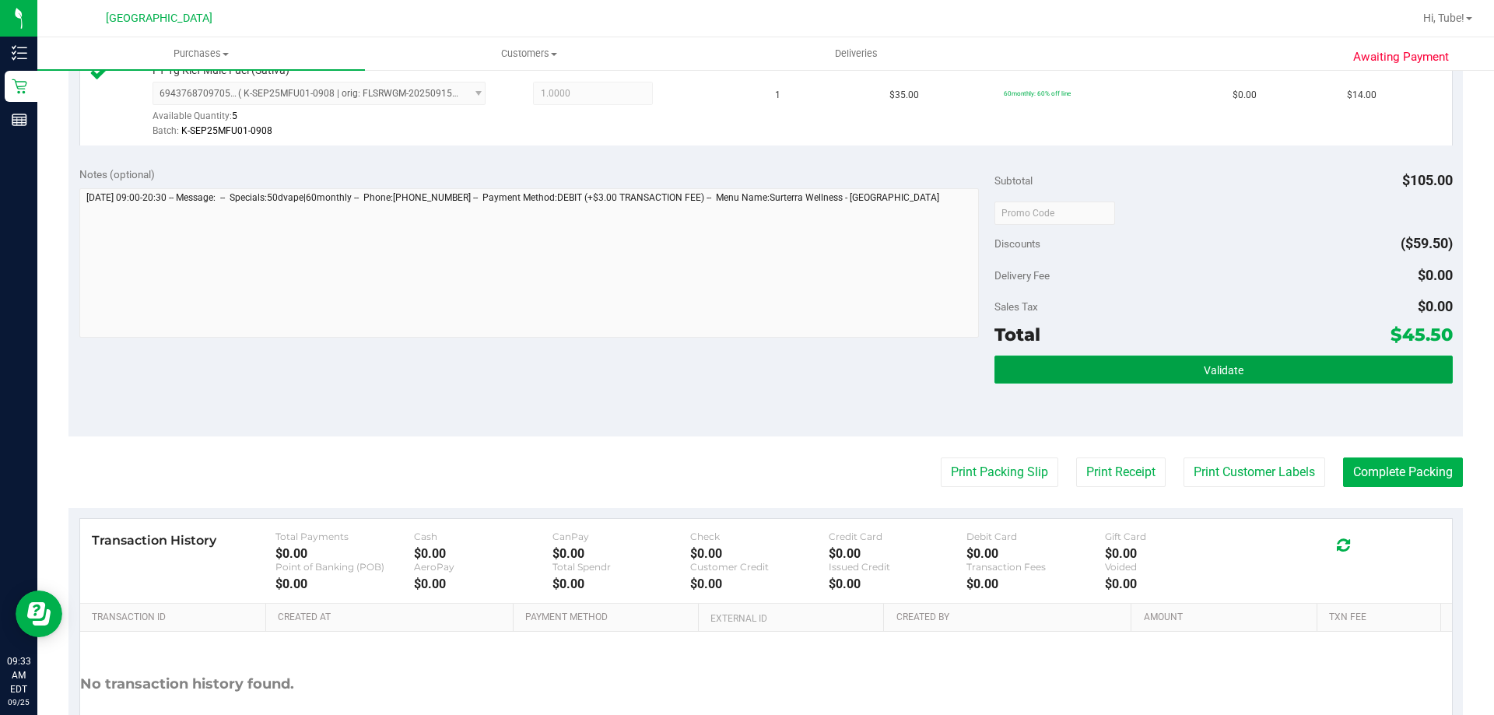
drag, startPoint x: 1036, startPoint y: 370, endPoint x: 1053, endPoint y: 707, distance: 337.4
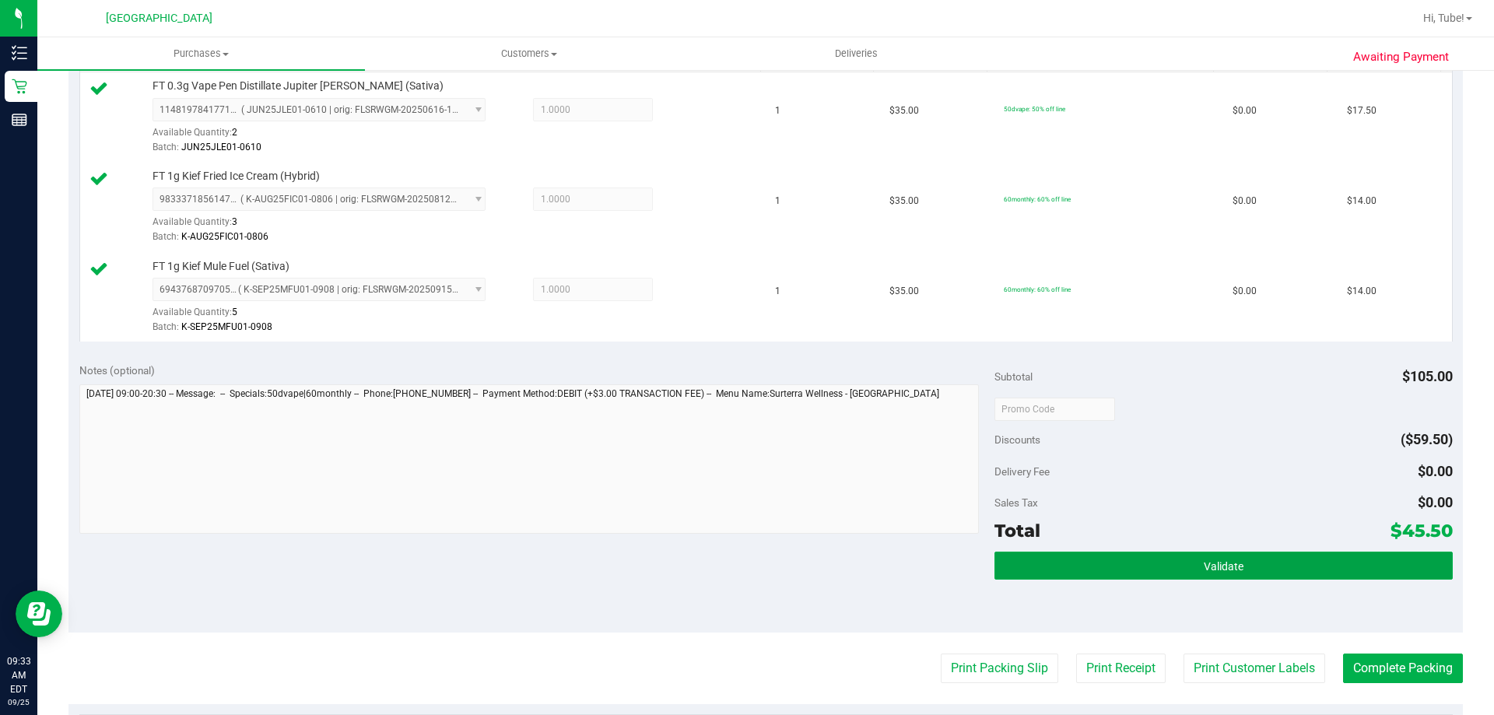
scroll to position [545, 0]
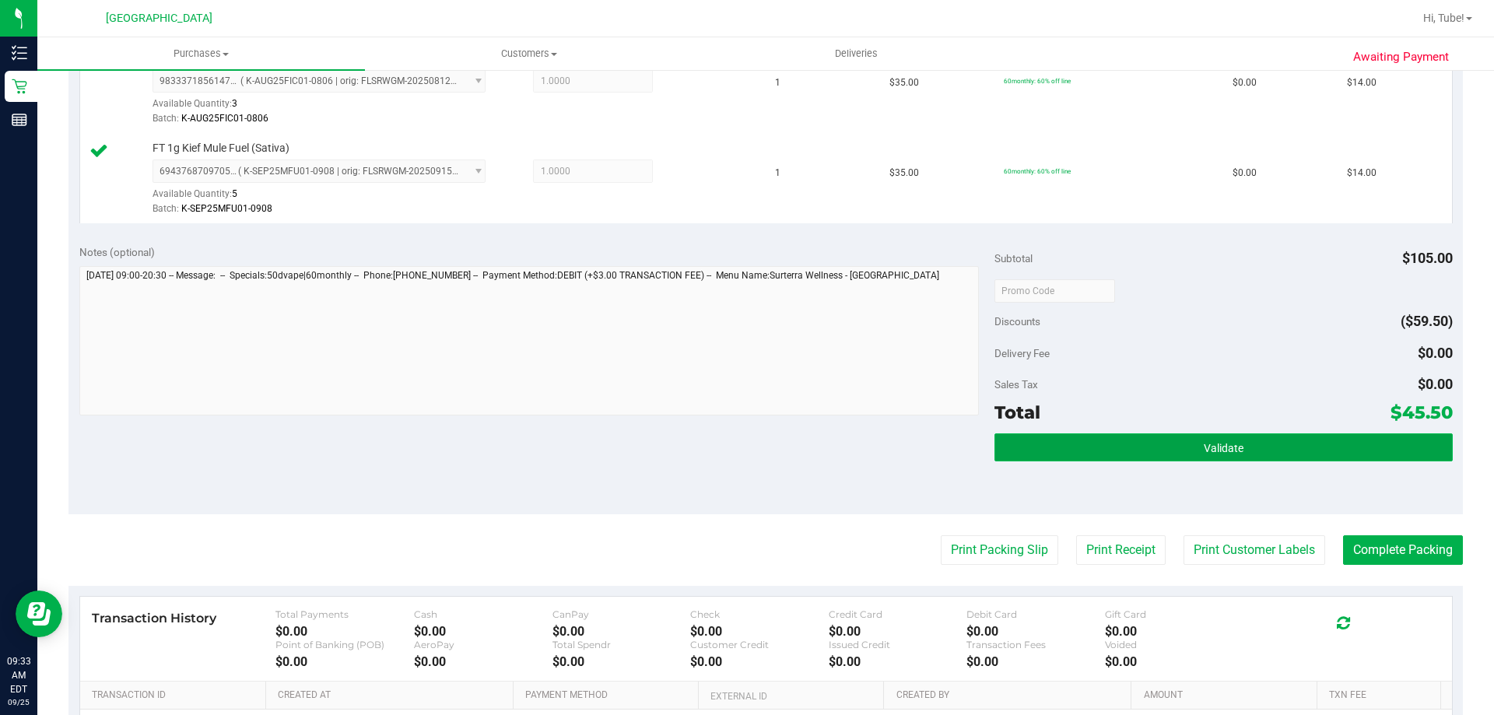
click at [745, 455] on button "Validate" at bounding box center [1224, 447] width 458 height 28
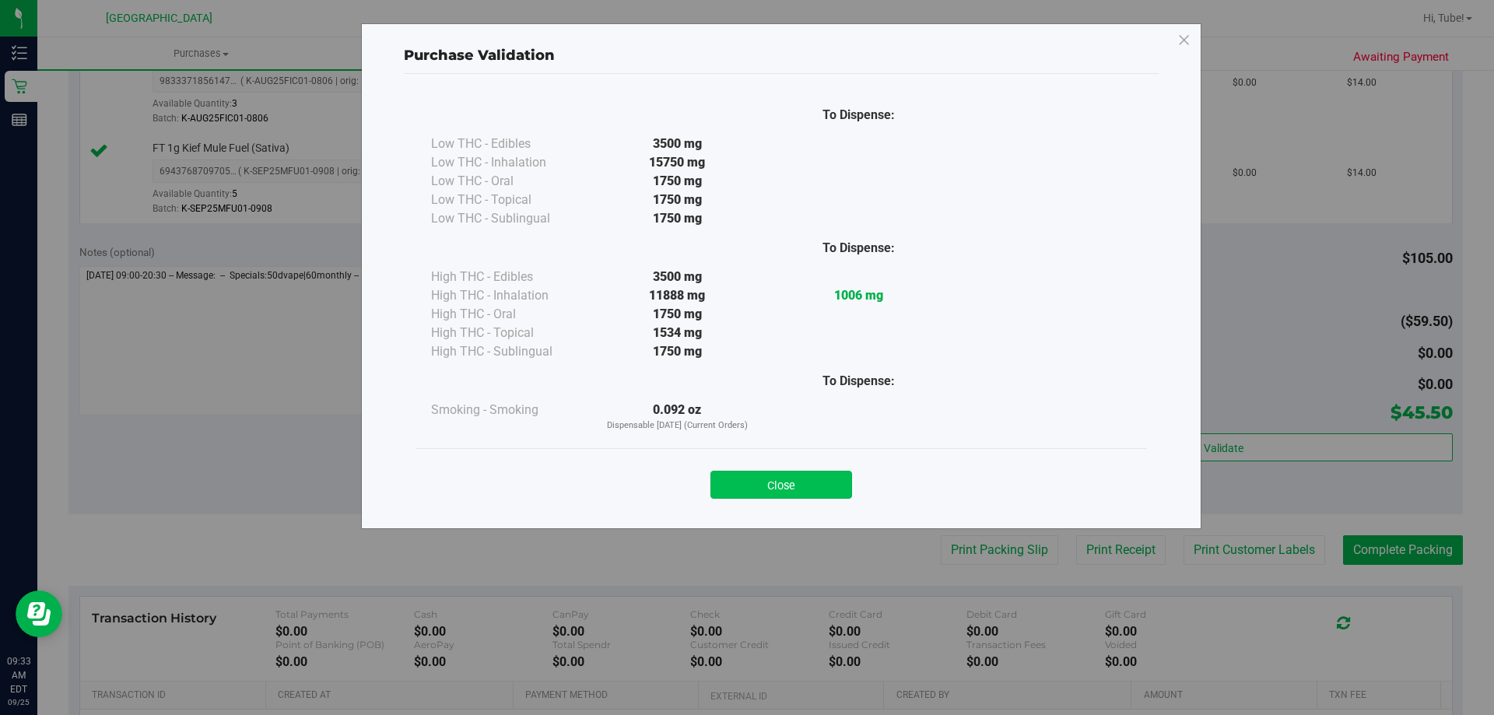
click at [745, 487] on button "Close" at bounding box center [781, 485] width 142 height 28
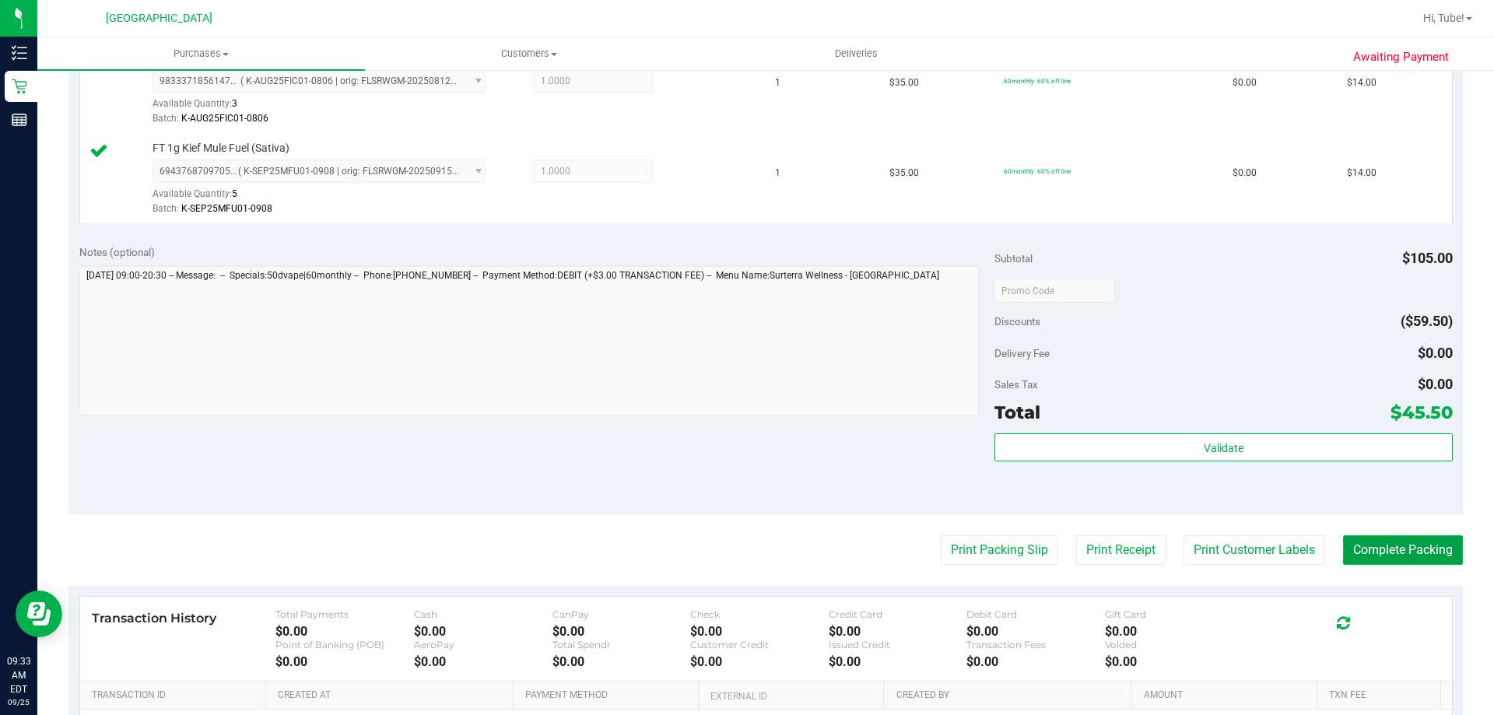
click at [745, 547] on button "Complete Packing" at bounding box center [1403, 550] width 120 height 30
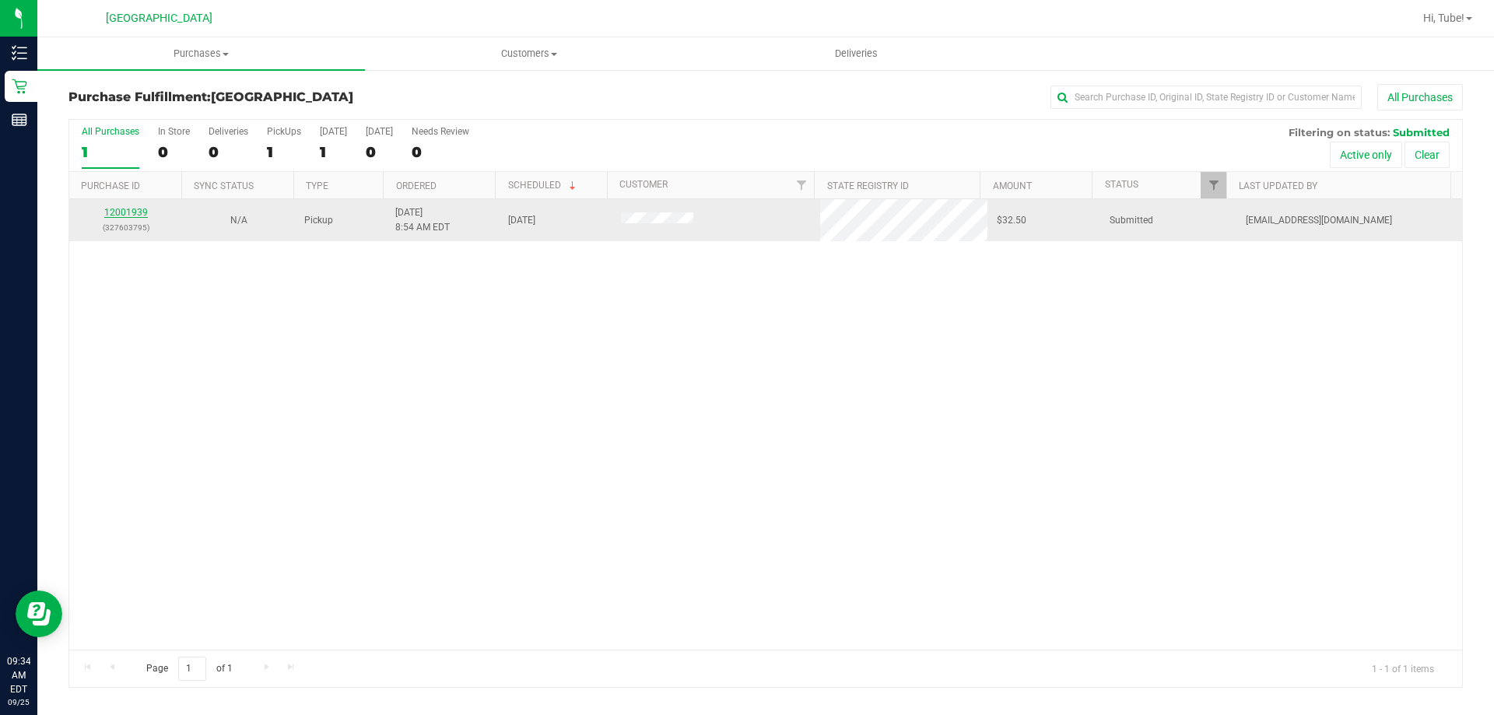
click at [133, 212] on link "12001939" at bounding box center [126, 212] width 44 height 11
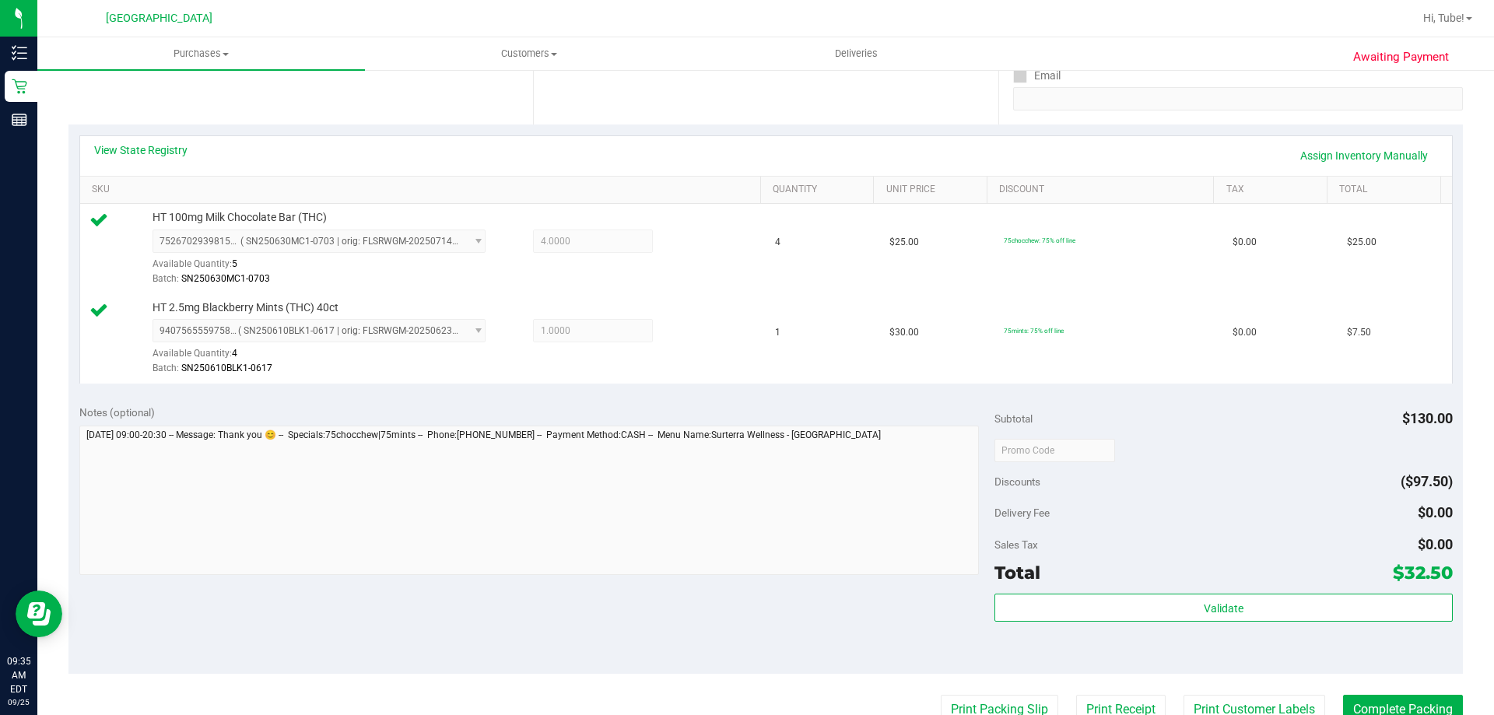
scroll to position [389, 0]
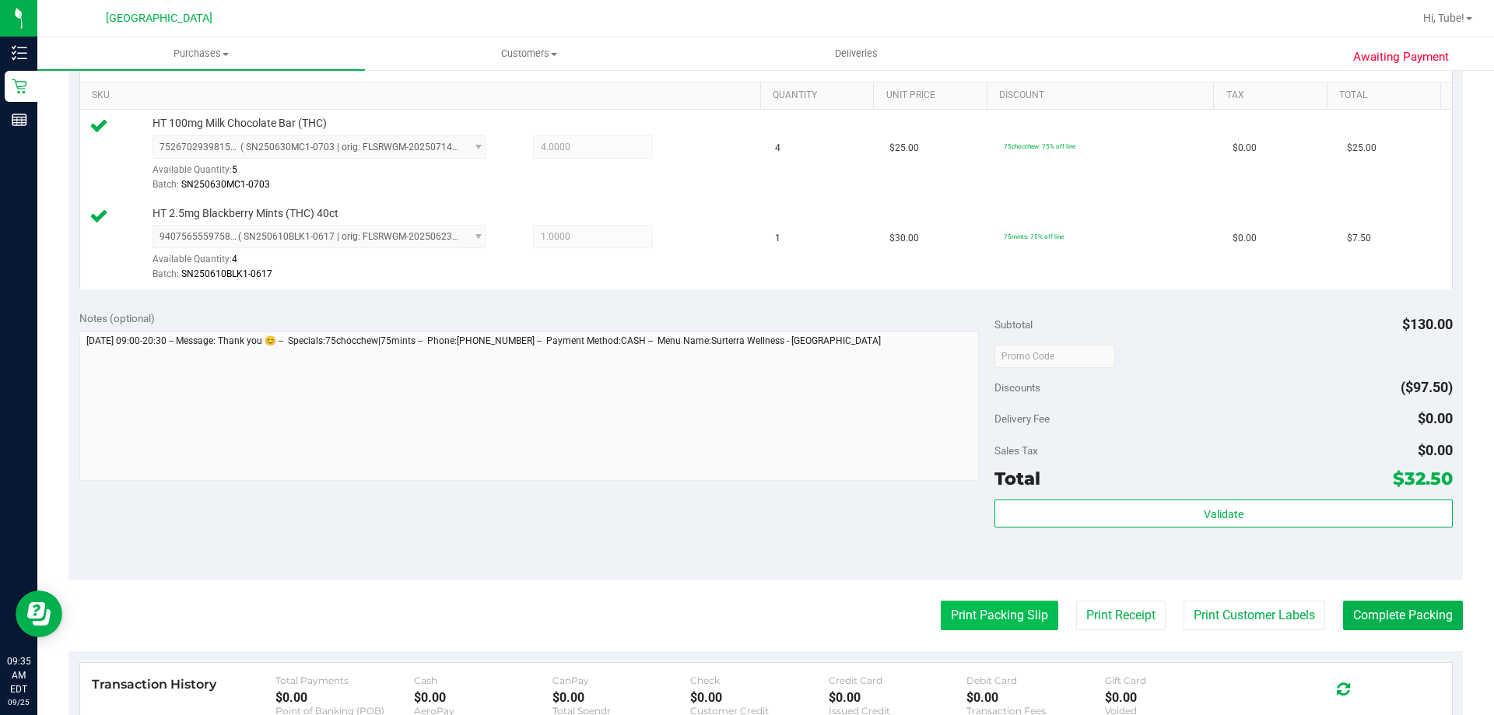
click at [745, 619] on button "Print Packing Slip" at bounding box center [1000, 616] width 118 height 30
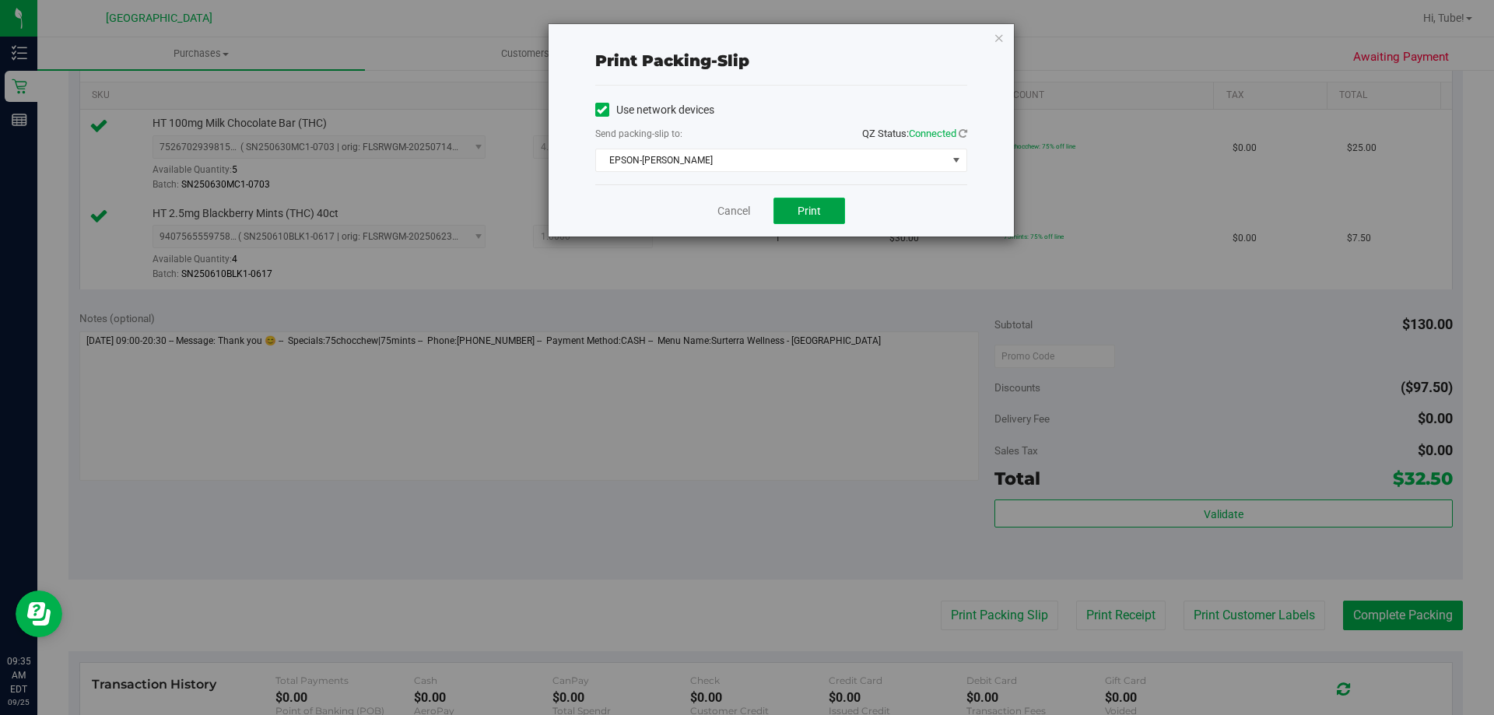
click at [745, 208] on span "Print" at bounding box center [809, 211] width 23 height 12
click at [745, 33] on icon "button" at bounding box center [999, 37] width 11 height 19
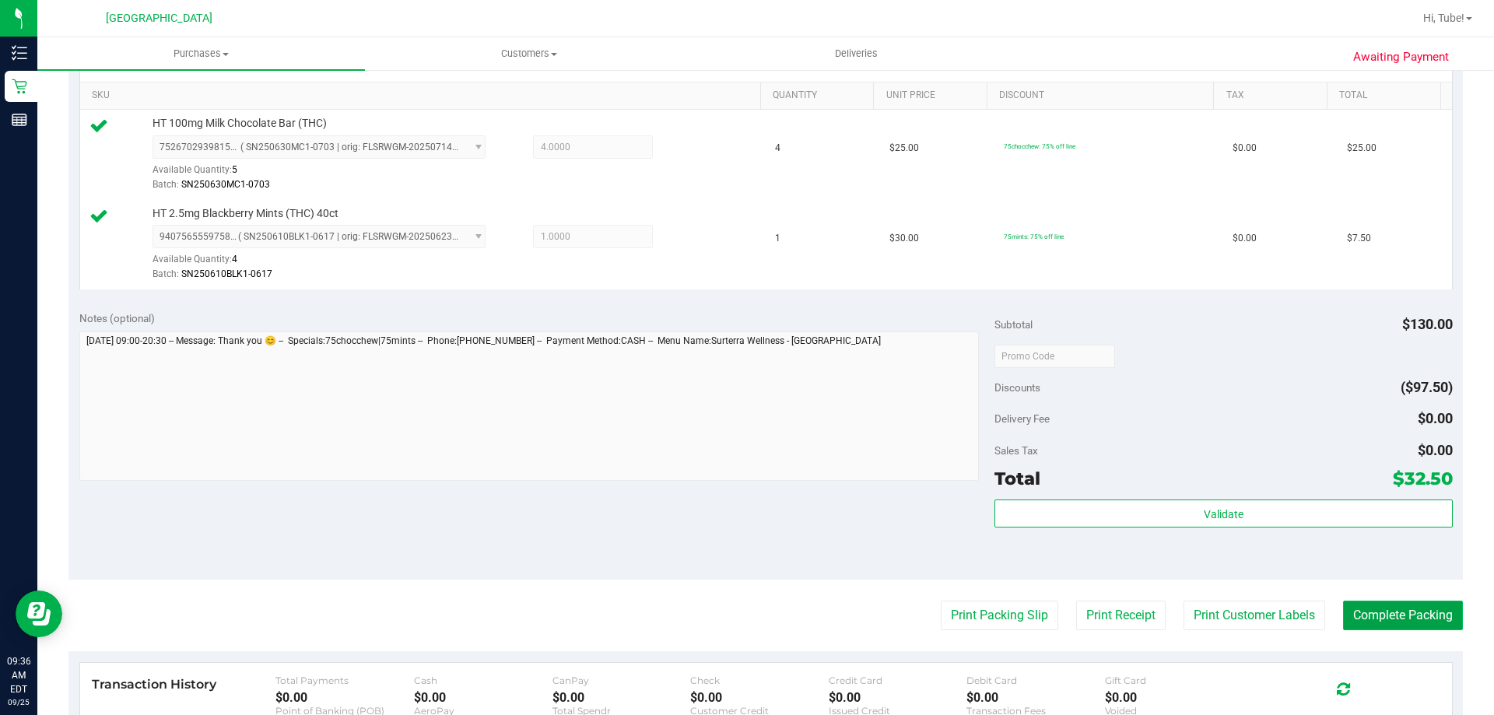
click at [745, 615] on button "Complete Packing" at bounding box center [1403, 616] width 120 height 30
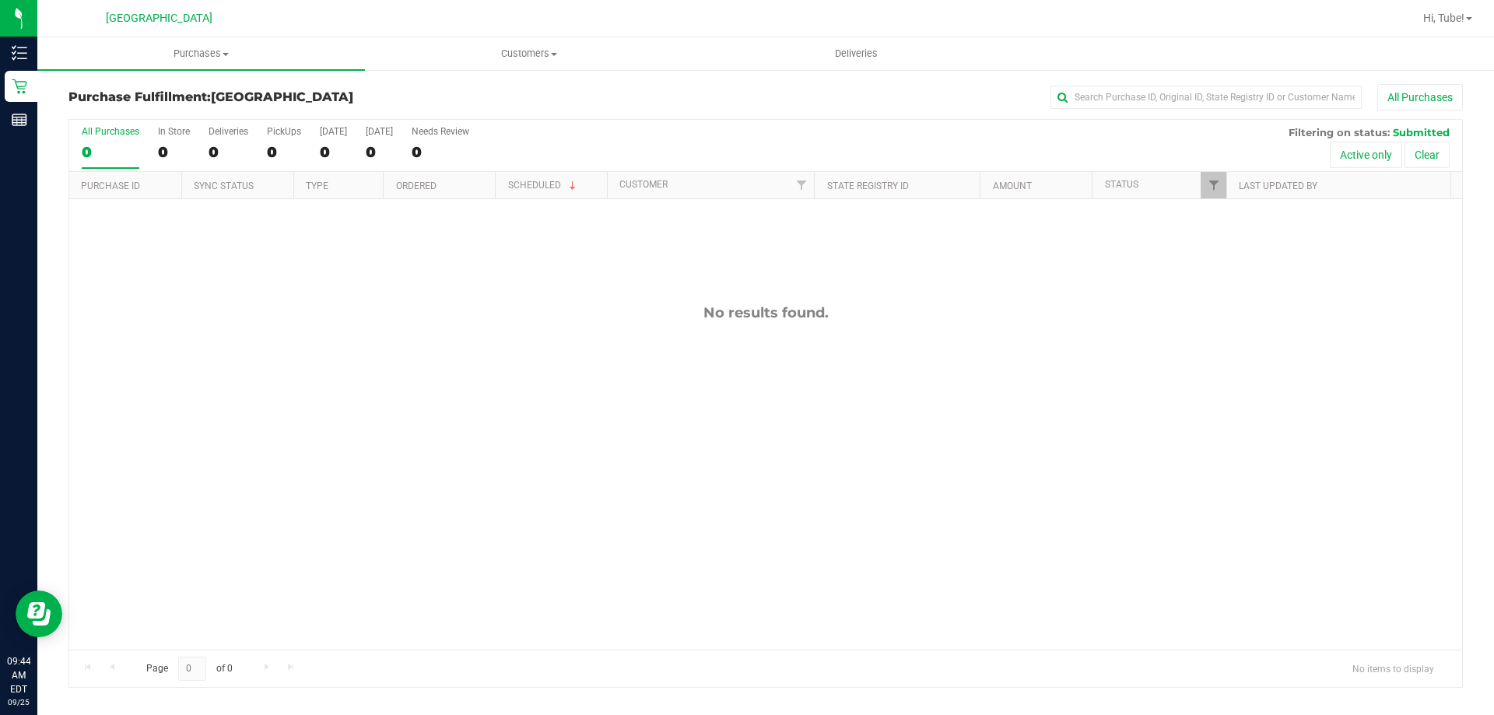
click at [745, 324] on div "No results found." at bounding box center [765, 477] width 1393 height 556
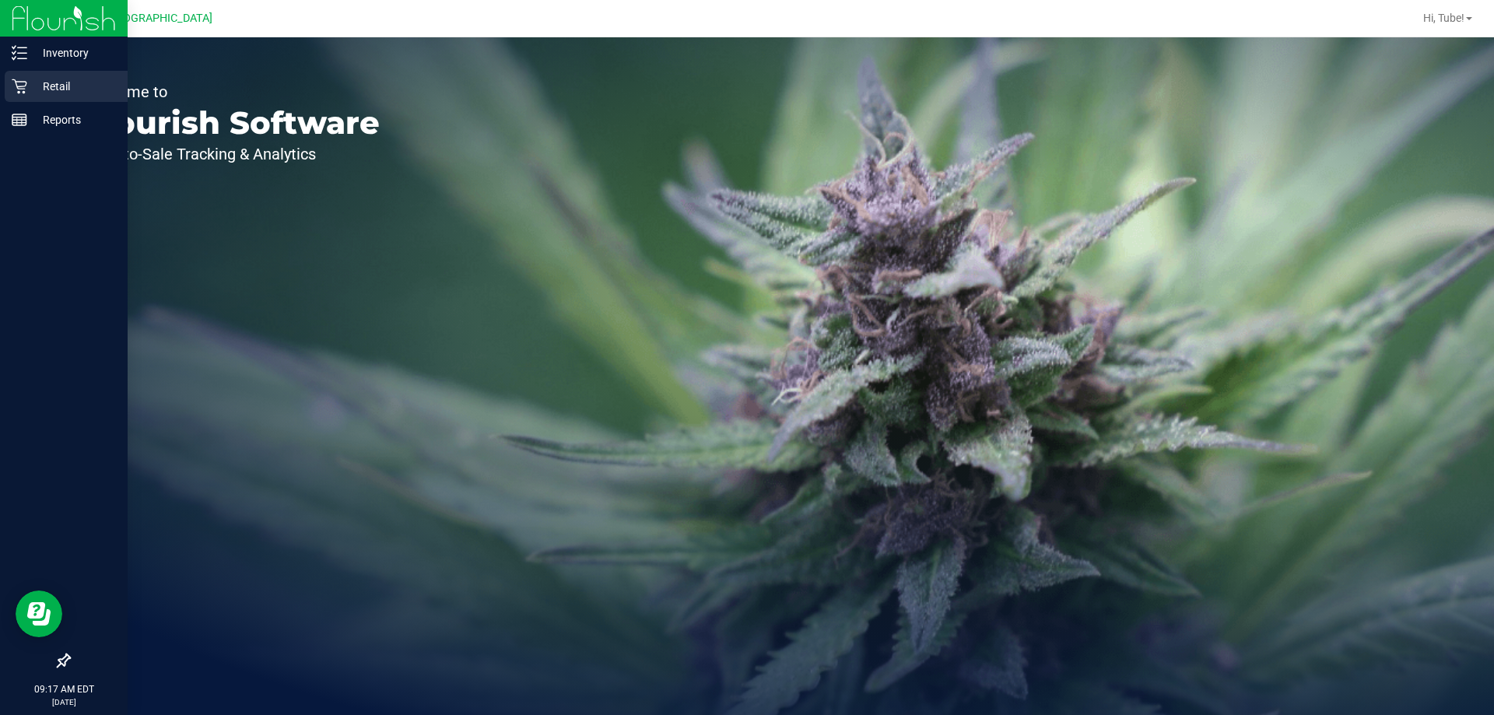
click at [85, 84] on p "Retail" at bounding box center [73, 86] width 93 height 19
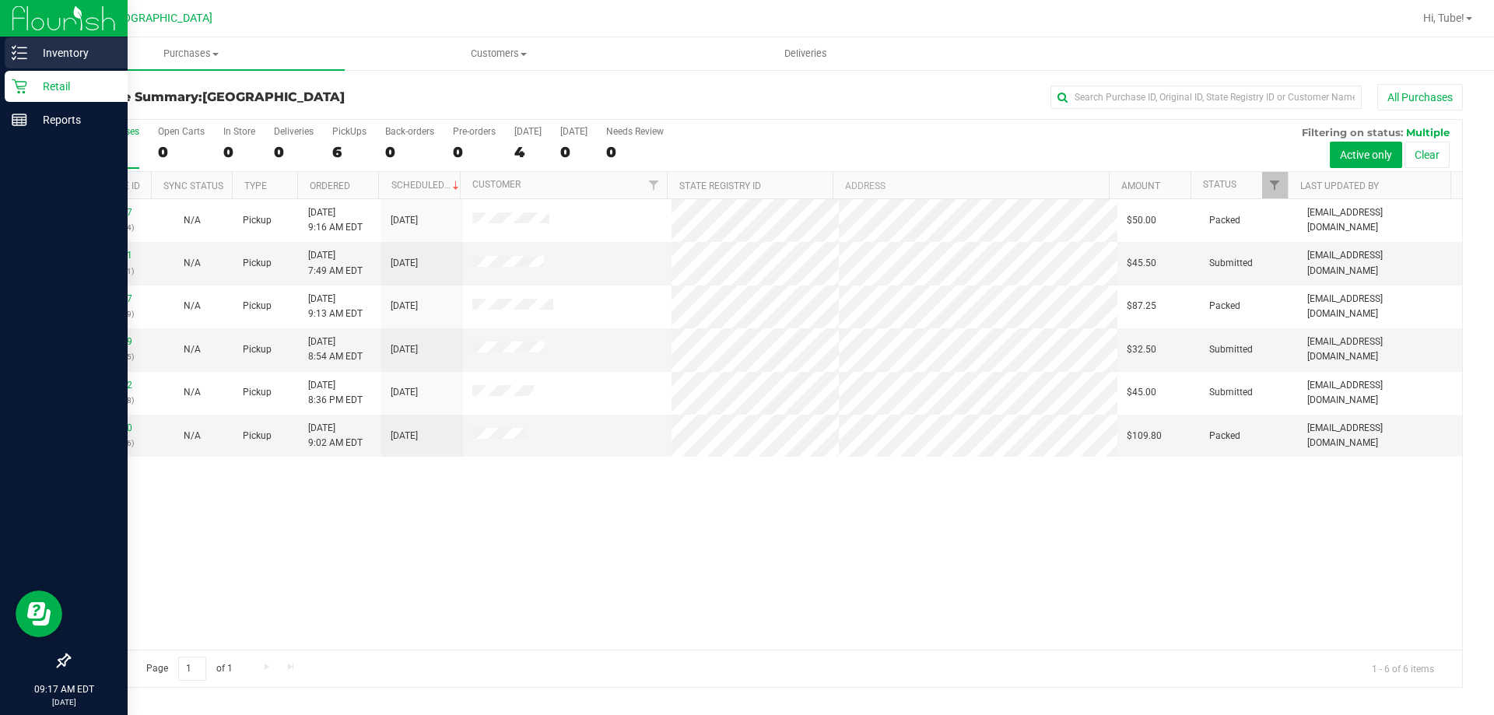
click at [19, 53] on line at bounding box center [22, 53] width 9 height 0
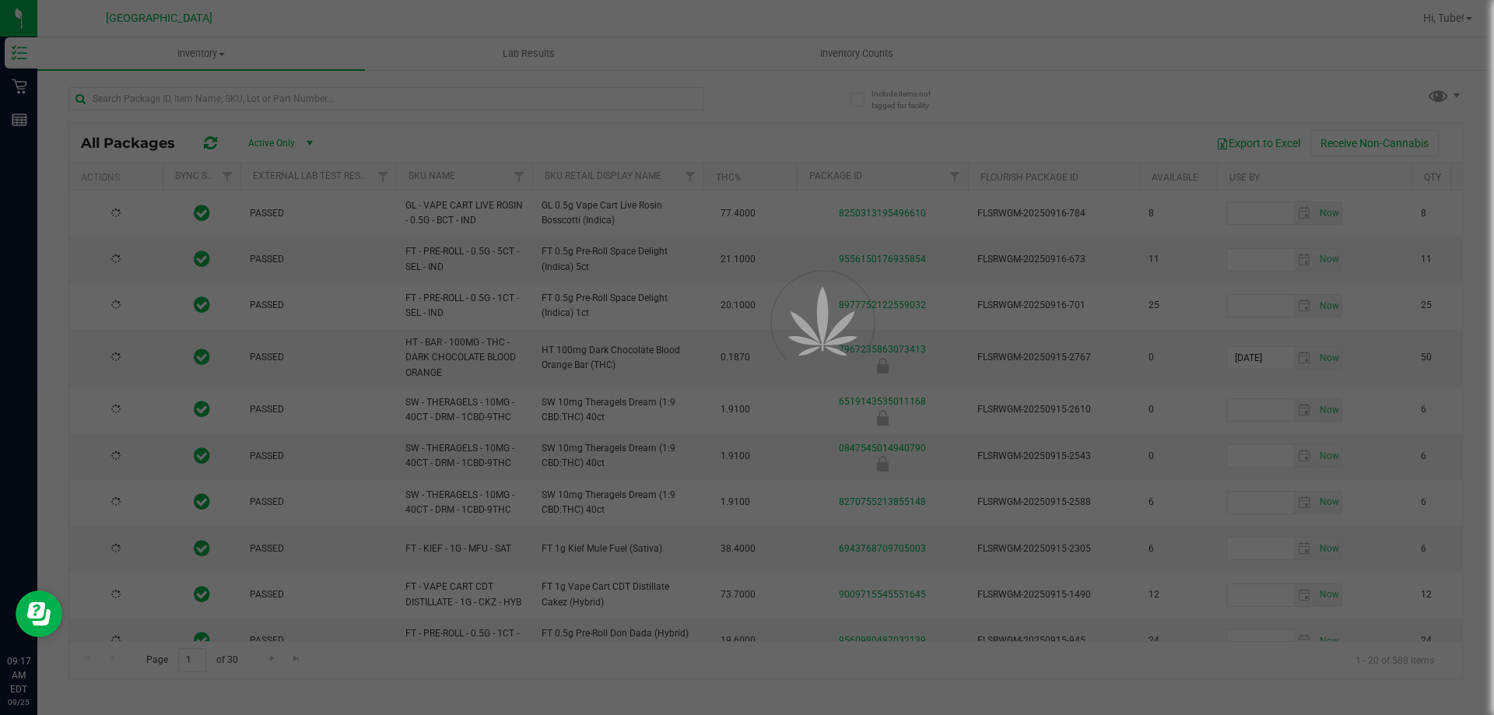
click at [428, 108] on div at bounding box center [747, 357] width 1494 height 715
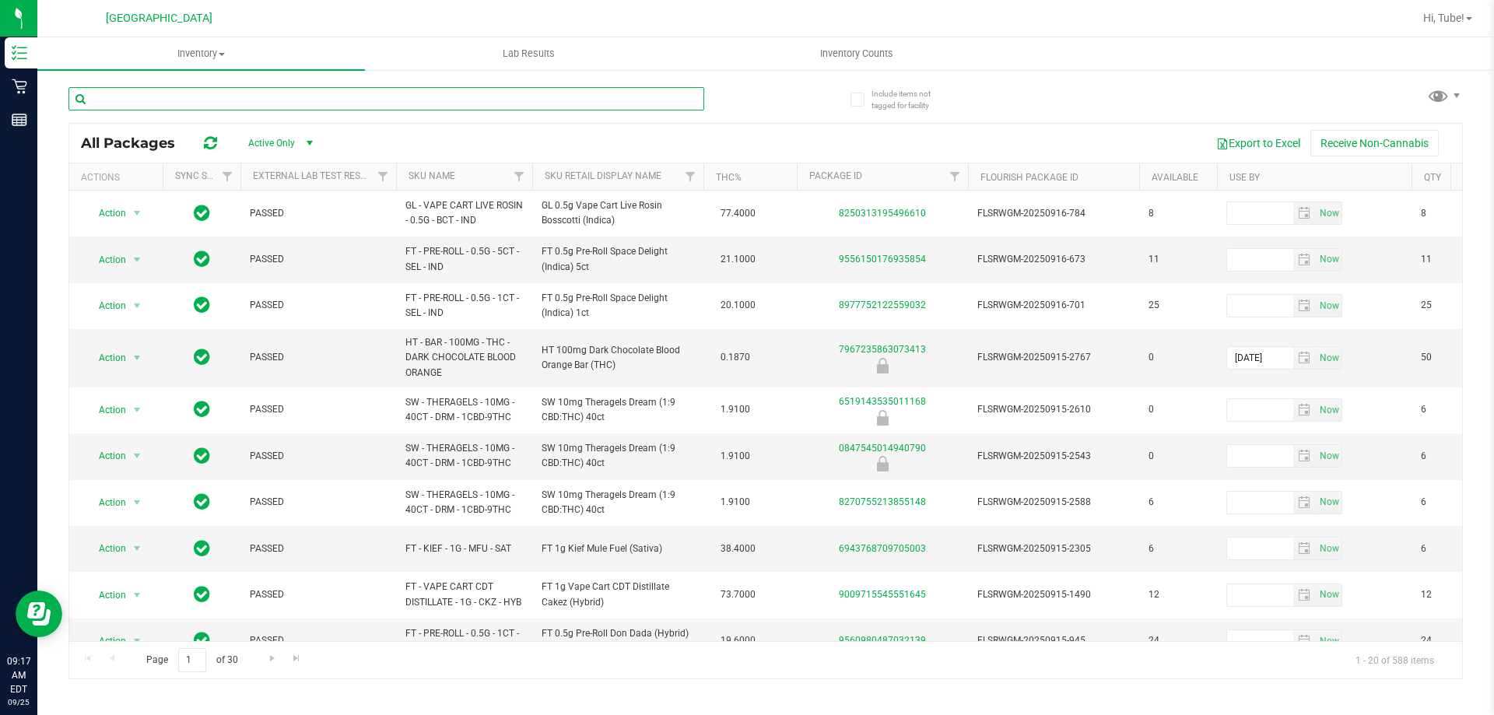
click at [428, 93] on input "text" at bounding box center [386, 98] width 636 height 23
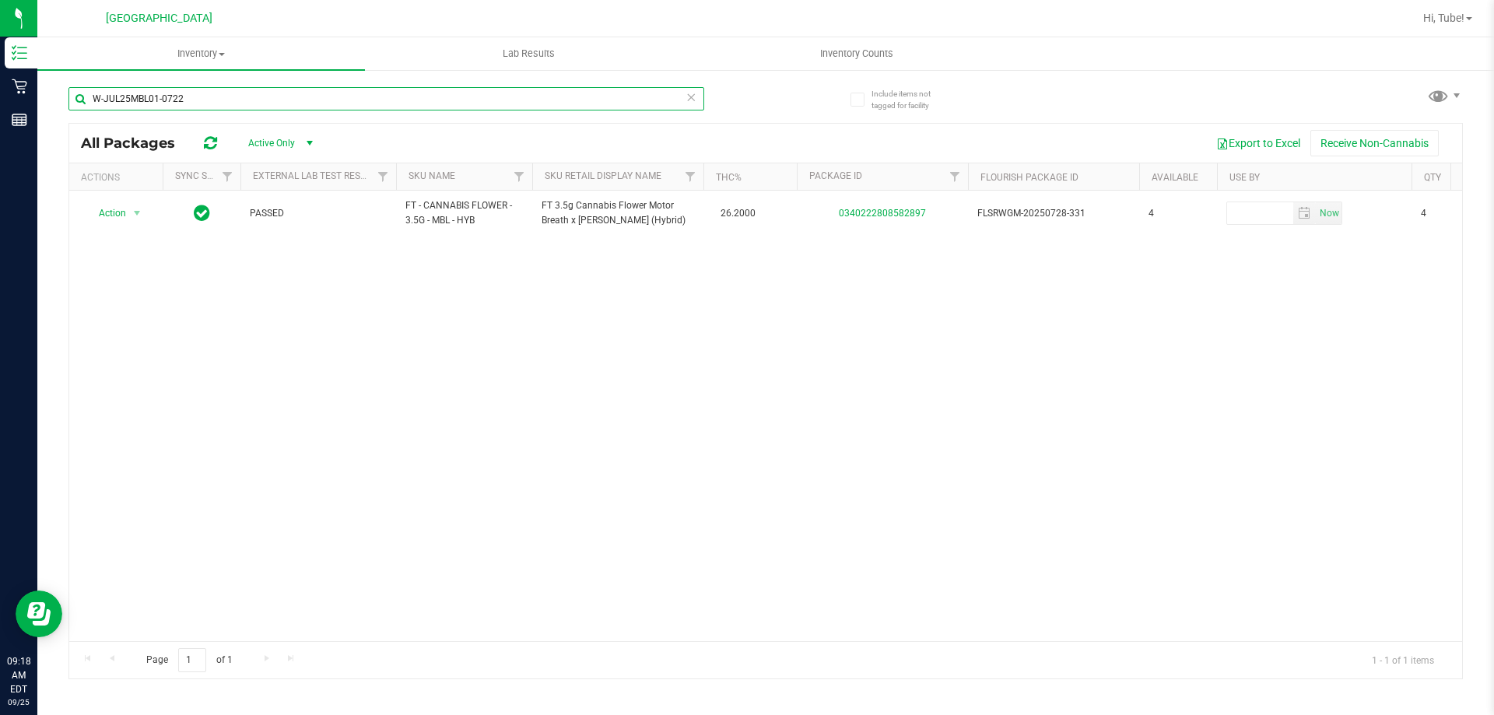
type input "W-JUL25MBL01-0722"
click at [689, 104] on icon at bounding box center [691, 96] width 11 height 19
click at [447, 100] on input "text" at bounding box center [386, 98] width 636 height 23
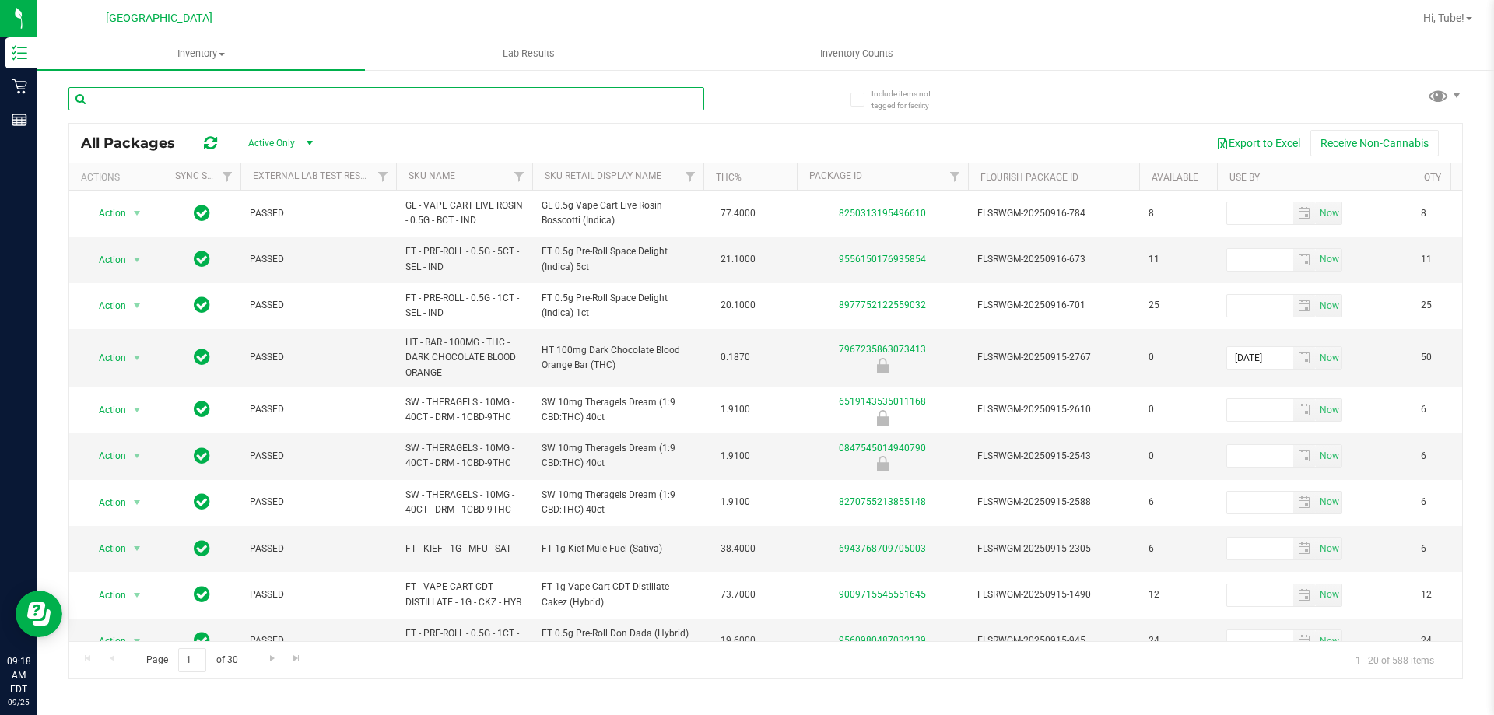
paste input "FT 3.5g Cannabis Flower Hash Burger (Indica)"
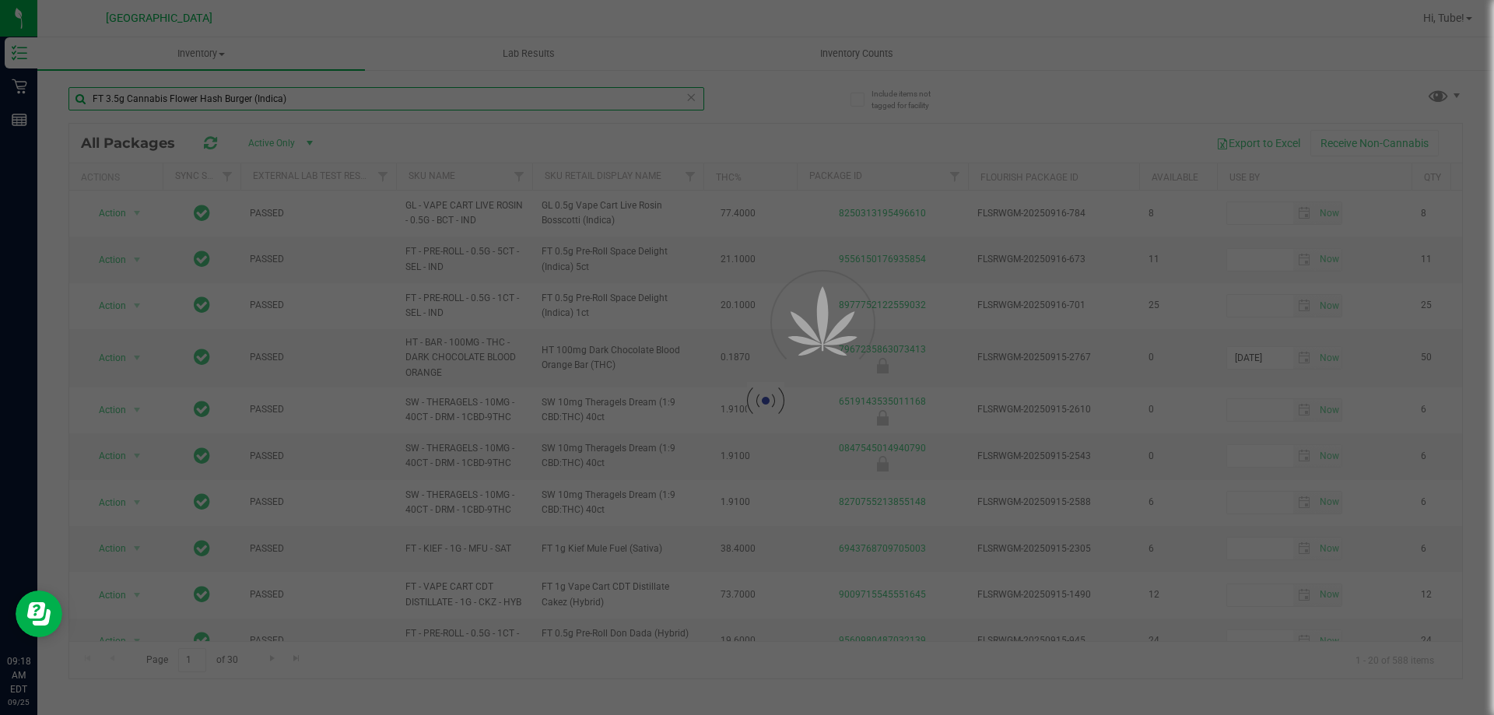
type input "FT 3.5g Cannabis Flower Hash Burger (Indica)"
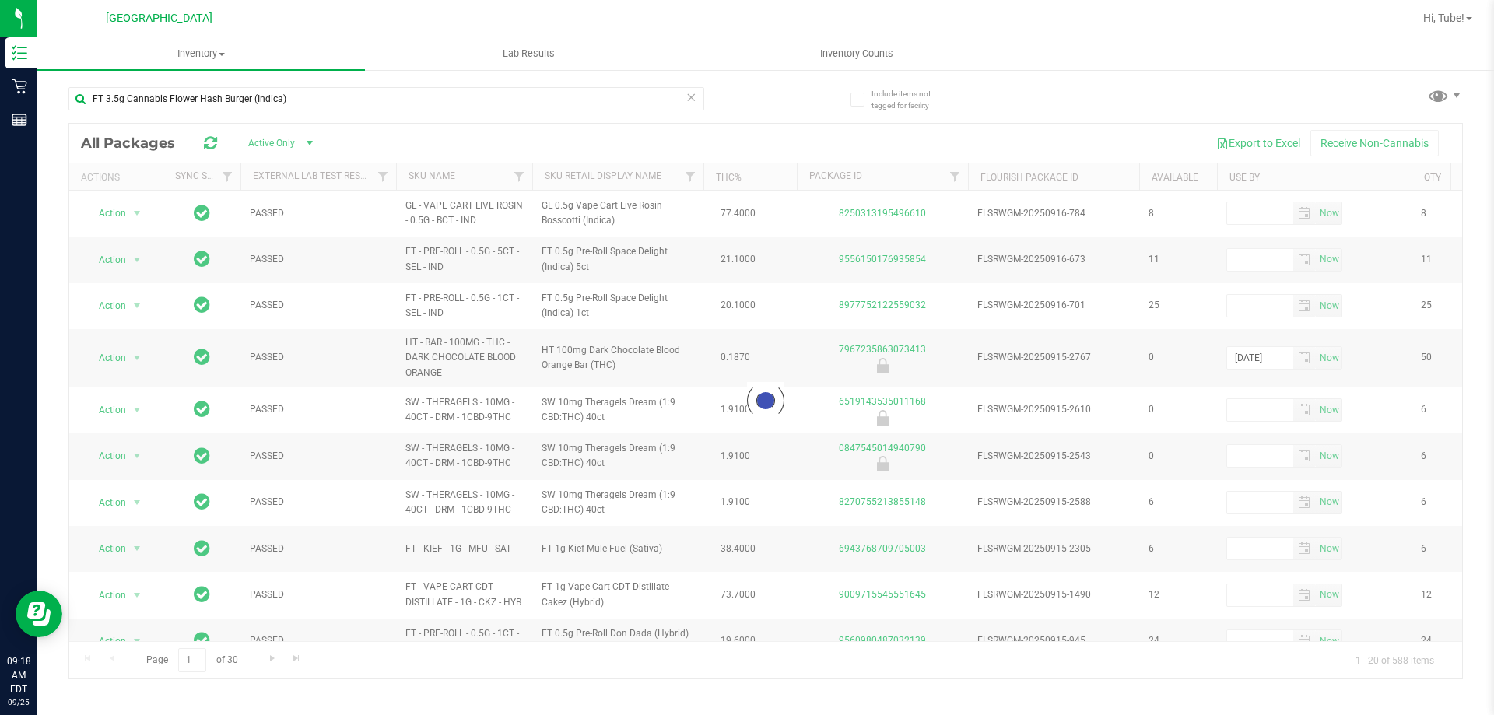
click at [810, 90] on div "FT 3.5g Cannabis Flower Hash Burger (Indica) Loading... All Packages Active Onl…" at bounding box center [765, 375] width 1395 height 607
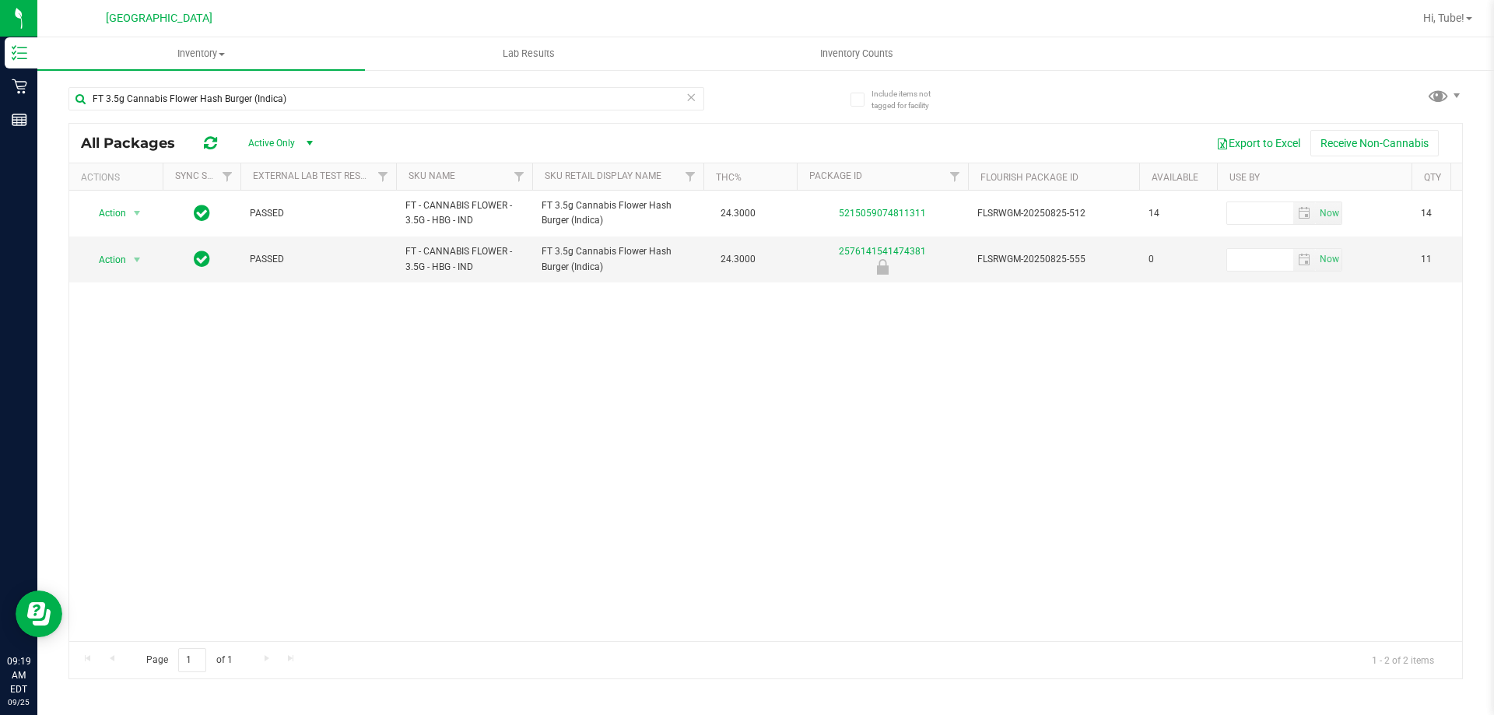
click at [690, 98] on icon at bounding box center [691, 96] width 11 height 19
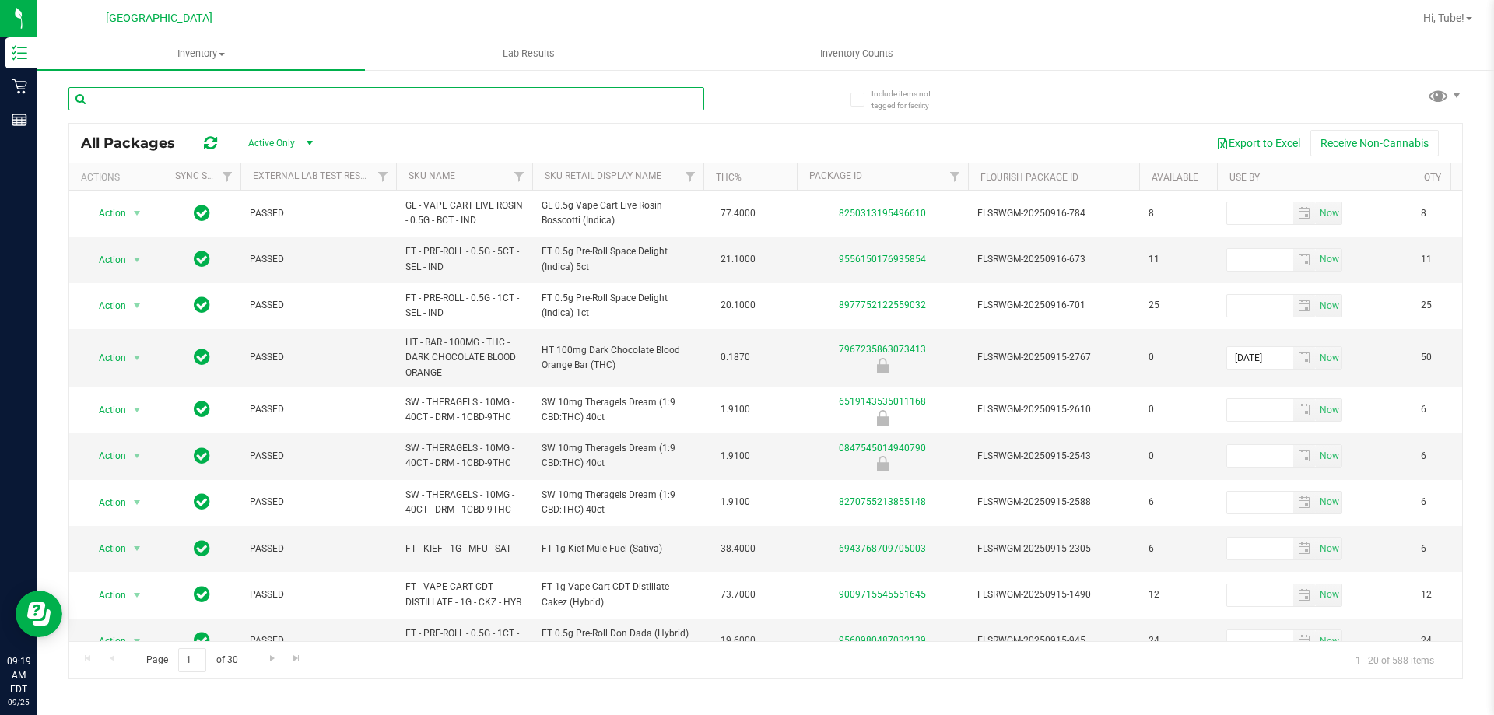
click at [684, 98] on input "text" at bounding box center [386, 98] width 636 height 23
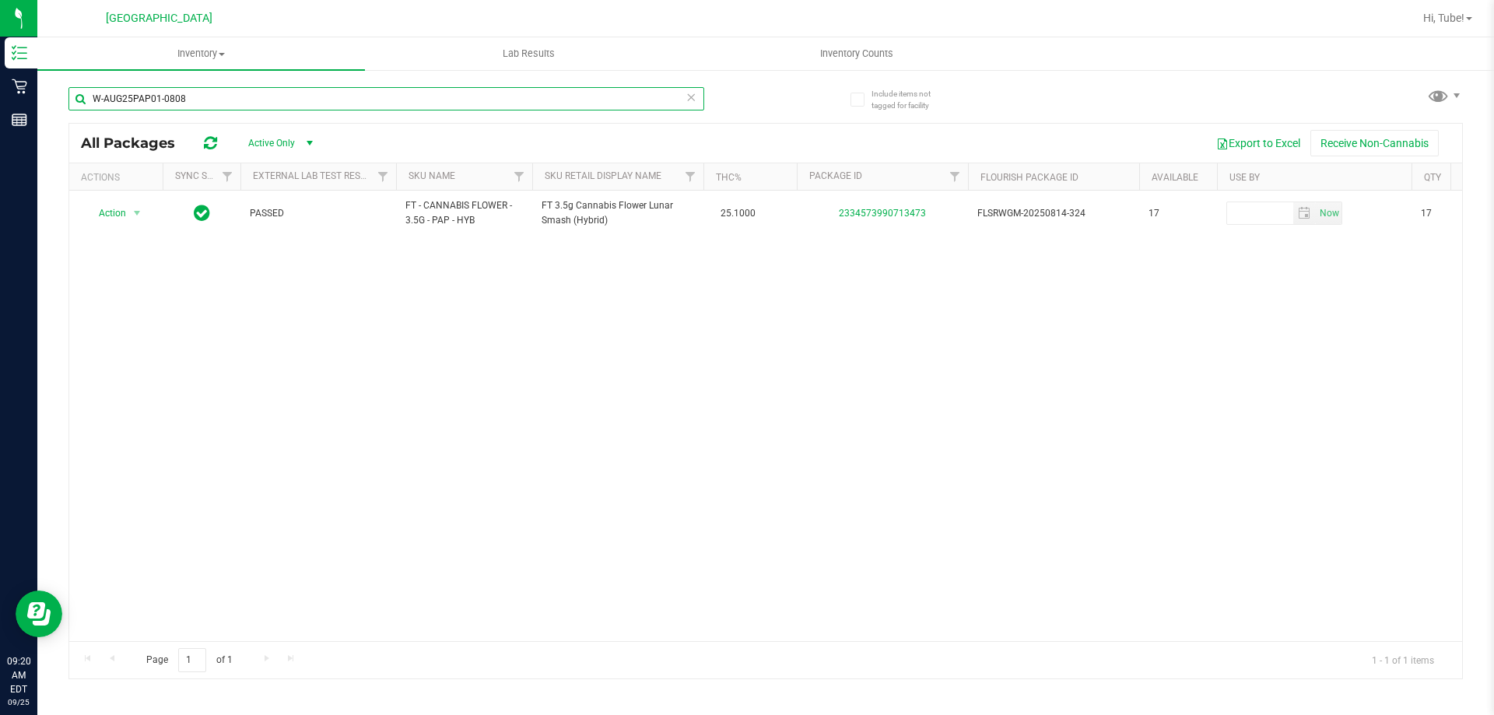
type input "W-AUG25PAP01-0808"
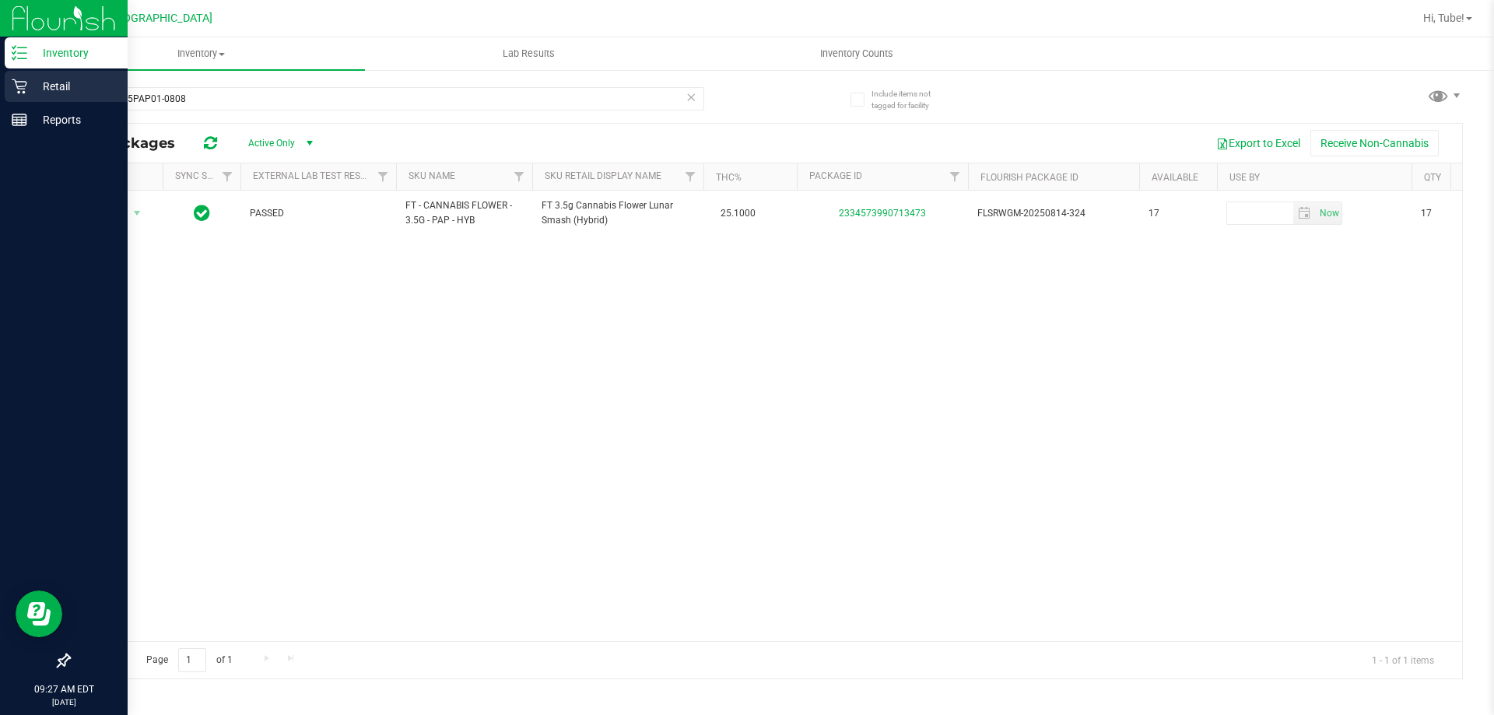
click at [50, 91] on p "Retail" at bounding box center [73, 86] width 93 height 19
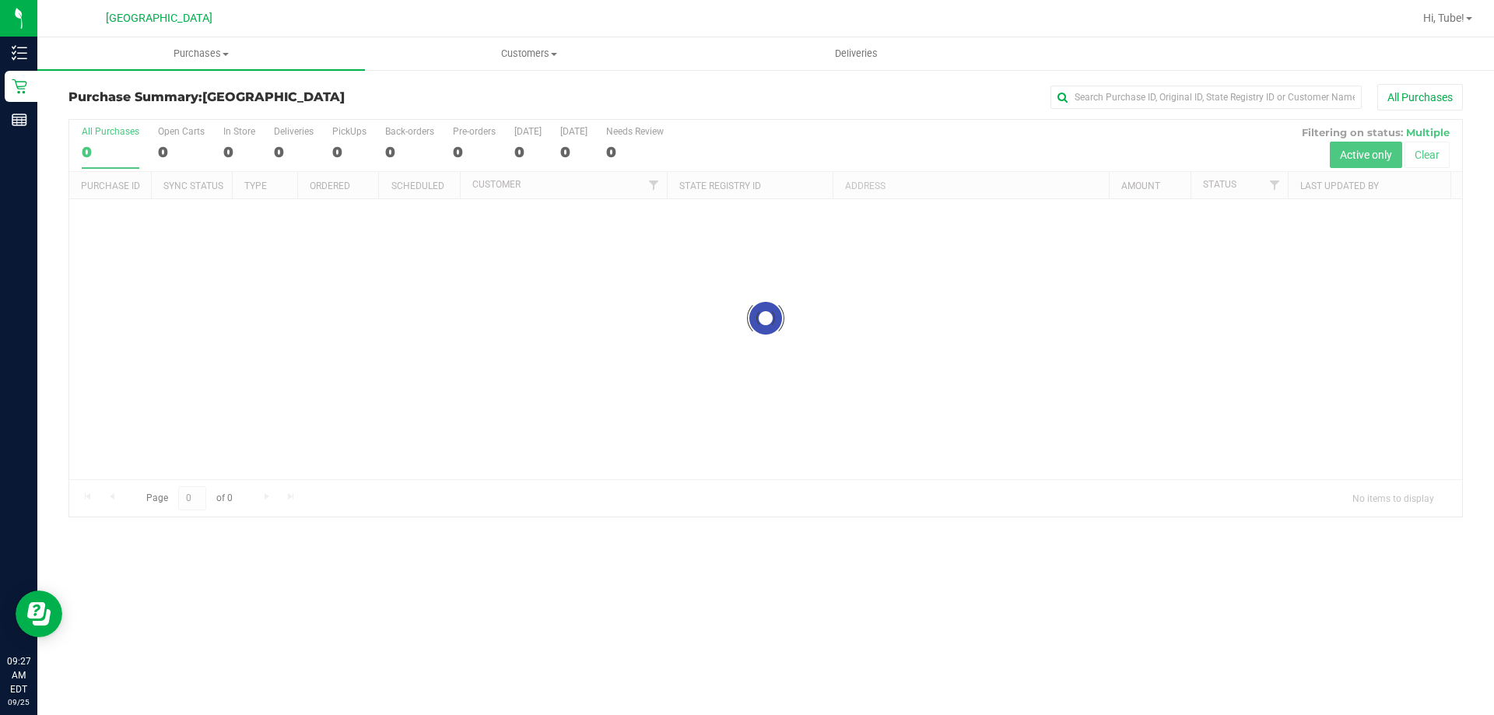
click at [230, 149] on div at bounding box center [765, 318] width 1393 height 397
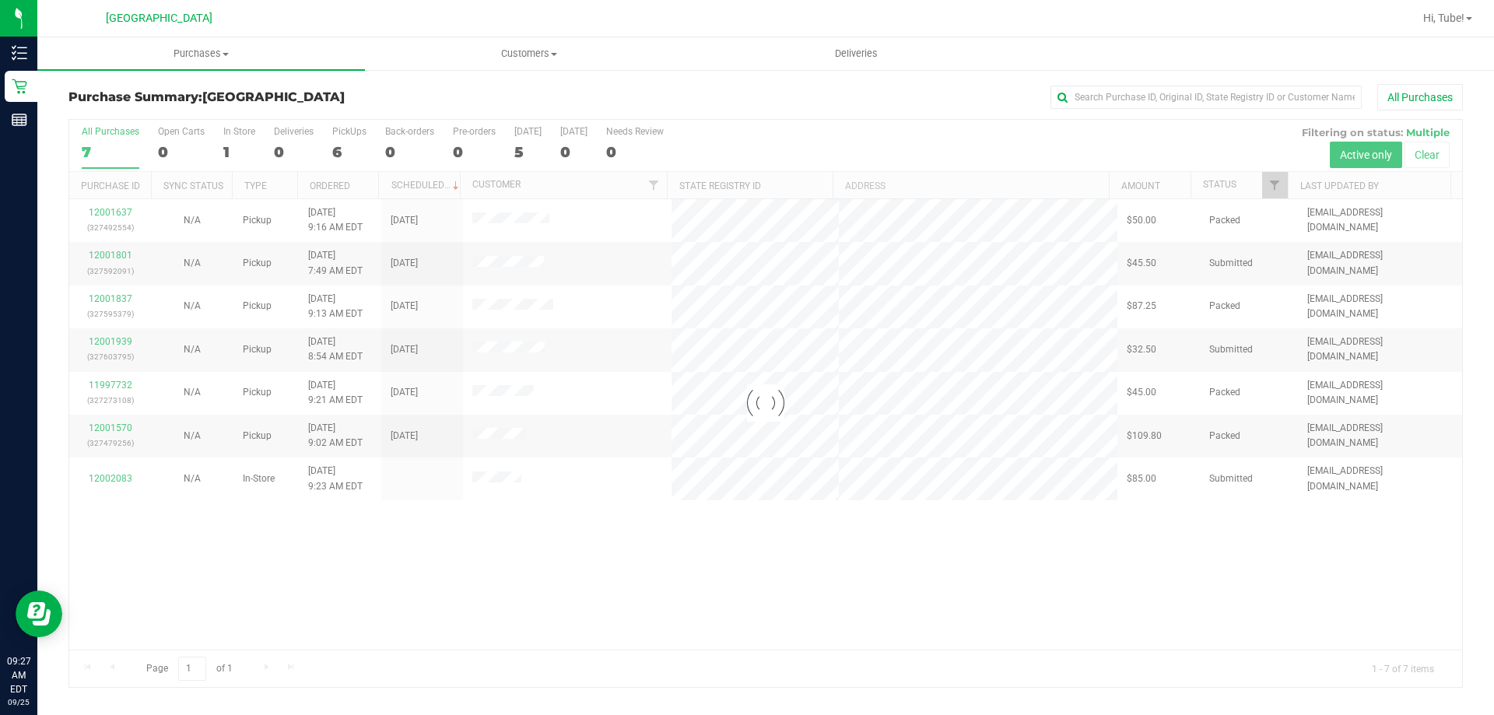
click at [231, 149] on div at bounding box center [765, 403] width 1393 height 567
click at [231, 147] on div at bounding box center [765, 403] width 1393 height 567
click at [229, 139] on div at bounding box center [765, 403] width 1393 height 567
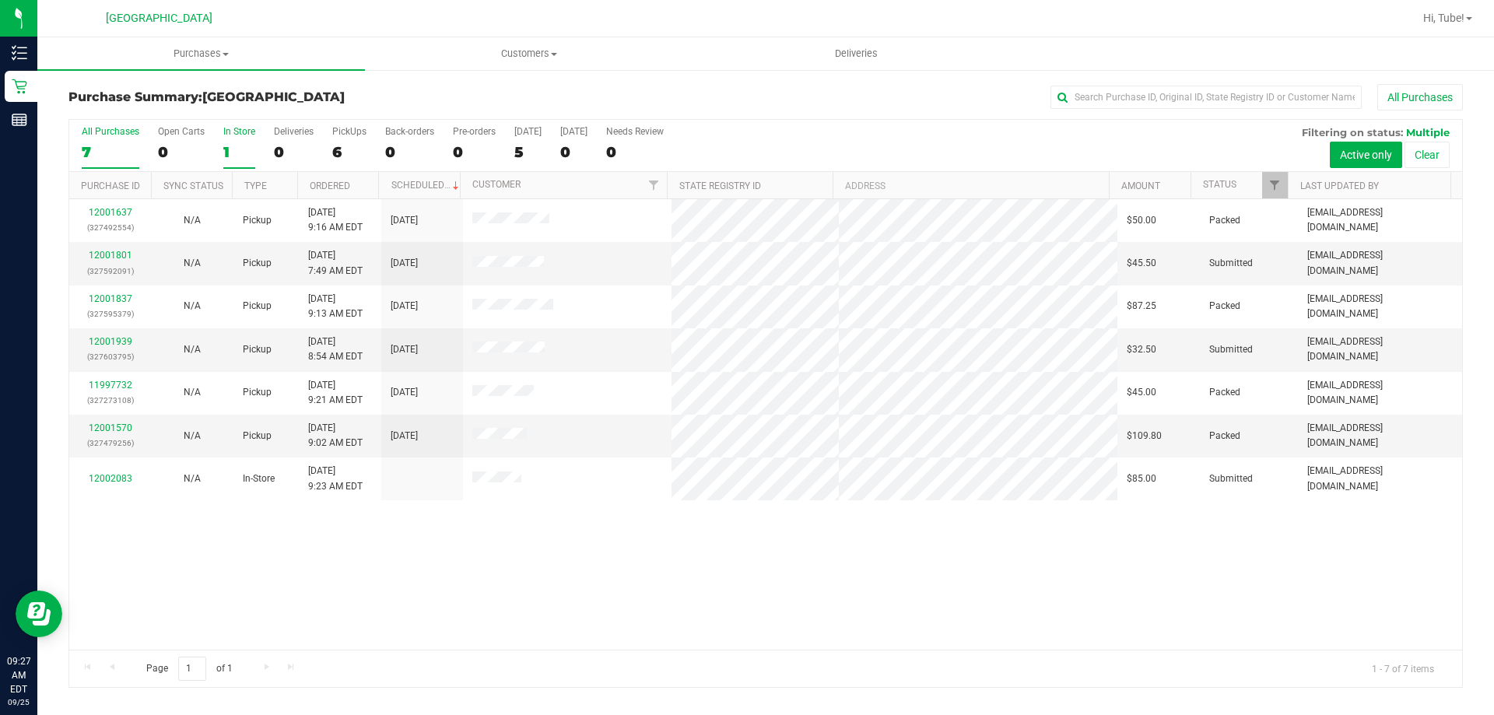
click at [226, 149] on div "1" at bounding box center [239, 152] width 32 height 18
click at [0, 0] on input "In Store 1" at bounding box center [0, 0] width 0 height 0
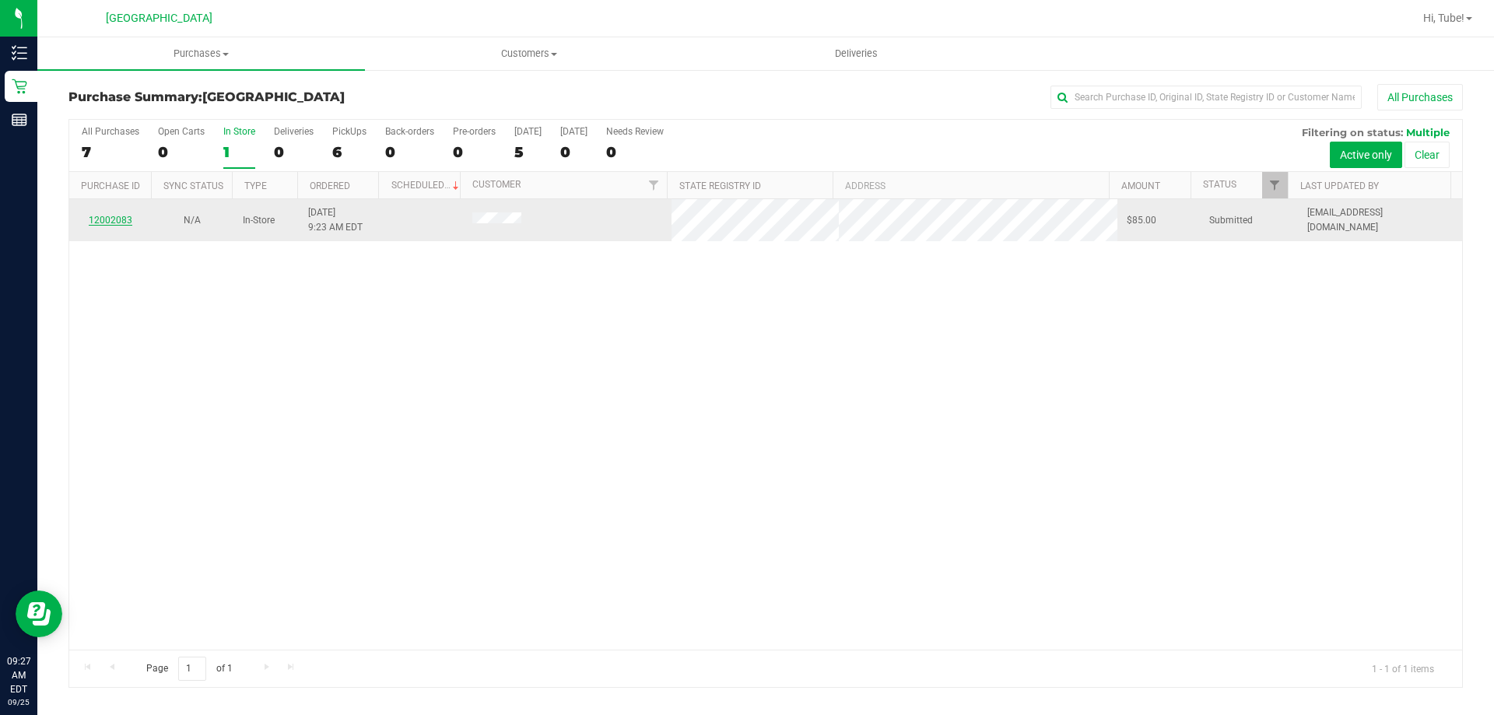
click at [105, 216] on link "12002083" at bounding box center [111, 220] width 44 height 11
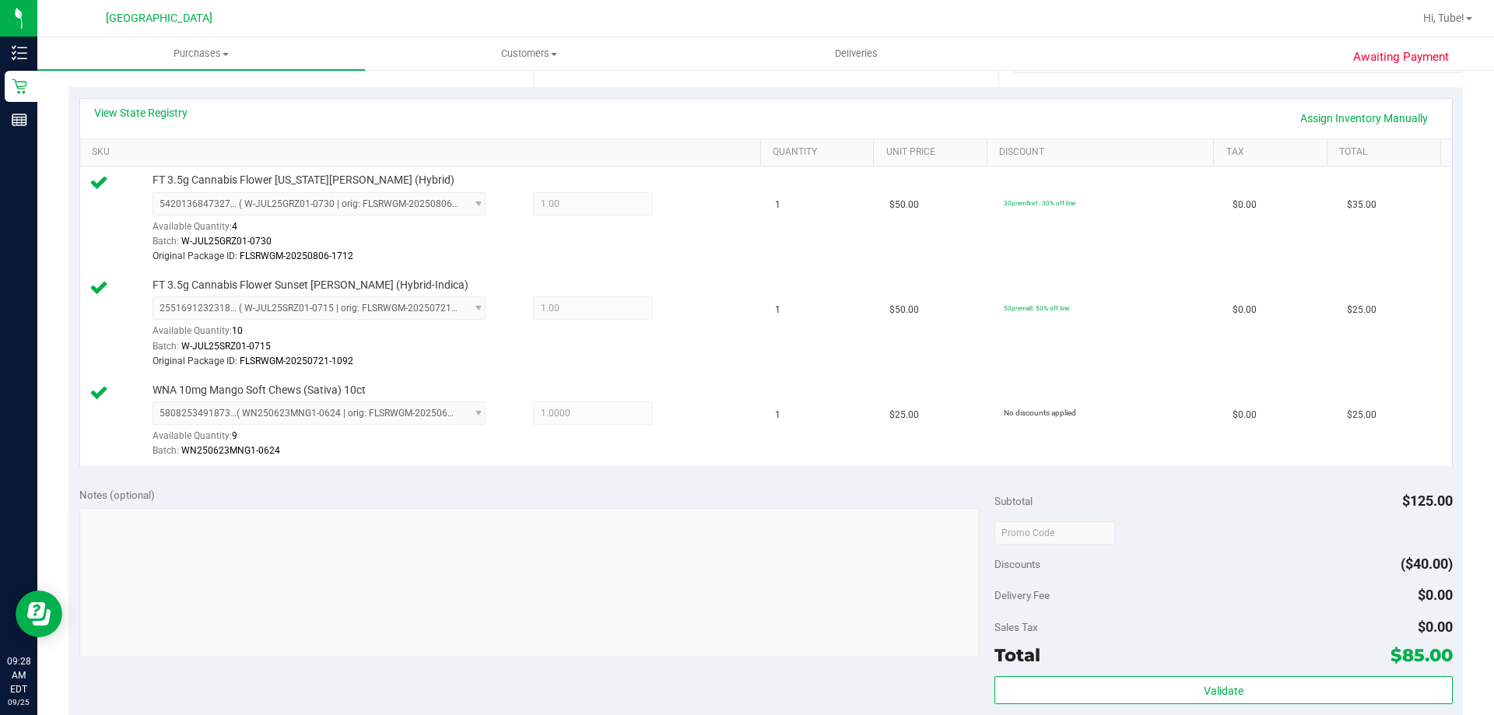
scroll to position [767, 0]
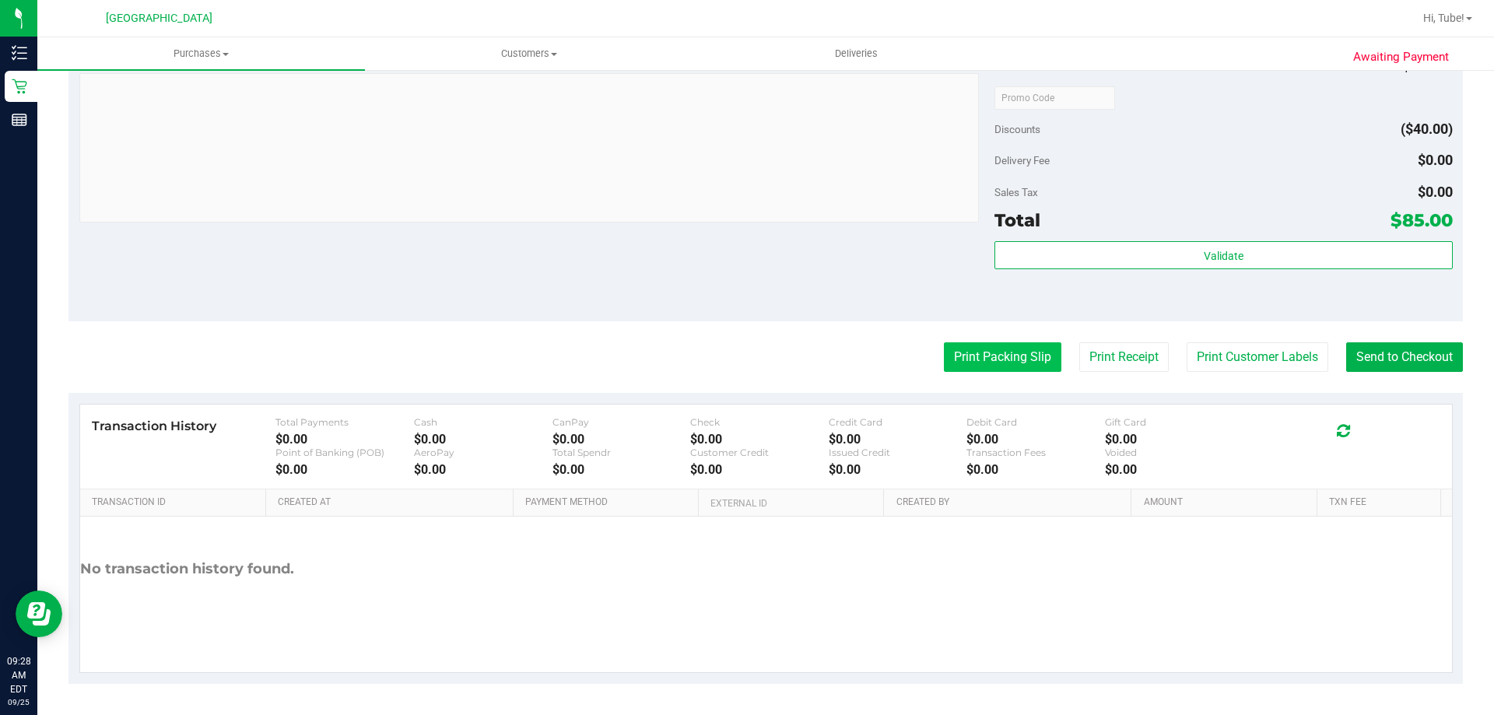
click at [995, 366] on button "Print Packing Slip" at bounding box center [1003, 357] width 118 height 30
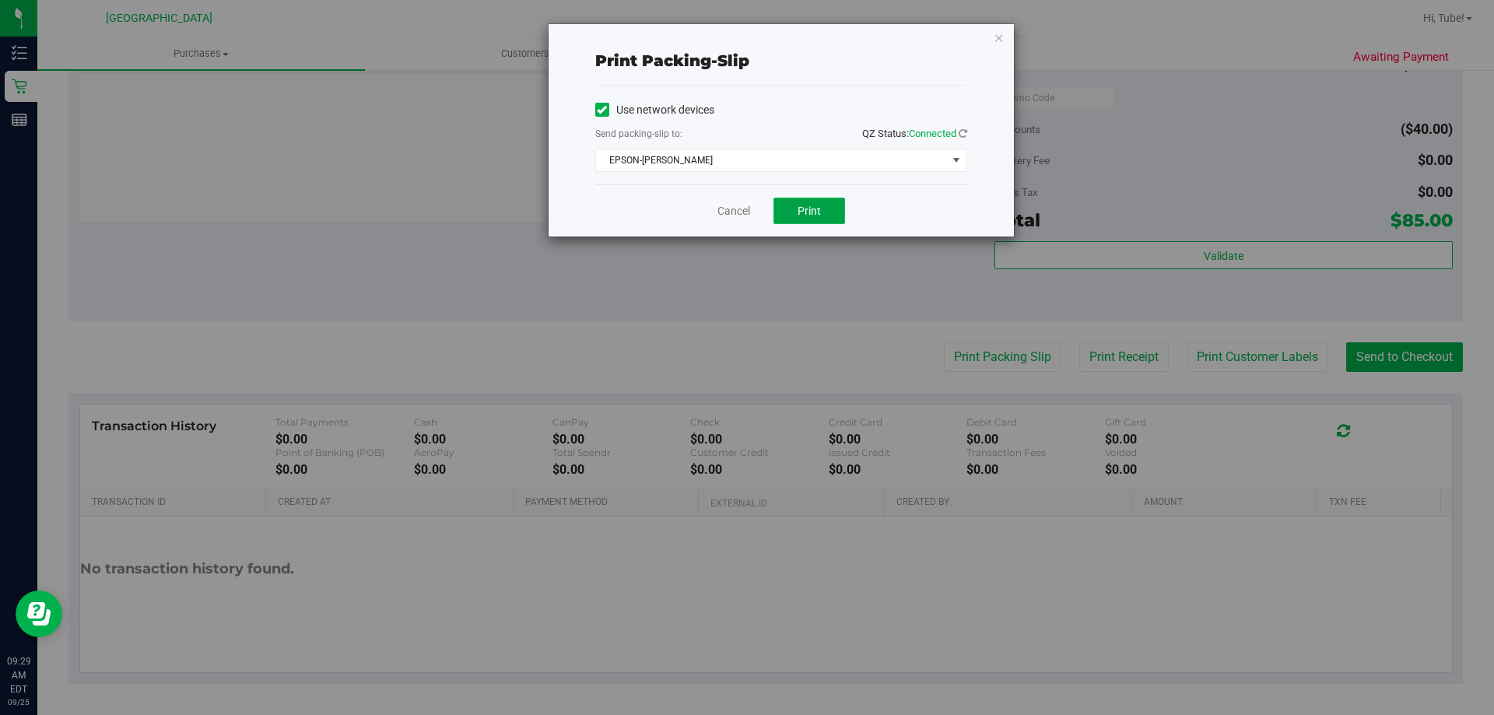
click at [803, 203] on button "Print" at bounding box center [810, 211] width 72 height 26
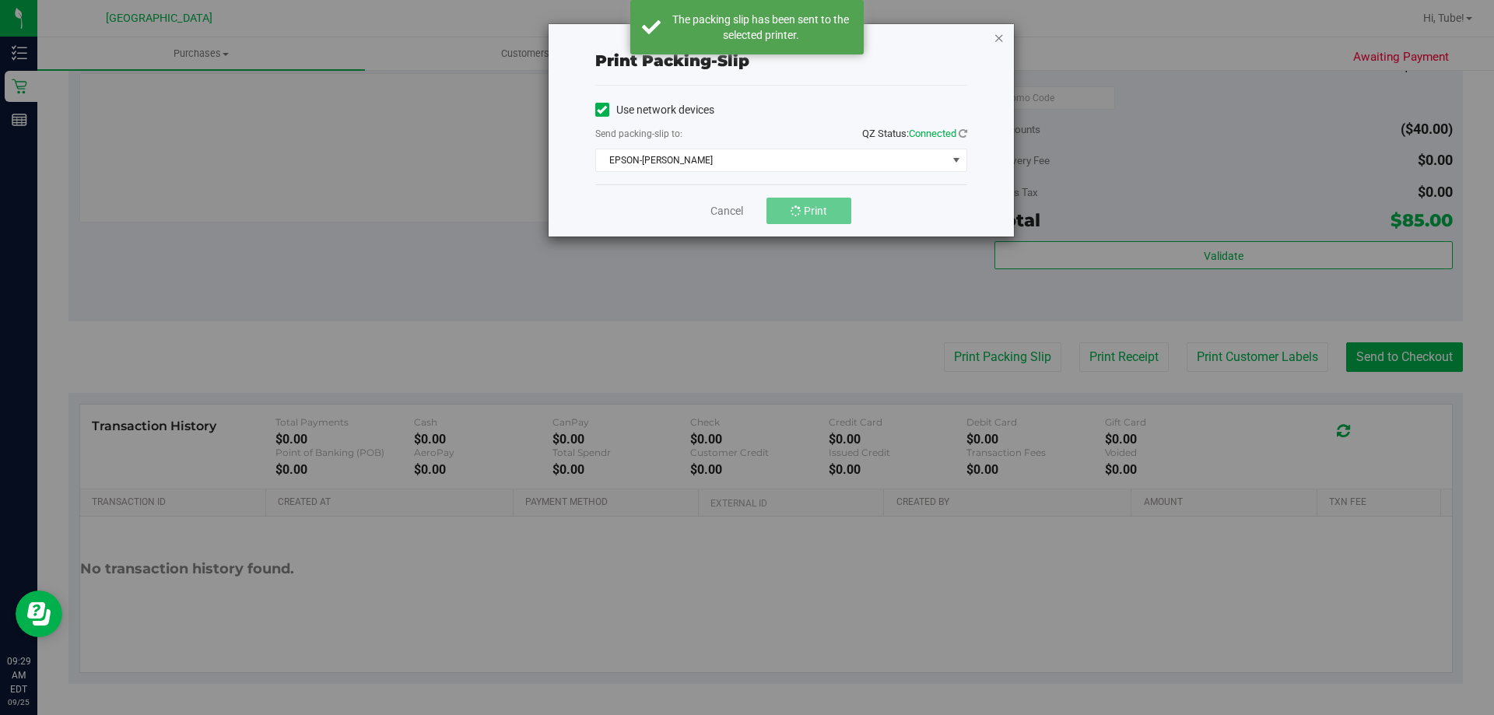
click at [998, 44] on icon "button" at bounding box center [999, 37] width 11 height 19
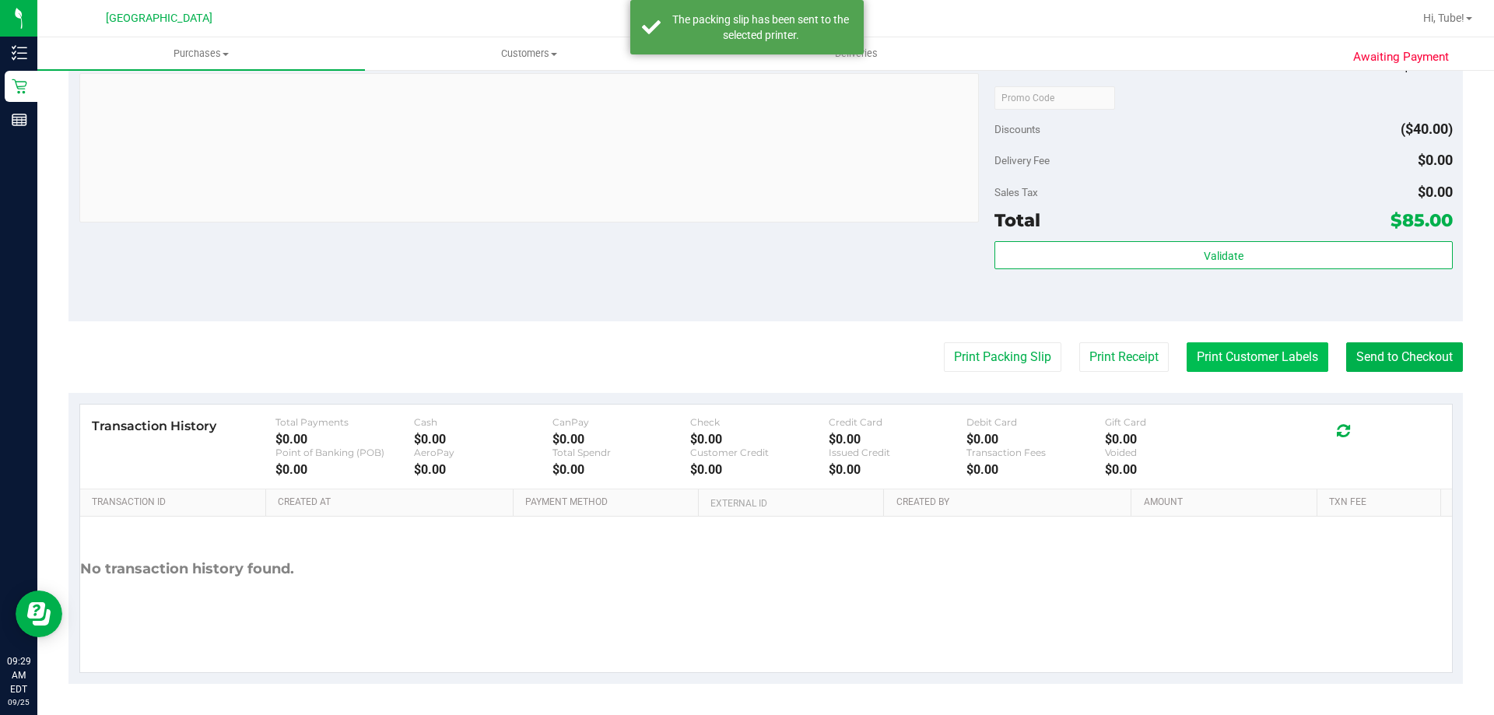
click at [1214, 355] on button "Print Customer Labels" at bounding box center [1258, 357] width 142 height 30
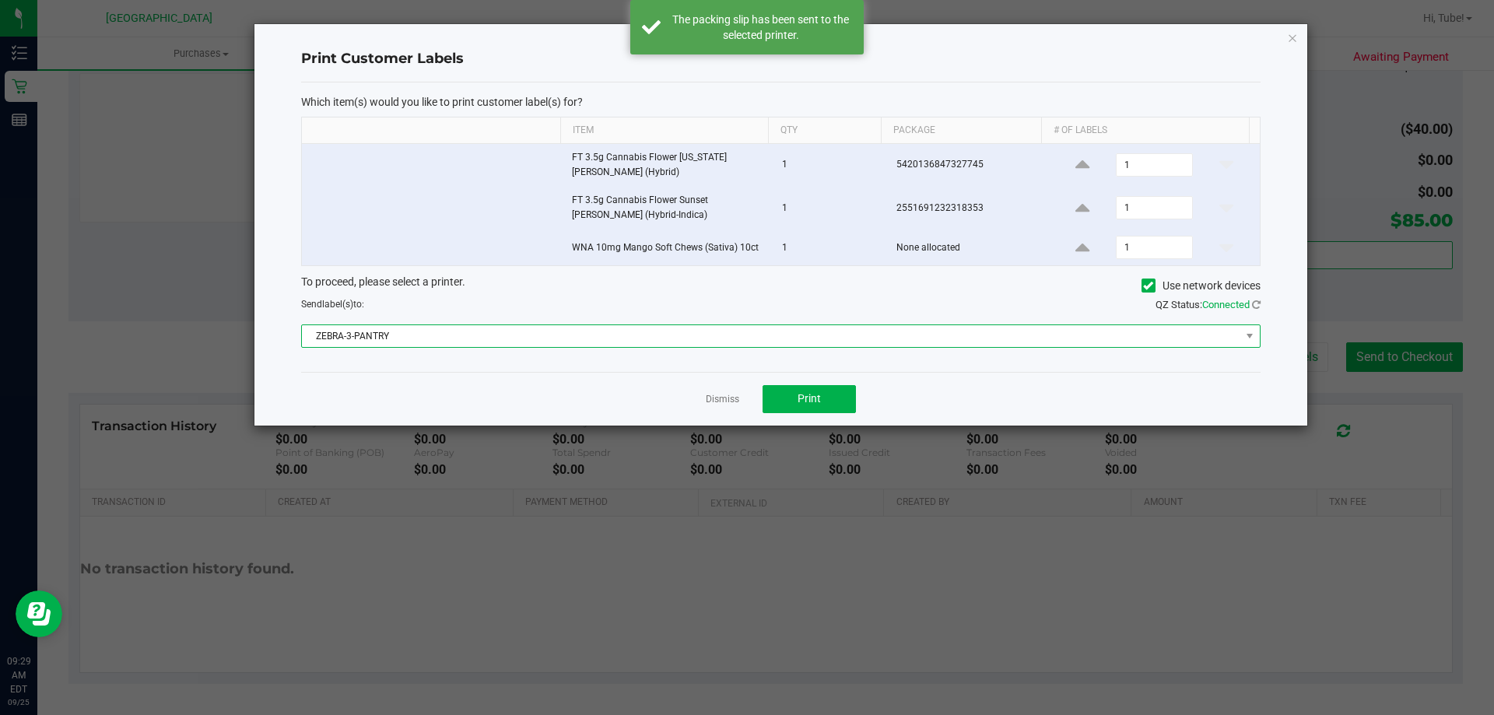
click at [846, 330] on span "ZEBRA-3-PANTRY" at bounding box center [771, 336] width 939 height 22
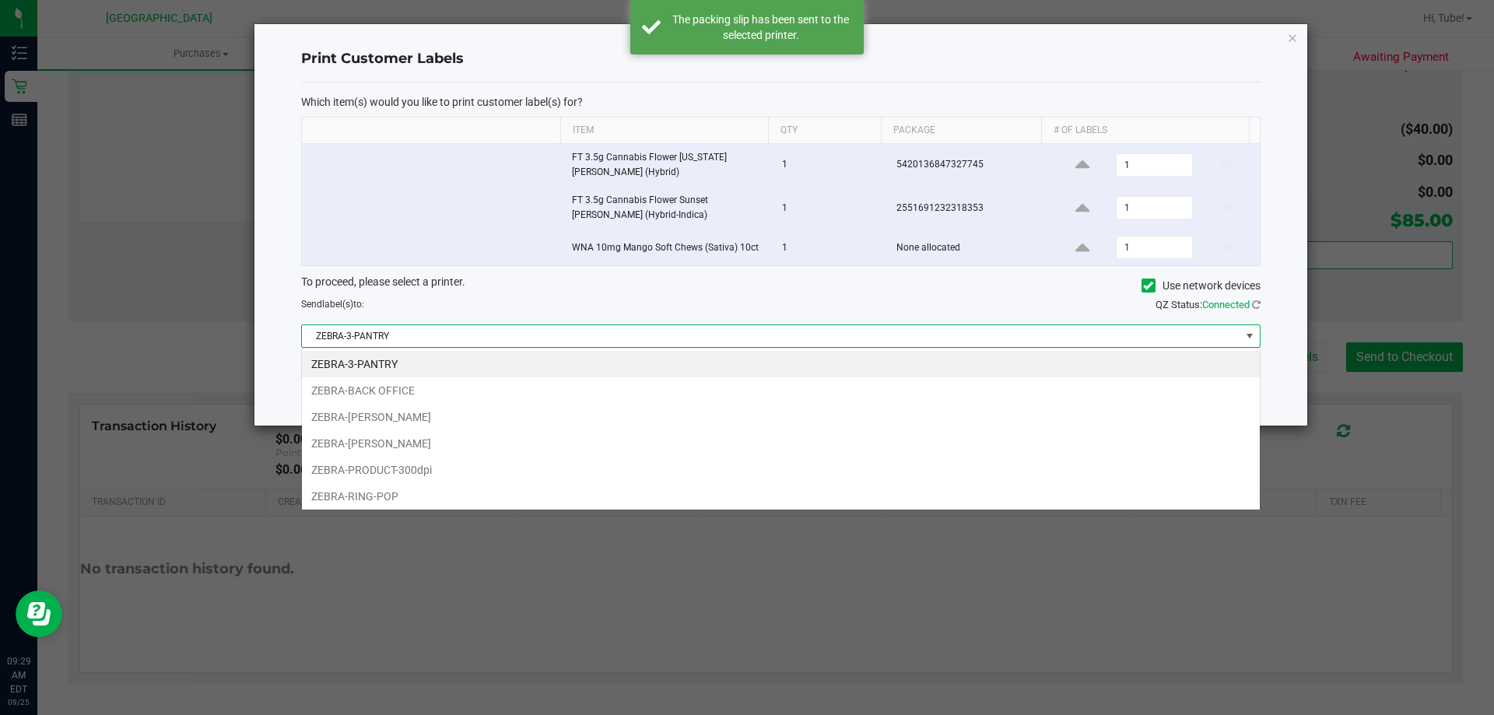
scroll to position [23, 959]
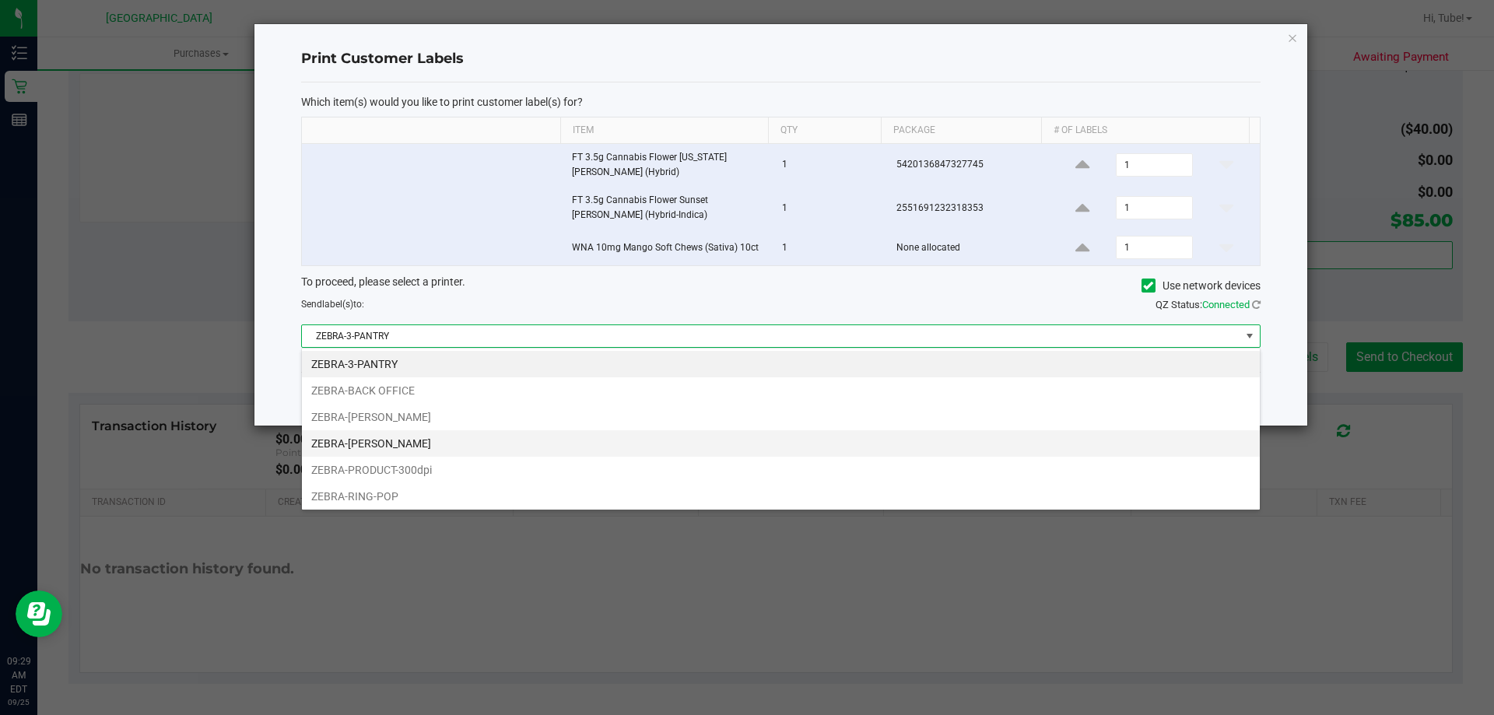
click at [419, 440] on li "ZEBRA-LIONEL-RICHIE" at bounding box center [781, 443] width 958 height 26
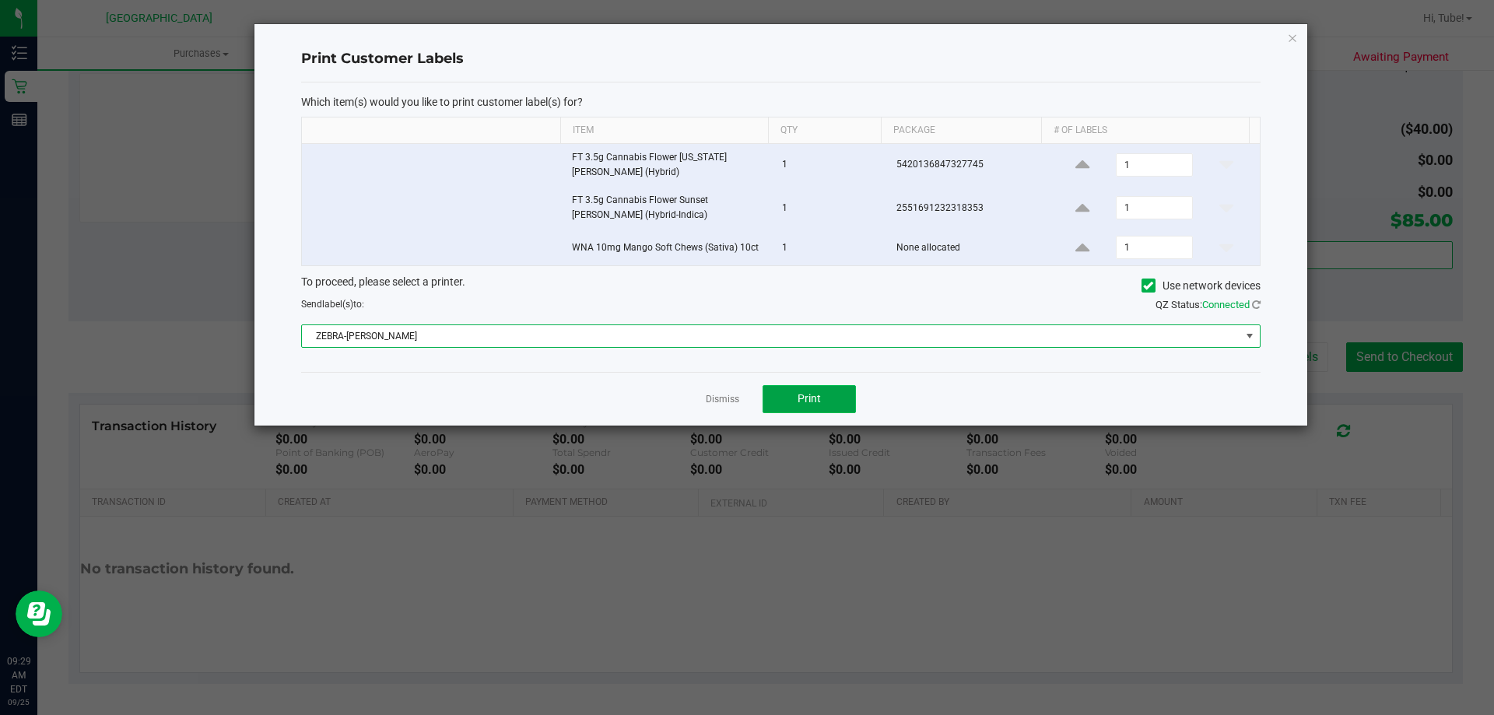
click at [815, 390] on button "Print" at bounding box center [809, 399] width 93 height 28
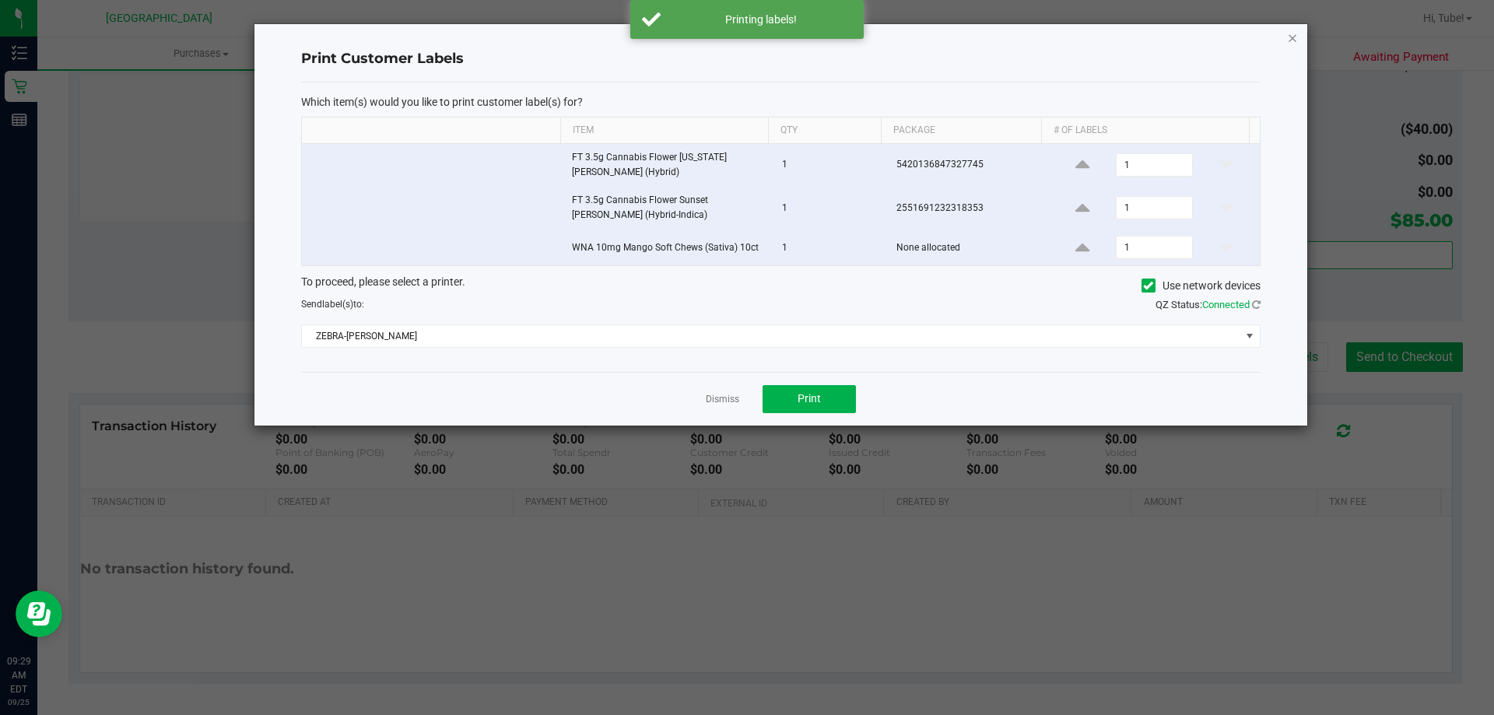
click at [1291, 40] on icon "button" at bounding box center [1292, 37] width 11 height 19
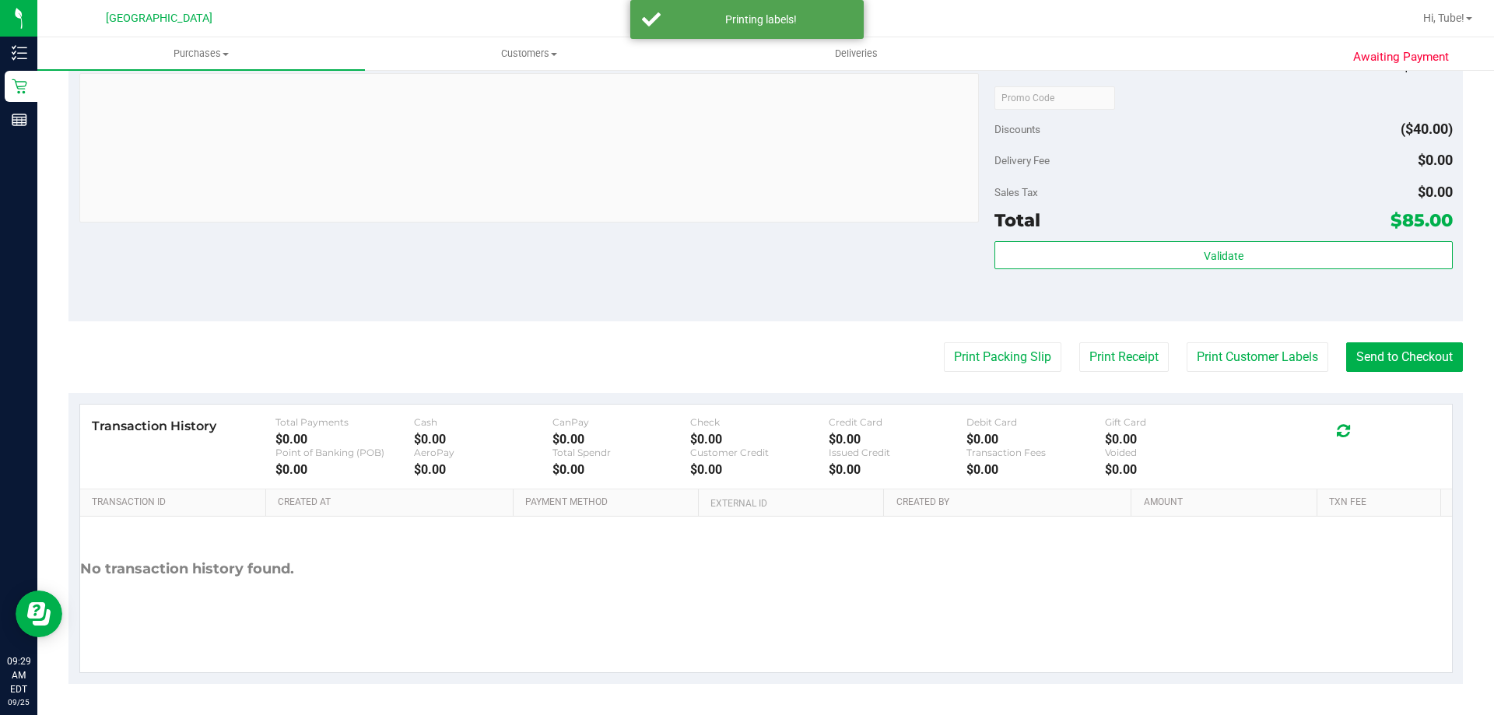
click at [995, 301] on div "Validate" at bounding box center [1224, 276] width 458 height 70
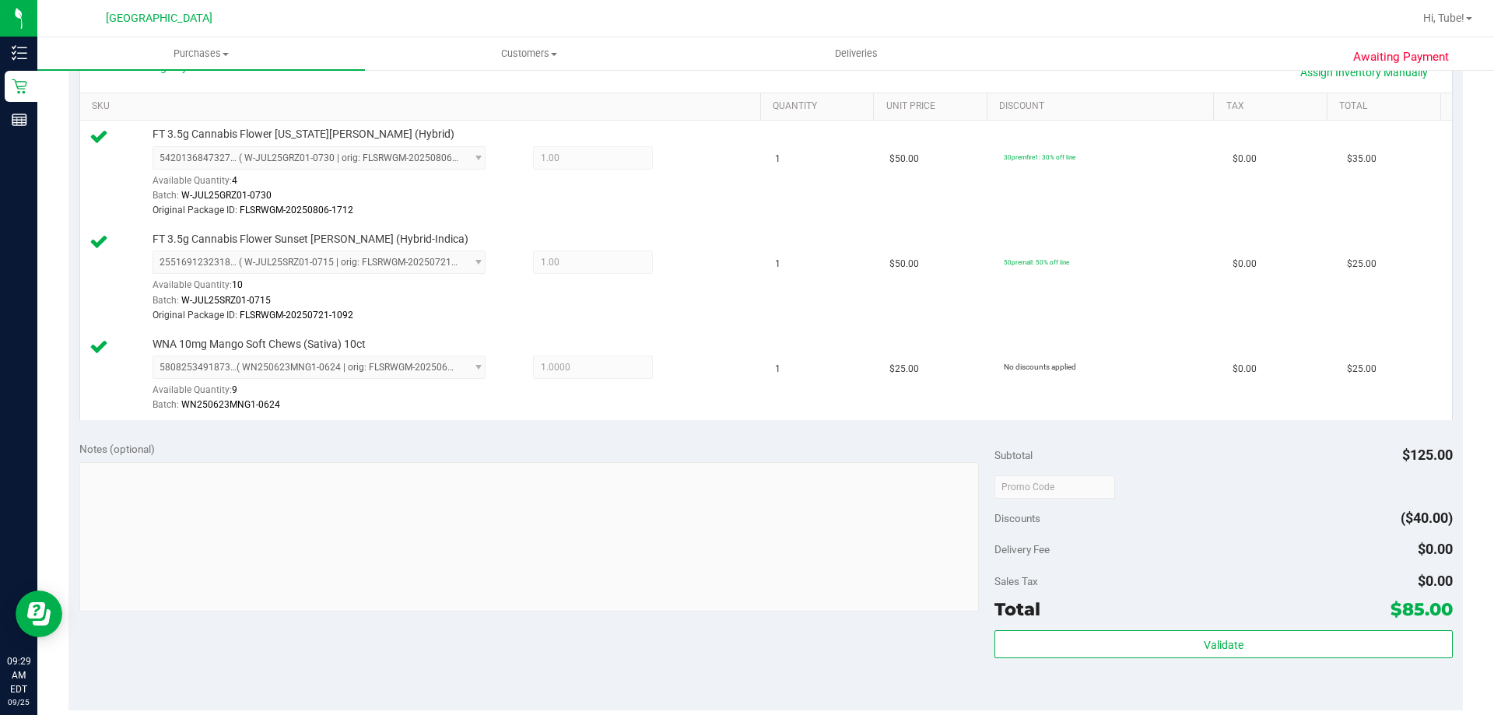
scroll to position [0, 0]
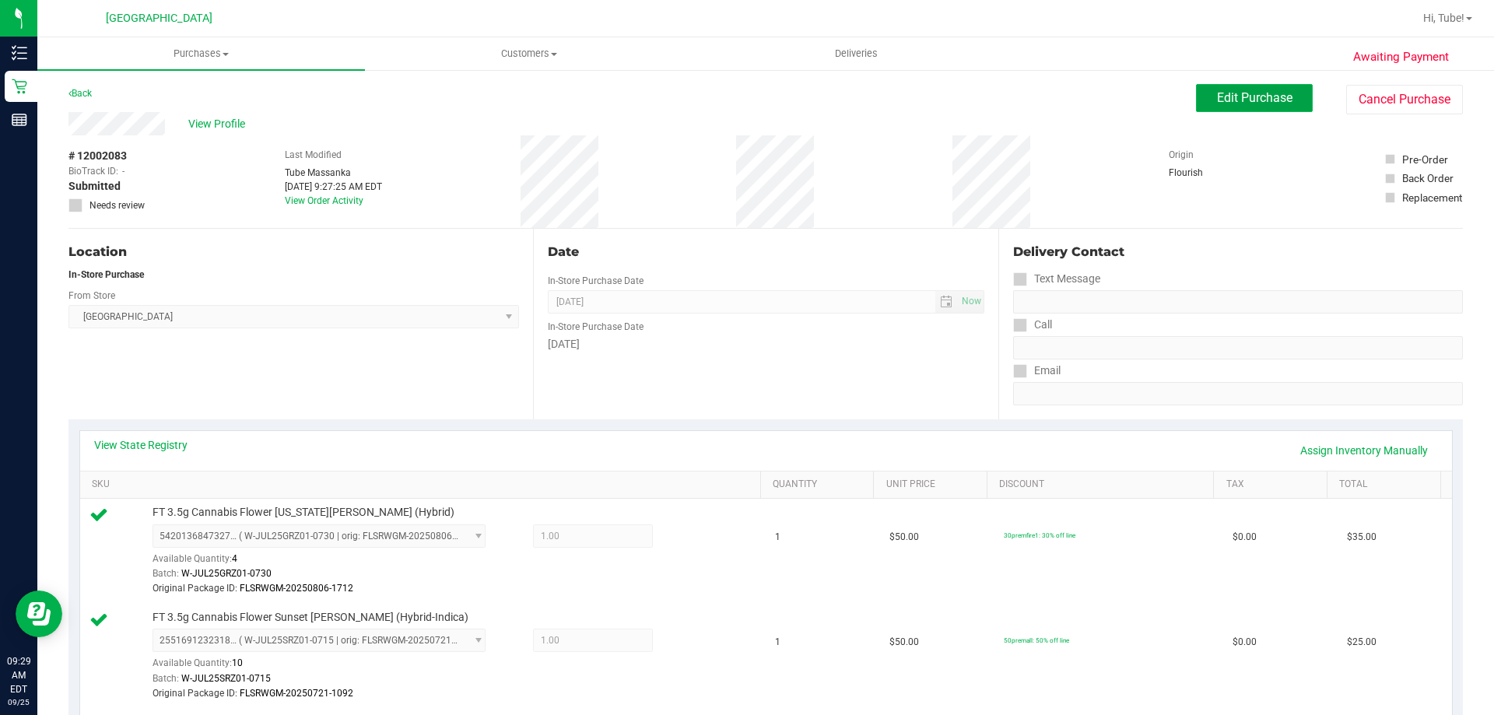
click at [1253, 86] on button "Edit Purchase" at bounding box center [1254, 98] width 117 height 28
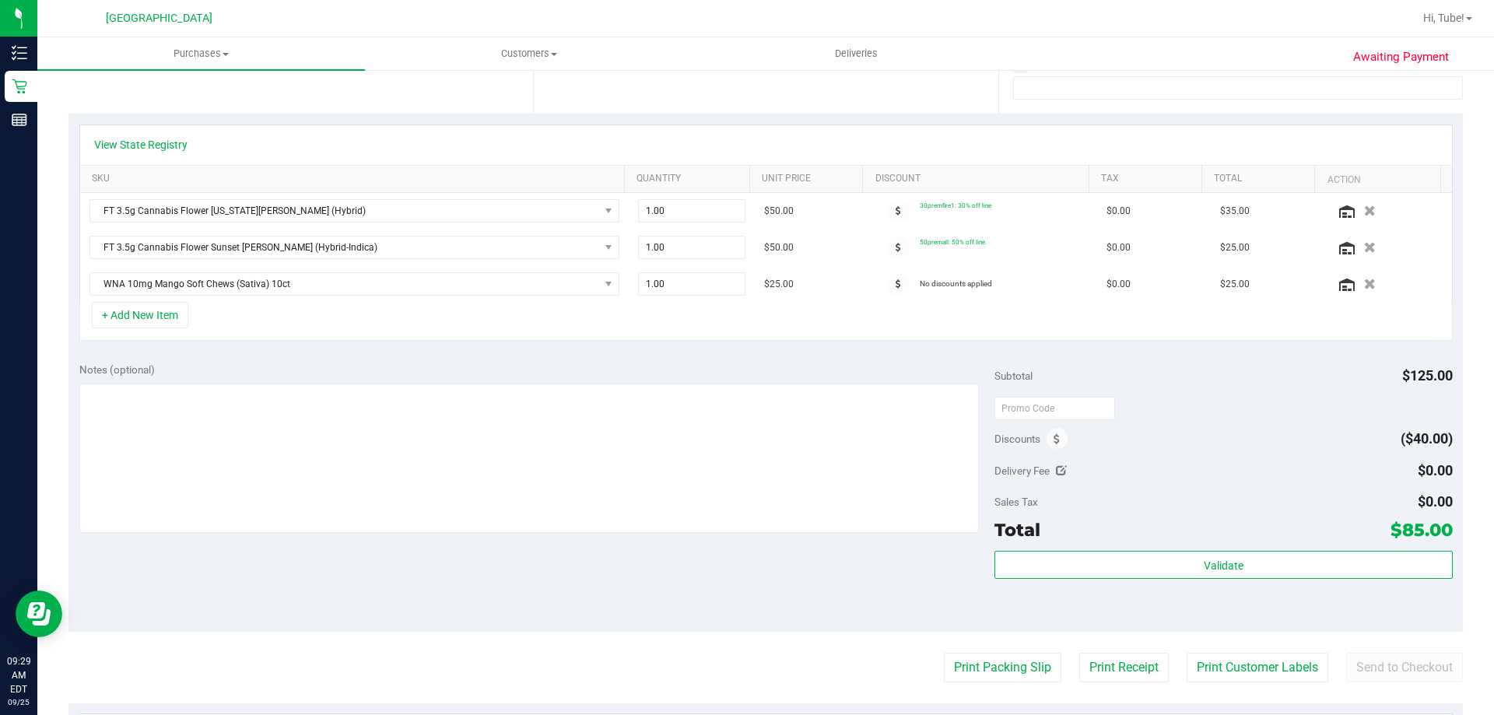
scroll to position [467, 0]
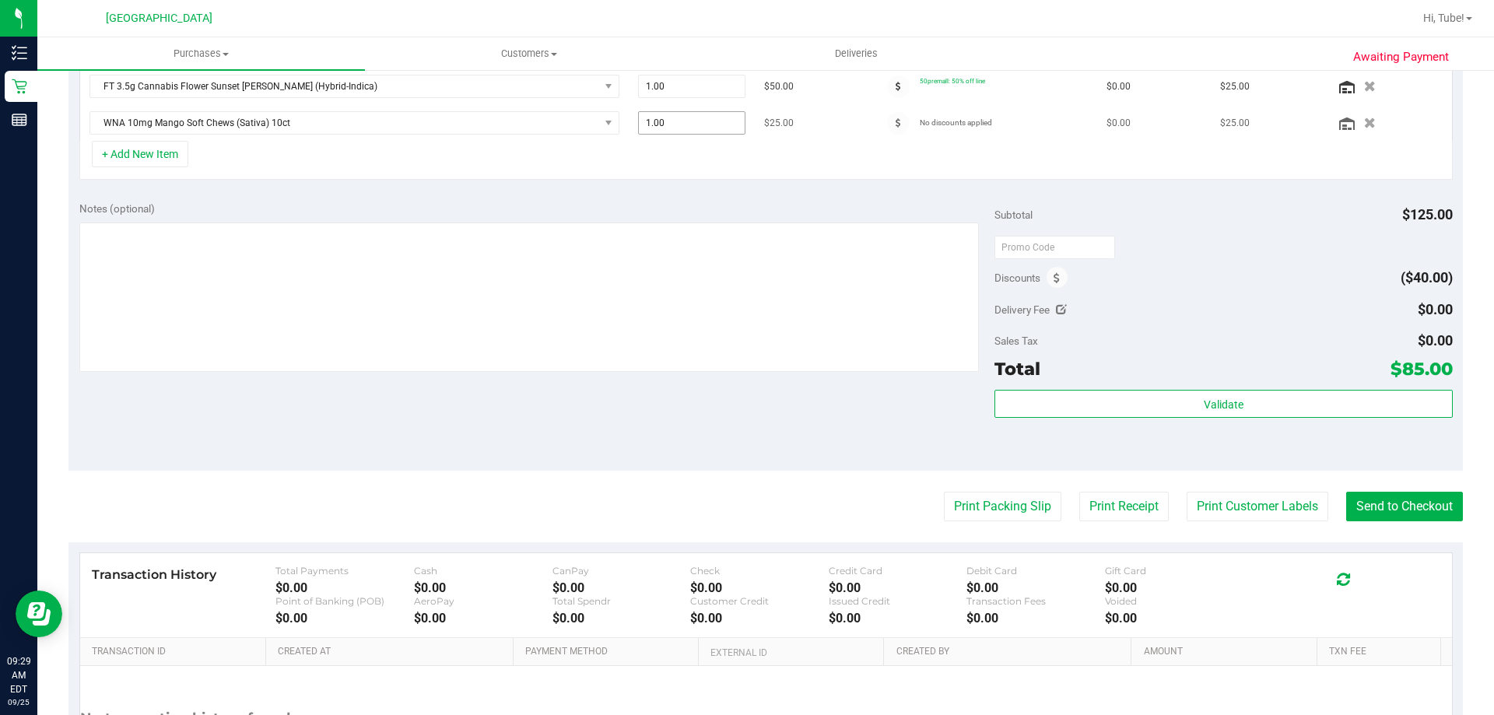
click at [690, 127] on span "1.00 1" at bounding box center [692, 122] width 108 height 23
type input "2"
type input "2.00"
click at [1019, 210] on span "Subtotal" at bounding box center [1014, 215] width 38 height 12
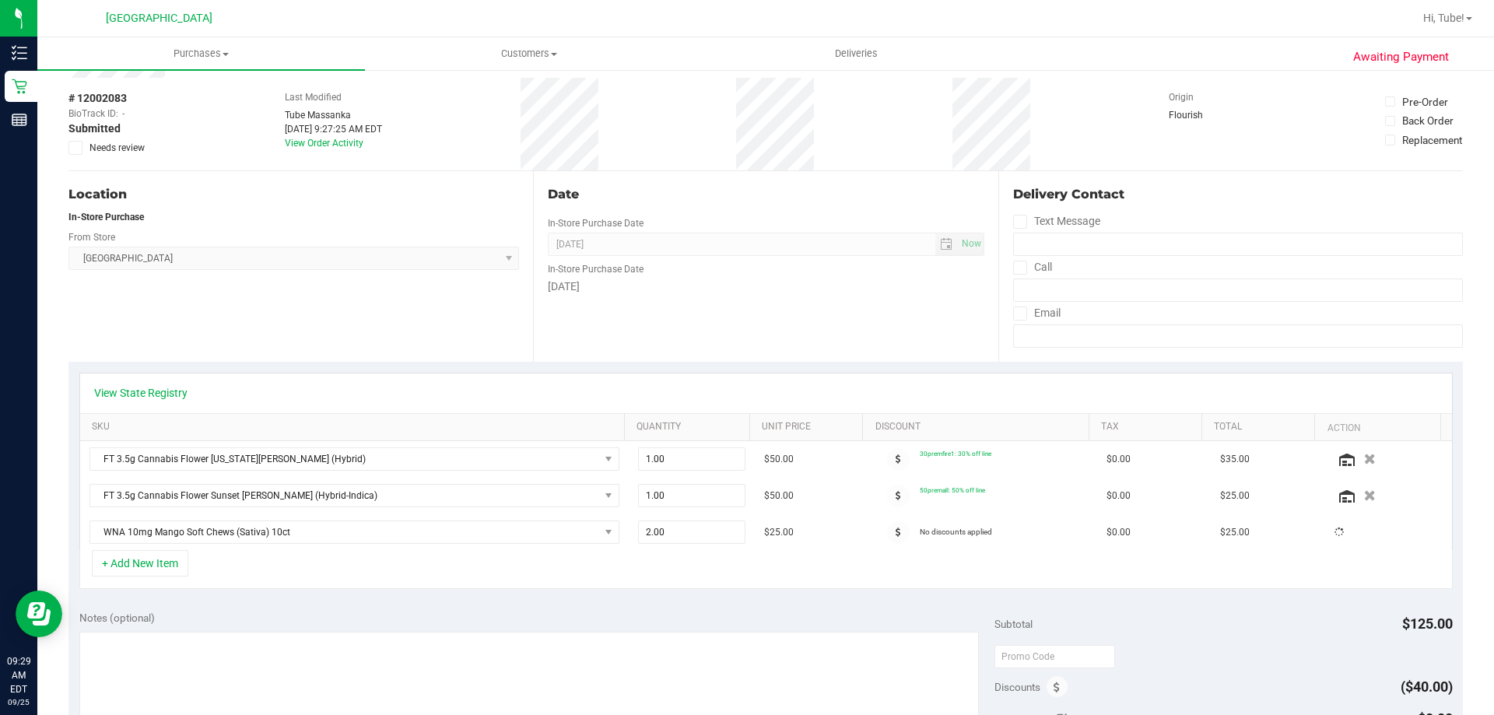
scroll to position [0, 0]
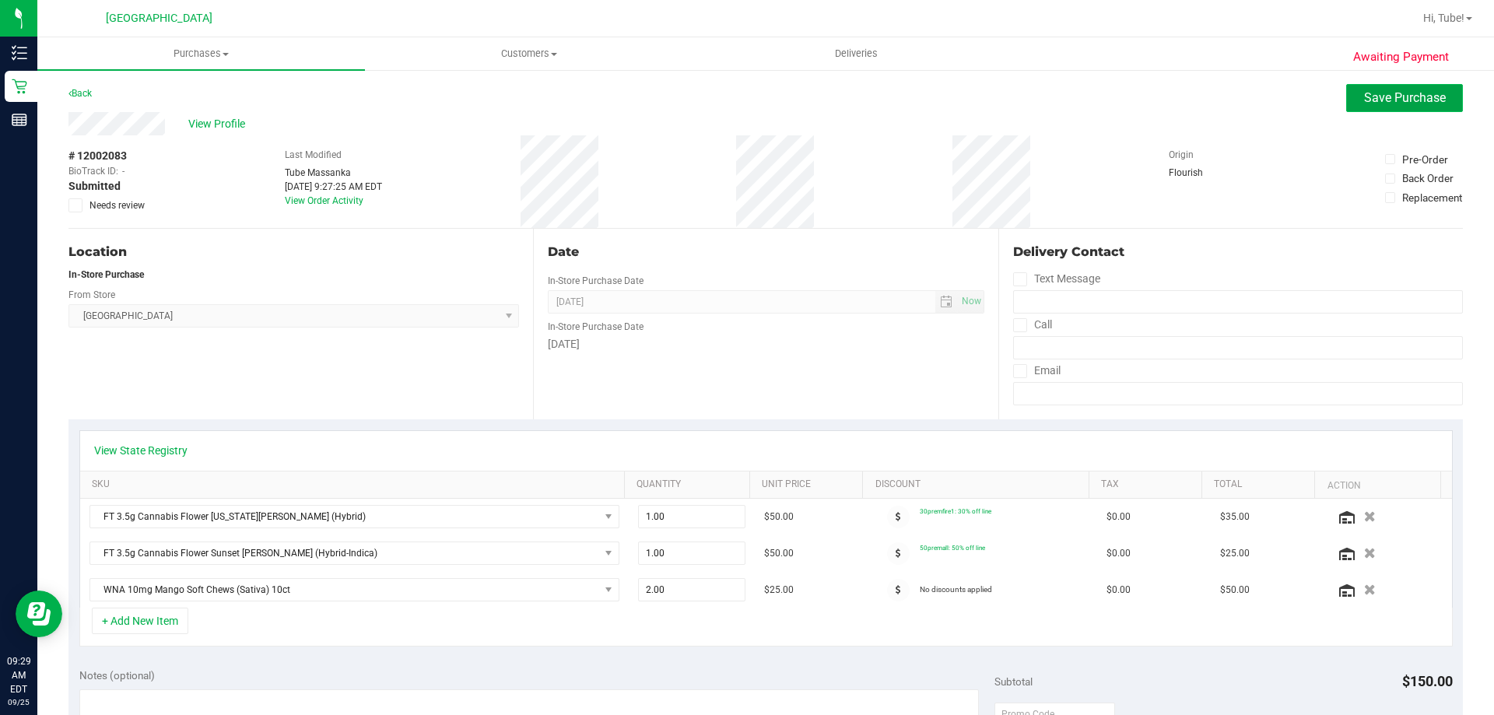
click at [1366, 98] on span "Save Purchase" at bounding box center [1405, 97] width 82 height 15
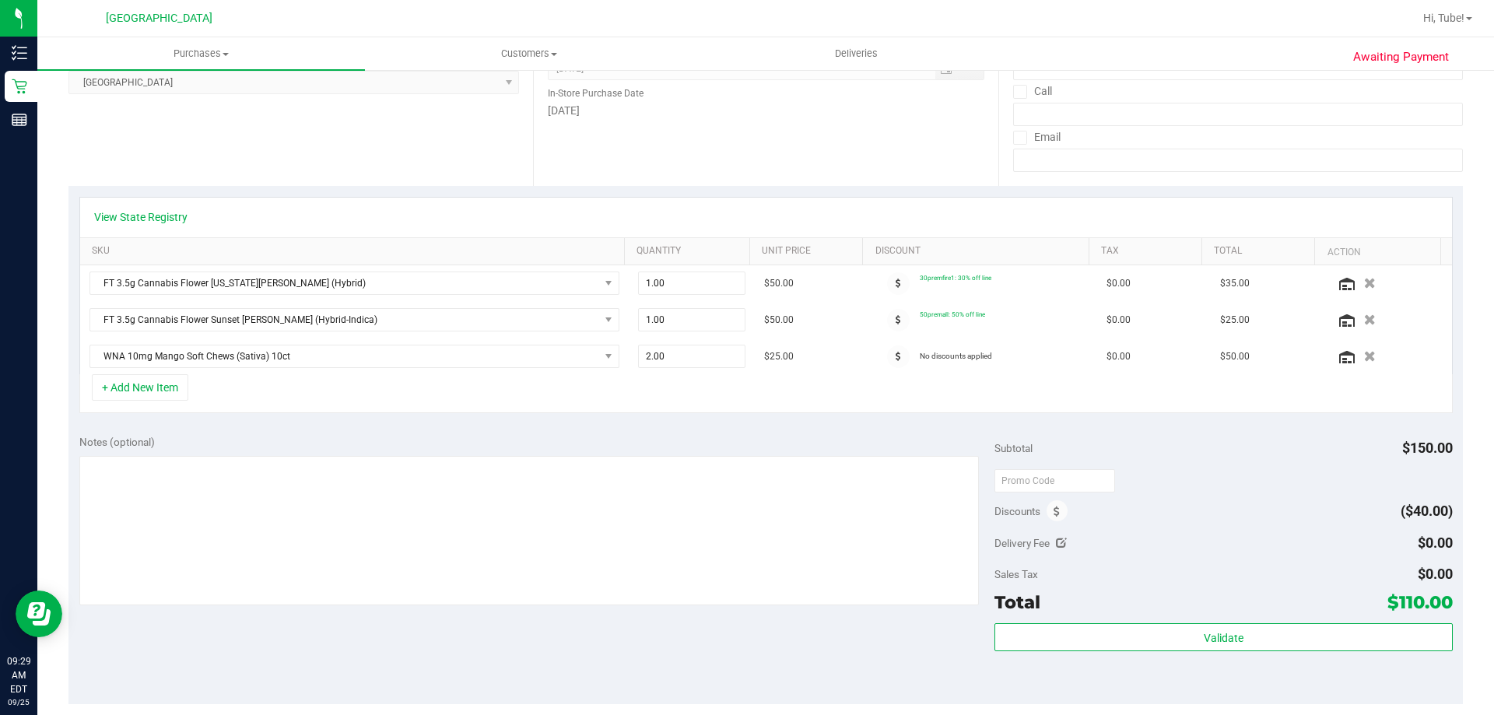
scroll to position [311, 0]
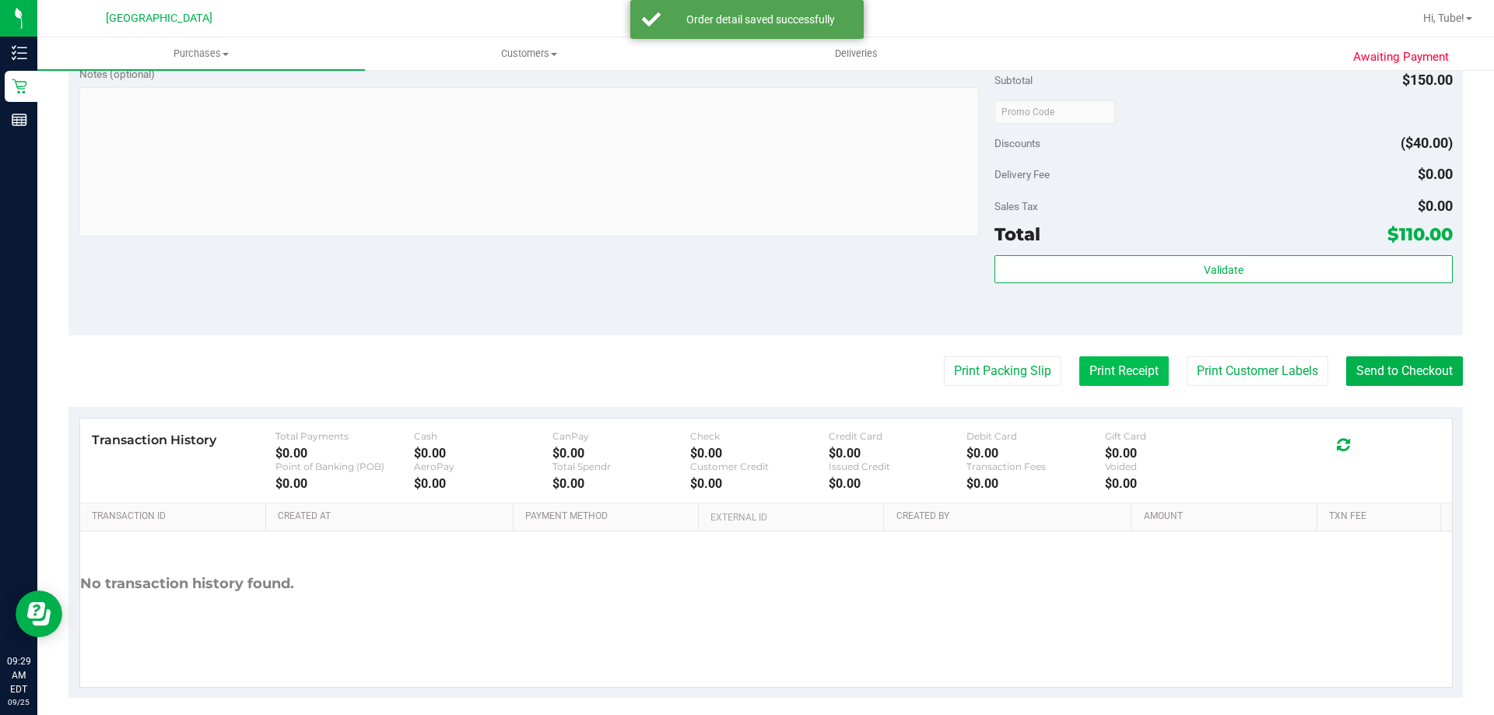
scroll to position [782, 0]
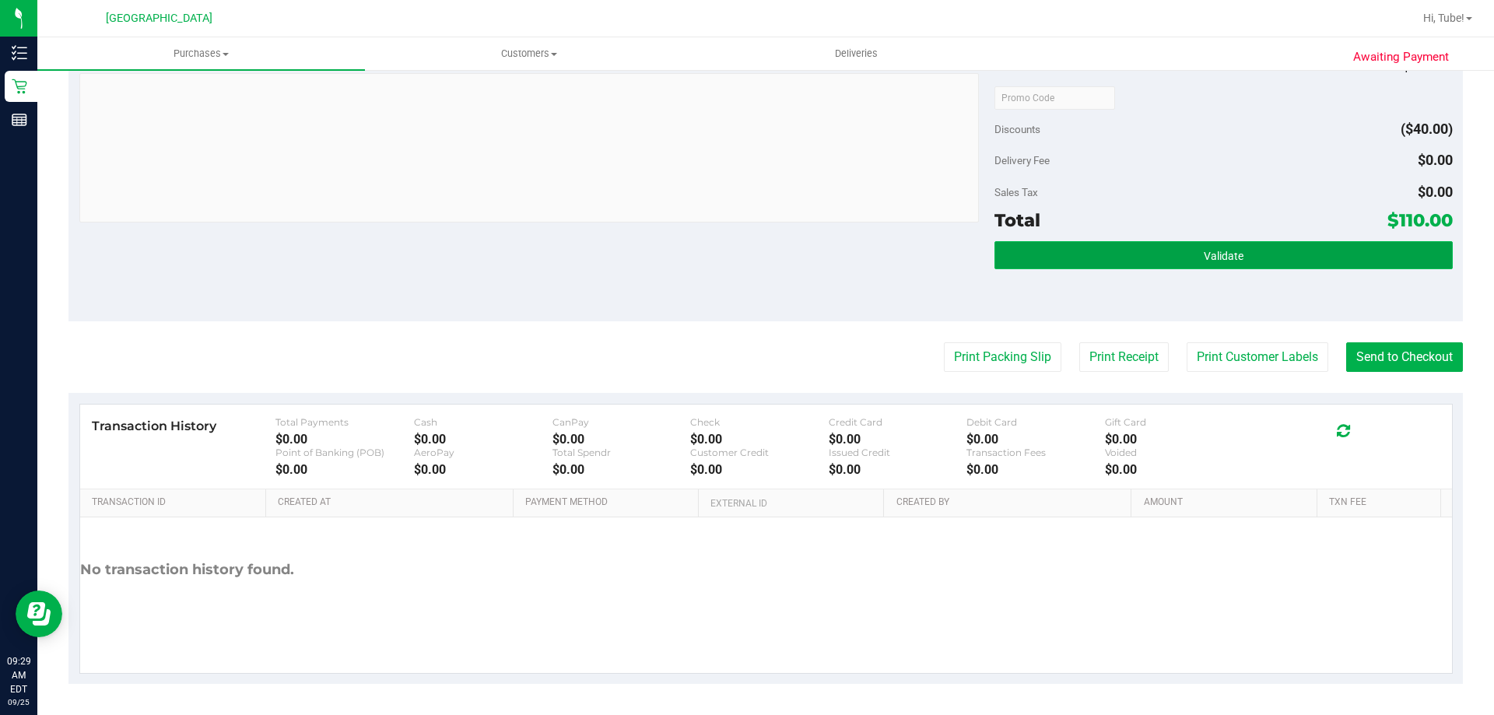
click at [1174, 260] on button "Validate" at bounding box center [1224, 255] width 458 height 28
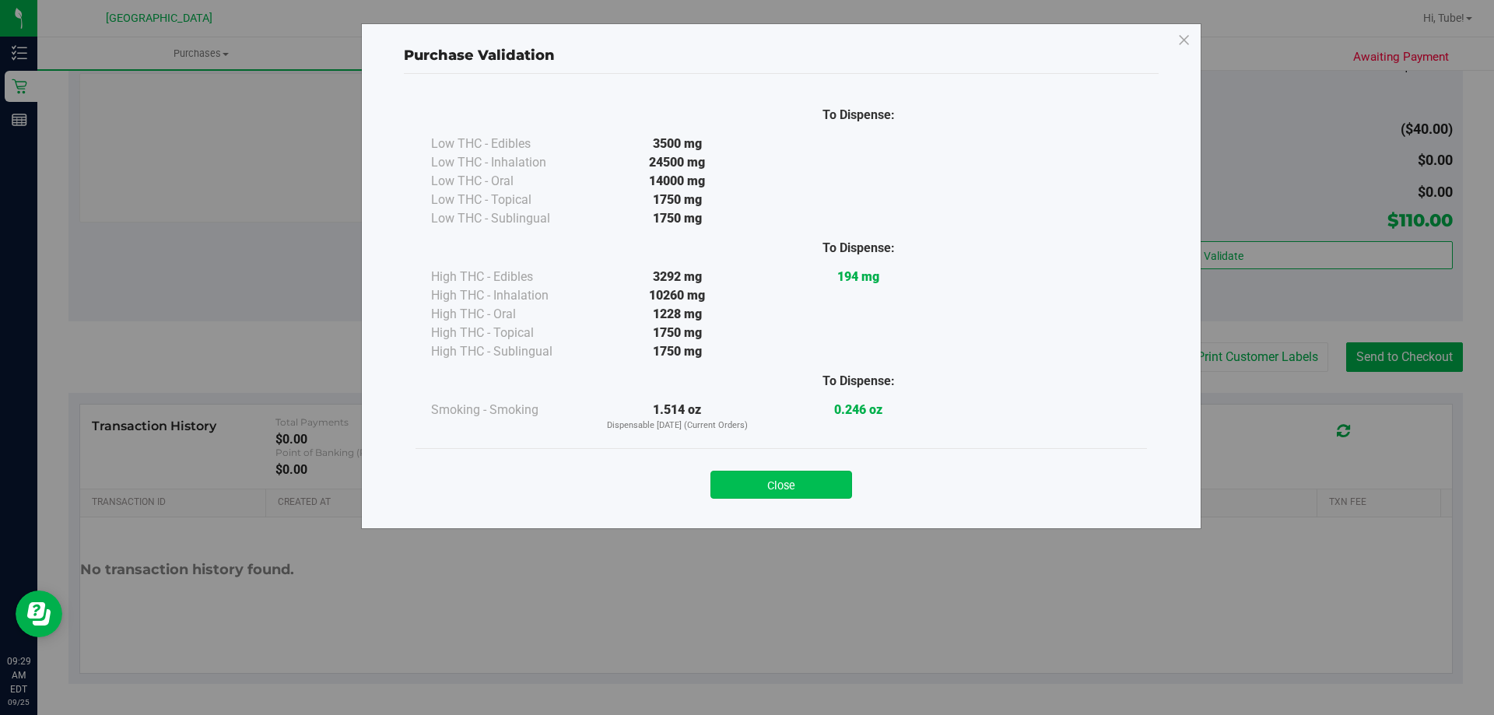
click at [781, 486] on button "Close" at bounding box center [781, 485] width 142 height 28
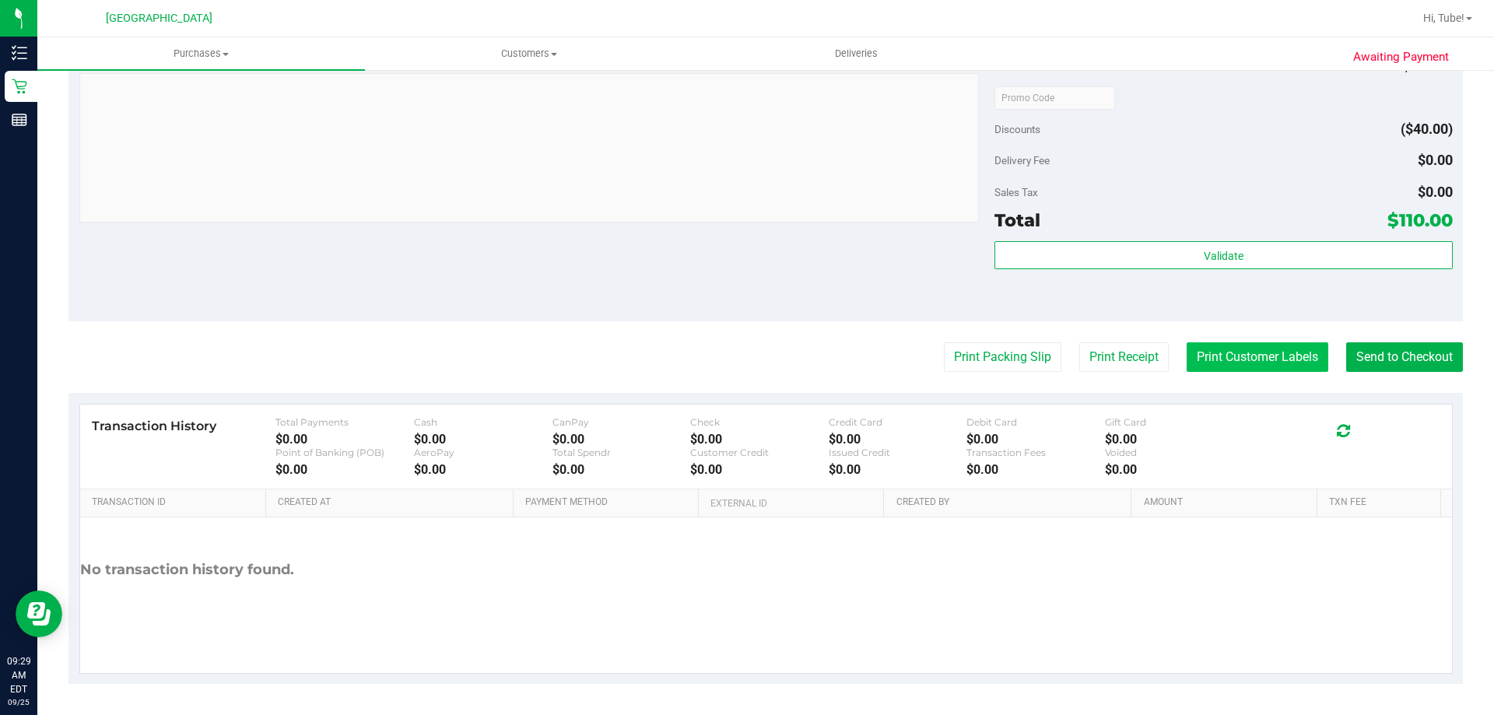
click at [1225, 351] on button "Print Customer Labels" at bounding box center [1258, 357] width 142 height 30
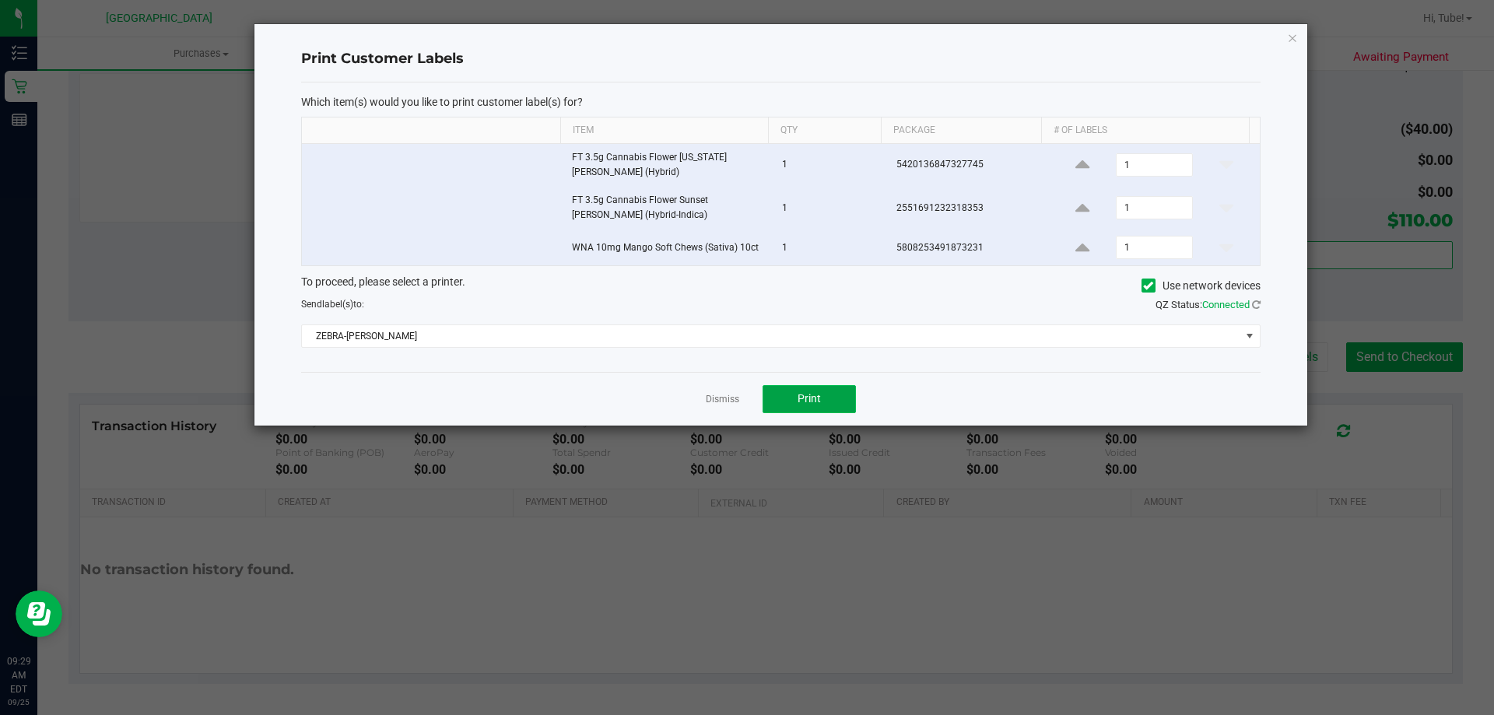
click at [816, 385] on button "Print" at bounding box center [809, 399] width 93 height 28
click at [1139, 251] on input "1" at bounding box center [1154, 248] width 75 height 22
type input "2"
click at [1139, 251] on input "2" at bounding box center [1154, 248] width 75 height 22
click at [1296, 39] on icon "button" at bounding box center [1292, 37] width 11 height 19
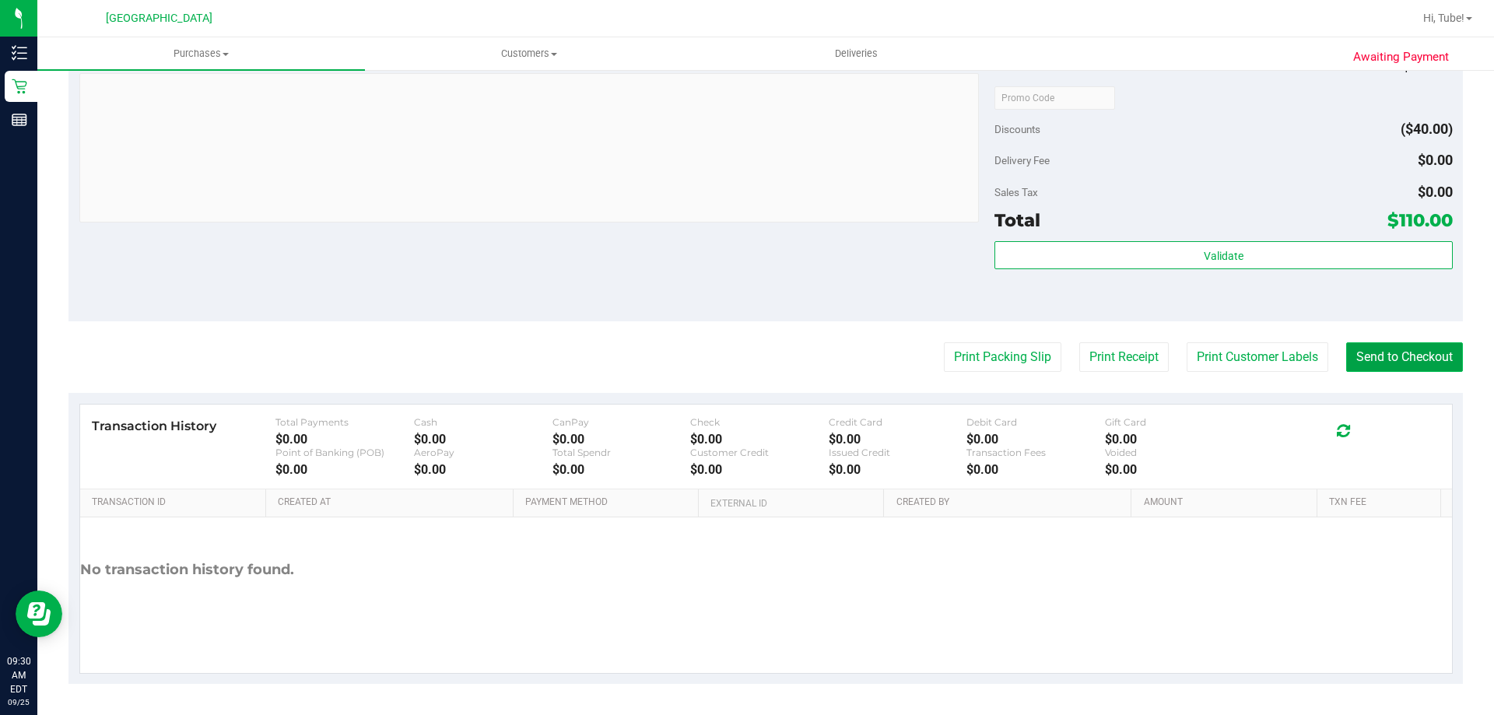
click at [1414, 367] on button "Send to Checkout" at bounding box center [1404, 357] width 117 height 30
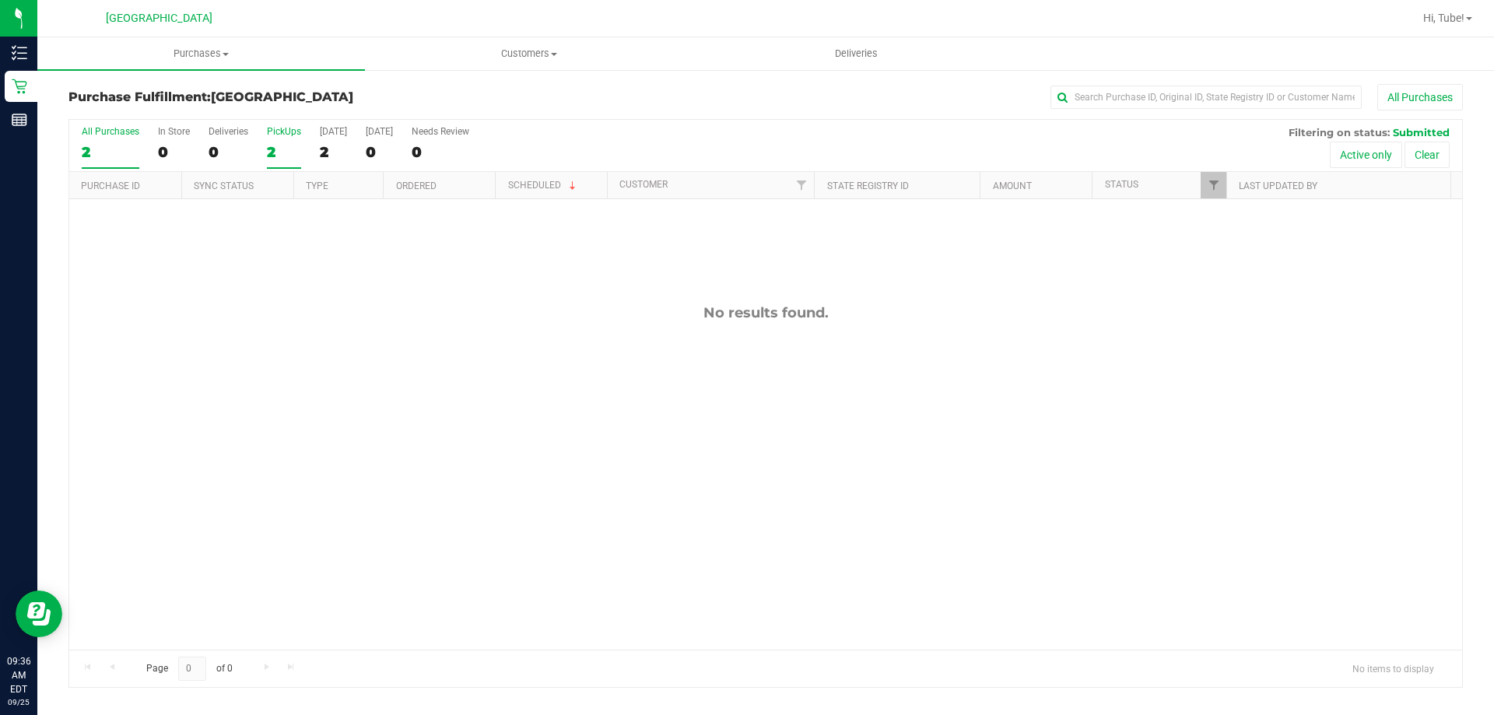
click at [278, 135] on div "PickUps" at bounding box center [284, 131] width 34 height 11
click at [0, 0] on input "PickUps 2" at bounding box center [0, 0] width 0 height 0
click at [897, 396] on div "No results found." at bounding box center [765, 477] width 1393 height 556
